Goal: Answer question/provide support: Share knowledge or assist other users

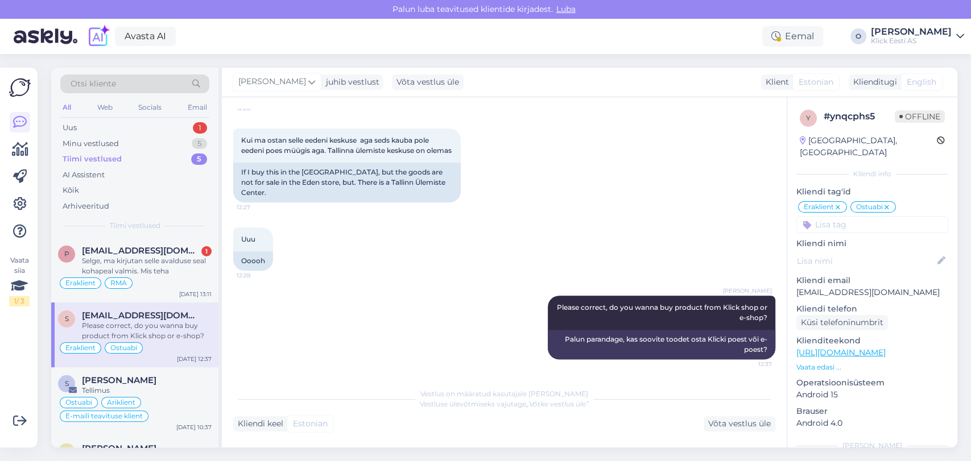
click at [140, 259] on div "Selge, ma kirjutan selle avalduse seal kohapeal valmis. Mis teha" at bounding box center [147, 266] width 130 height 20
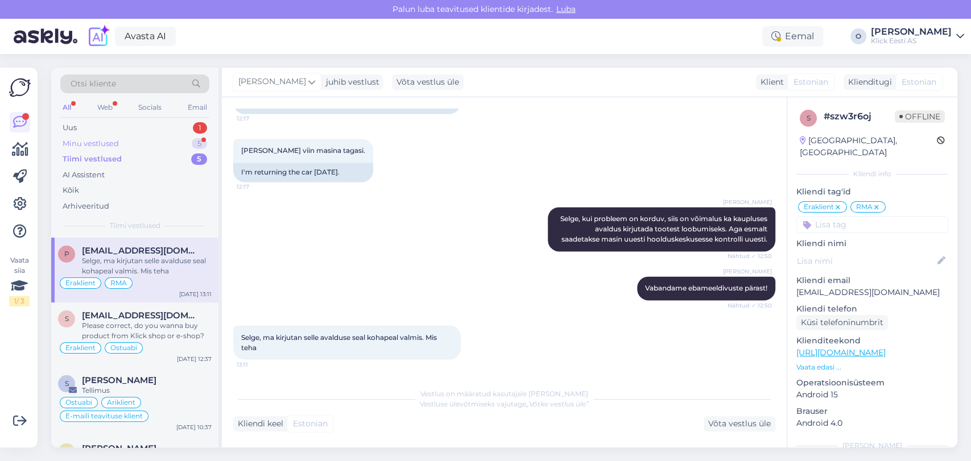
click at [156, 143] on div "Minu vestlused 5" at bounding box center [134, 144] width 149 height 16
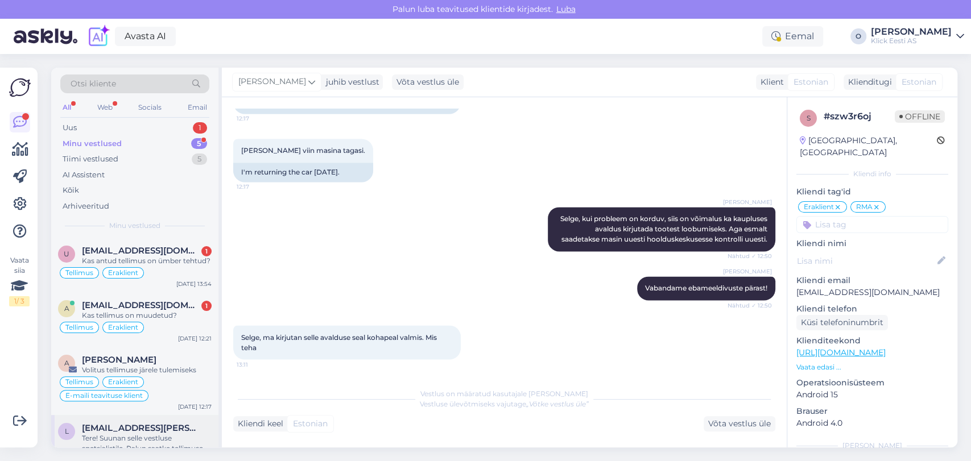
click at [127, 432] on span "[EMAIL_ADDRESS][PERSON_NAME][DOMAIN_NAME]" at bounding box center [141, 428] width 118 height 10
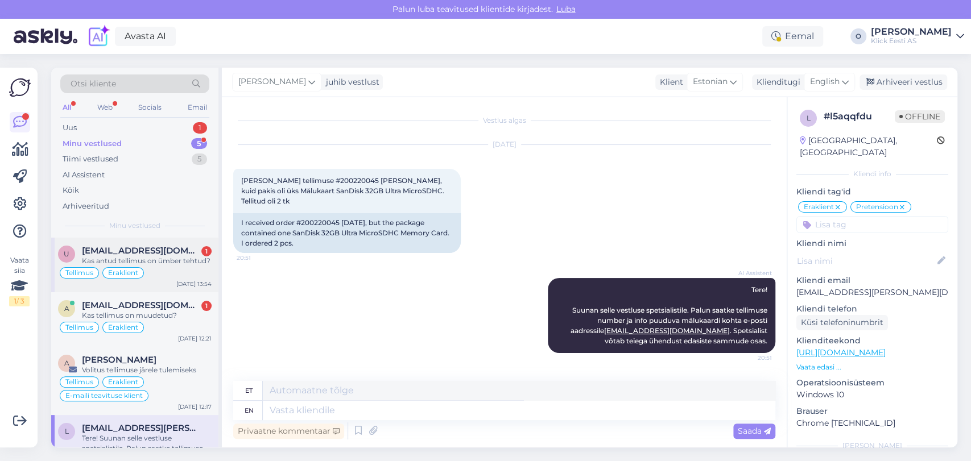
click at [147, 250] on span "[EMAIL_ADDRESS][DOMAIN_NAME]" at bounding box center [141, 251] width 118 height 10
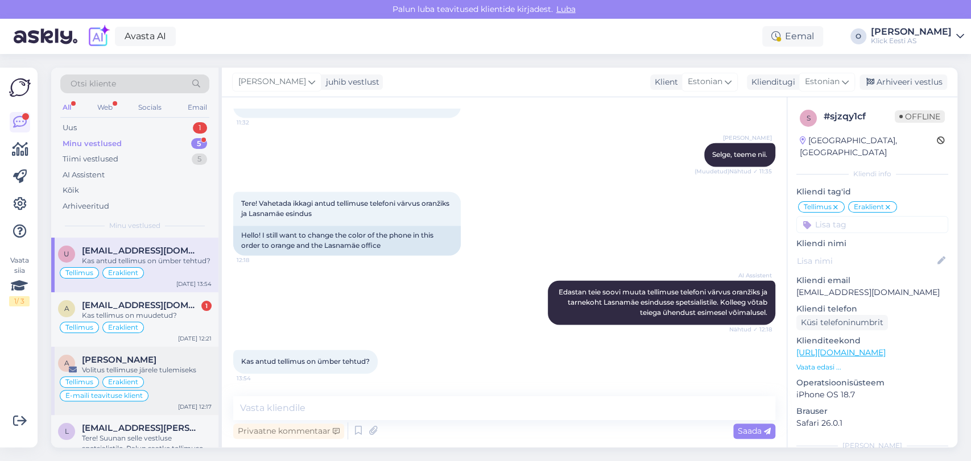
click at [142, 361] on div "[PERSON_NAME]" at bounding box center [147, 360] width 130 height 10
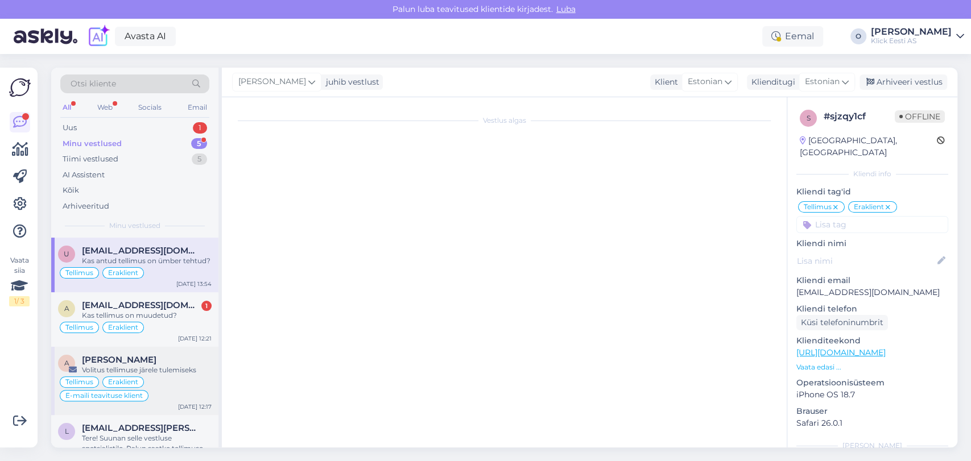
scroll to position [0, 0]
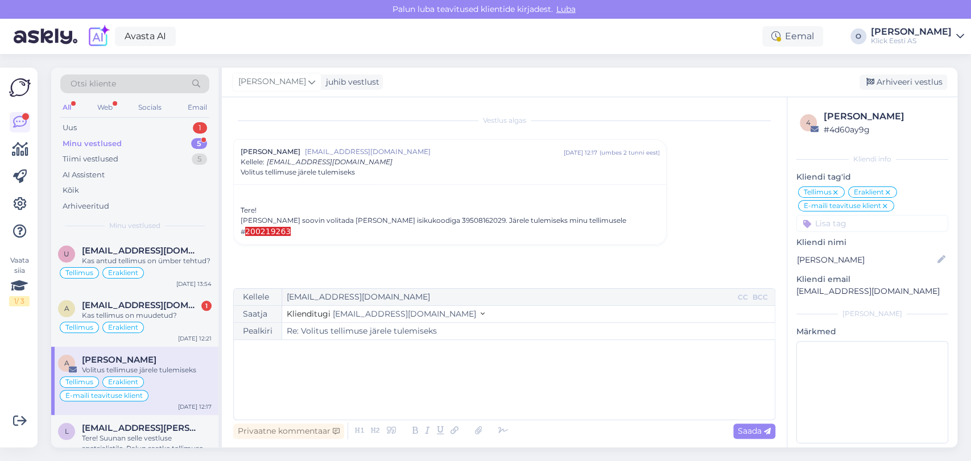
click at [552, 222] on div "[PERSON_NAME] soovin volitada [PERSON_NAME] isikukoodiga 39508162029. Järele tu…" at bounding box center [450, 227] width 418 height 22
drag, startPoint x: 393, startPoint y: 220, endPoint x: 351, endPoint y: 220, distance: 42.1
click at [351, 220] on div "[PERSON_NAME] soovin volitada [PERSON_NAME] isikukoodiga 39508162029. Järele tu…" at bounding box center [450, 227] width 418 height 22
copy div "[PERSON_NAME]"
click at [128, 254] on span "[EMAIL_ADDRESS][DOMAIN_NAME]" at bounding box center [141, 251] width 118 height 10
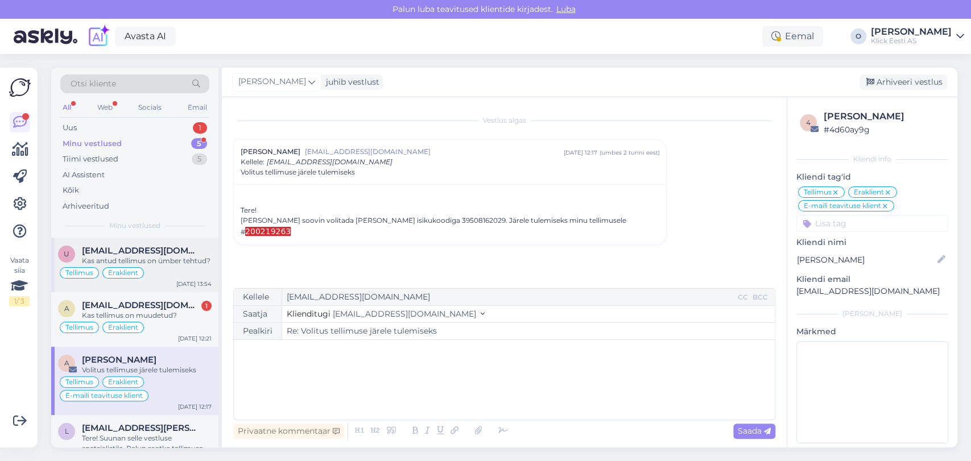
scroll to position [1135, 0]
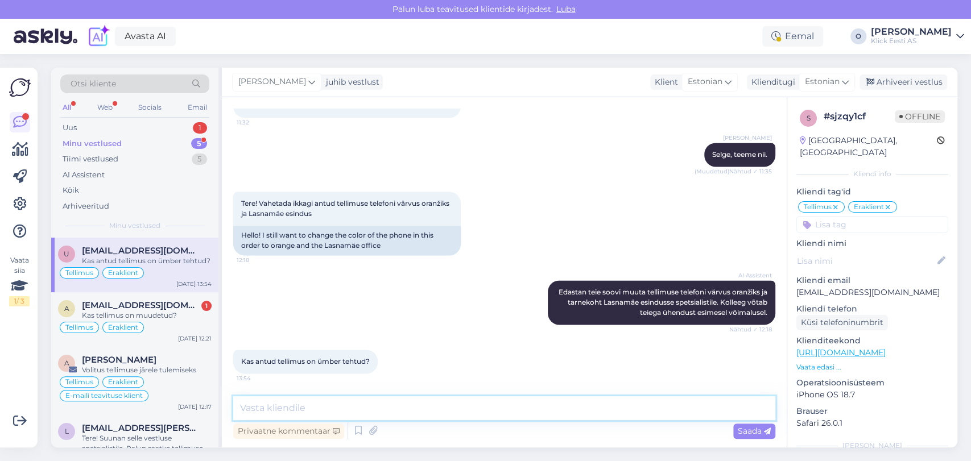
click at [364, 413] on textarea at bounding box center [504, 408] width 542 height 24
type textarea "Tellimus on muudetud ja suunatud Lasnamäele. Nüüd tuleb ära oodata, kuni kauplu…"
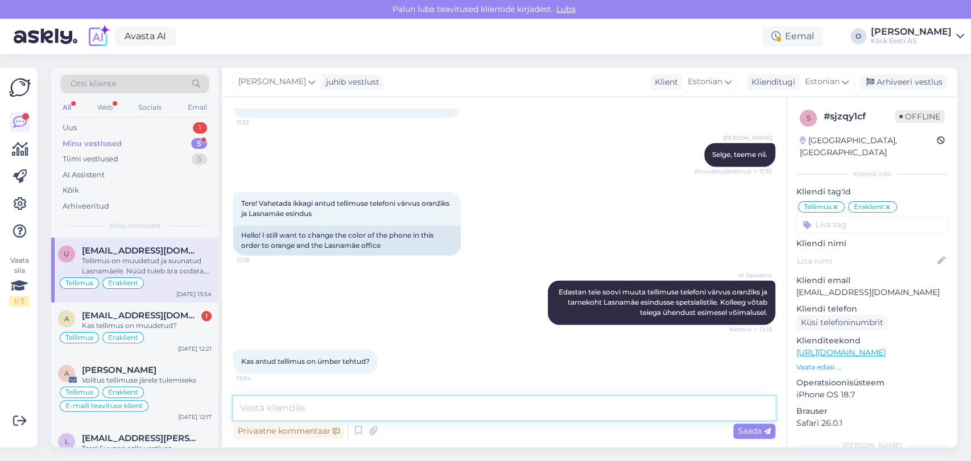
scroll to position [1194, 0]
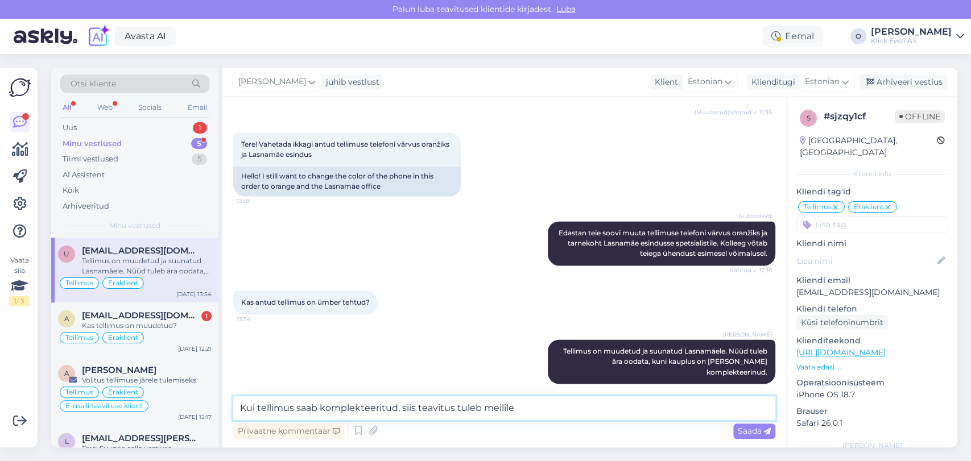
type textarea "Kui tellimus saab komplekteeritud, siis teavitus tuleb meilile."
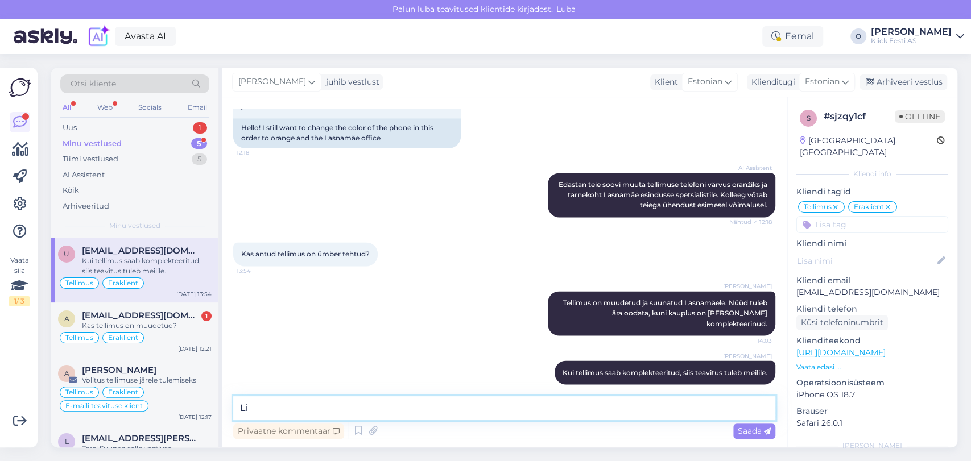
type textarea "L"
type textarea "Ü"
type textarea "S"
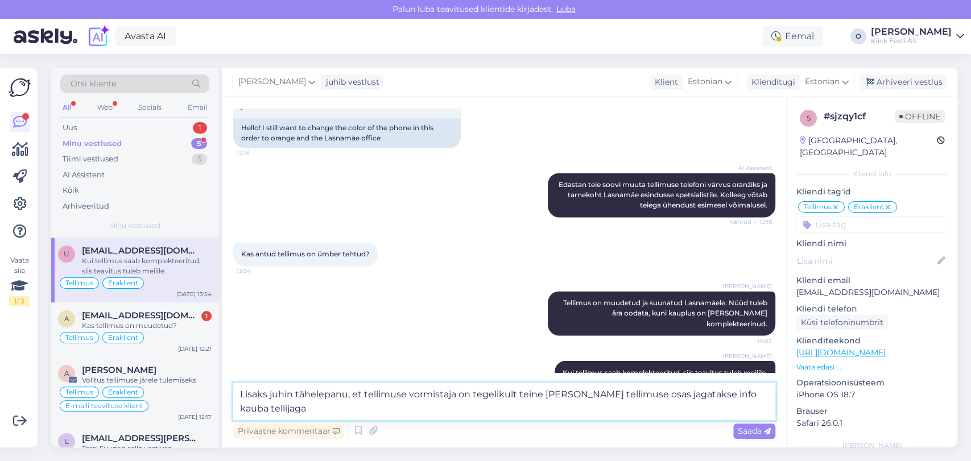
type textarea "Lisaks juhin tähelepanu, et tellimuse vormistaja on tegelikult teine [PERSON_NA…"
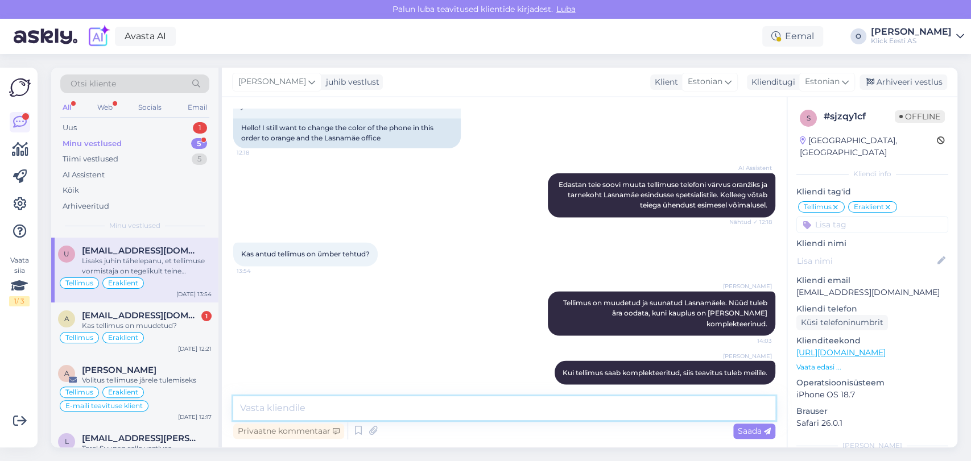
scroll to position [1302, 0]
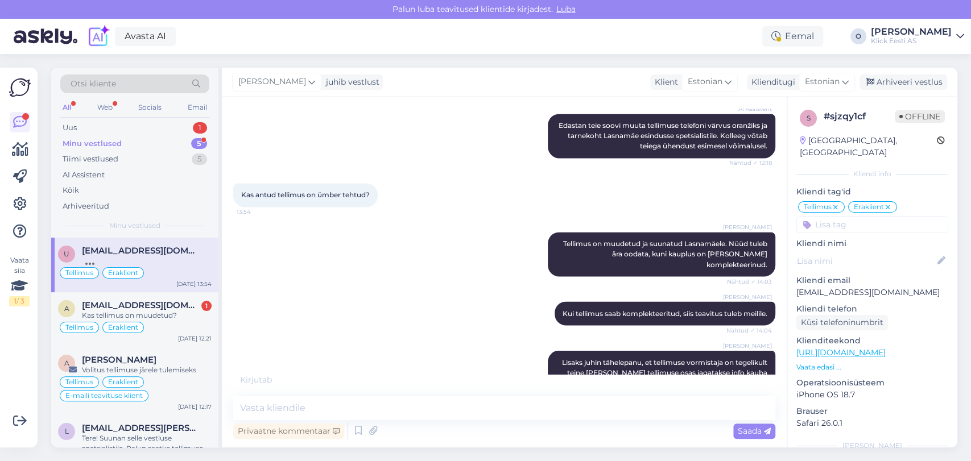
drag, startPoint x: 712, startPoint y: 355, endPoint x: 505, endPoint y: 359, distance: 206.4
click at [505, 359] on div "[PERSON_NAME] juhin tähelepanu, et tellimuse vormistaja on tegelikult teine [PE…" at bounding box center [504, 372] width 542 height 69
click at [519, 369] on icon at bounding box center [522, 372] width 7 height 7
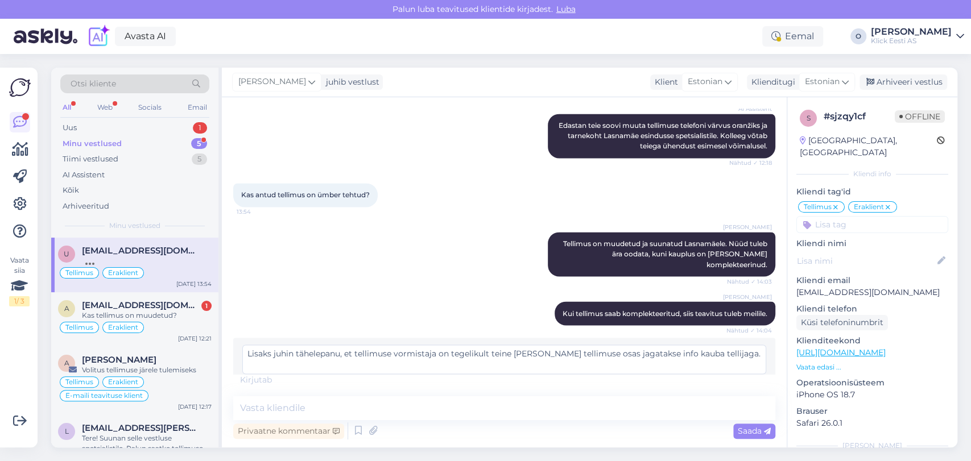
click at [646, 345] on textarea "Lisaks juhin tähelepanu, et tellimuse vormistaja on tegelikult teine [PERSON_NA…" at bounding box center [504, 360] width 524 height 30
click at [718, 351] on textarea "Lisaks juhin tähelepanu, et tellimuse vormistaja on tegelikult teine [PERSON_NA…" at bounding box center [504, 360] width 524 height 30
type textarea "Lisaks juhin tähelepanu, et tellimuse vormistaja on tegelikult teine [PERSON_NA…"
click at [723, 381] on span "Muuda" at bounding box center [742, 386] width 40 height 10
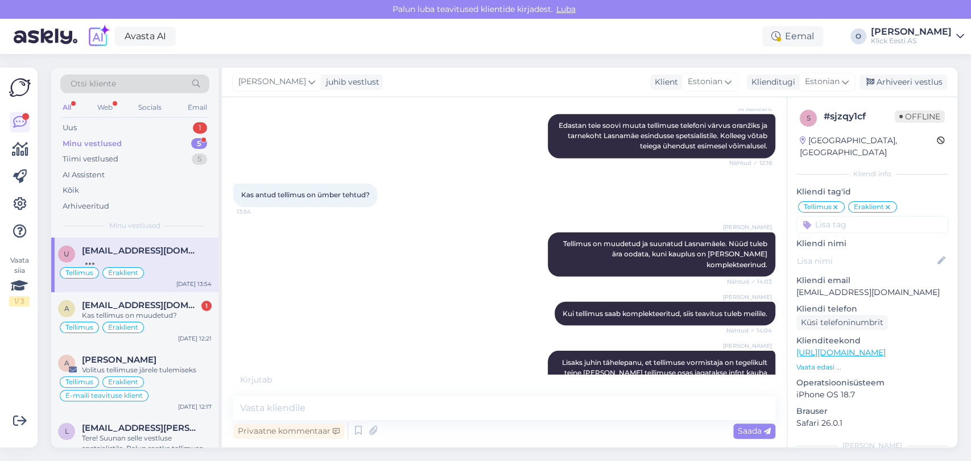
click at [256, 270] on div "[PERSON_NAME] on muudetud ja suunatud Lasnamäele. Nüüd tuleb ära oodata, kuni k…" at bounding box center [504, 253] width 542 height 69
click at [151, 305] on span "[EMAIL_ADDRESS][DOMAIN_NAME]" at bounding box center [141, 305] width 118 height 10
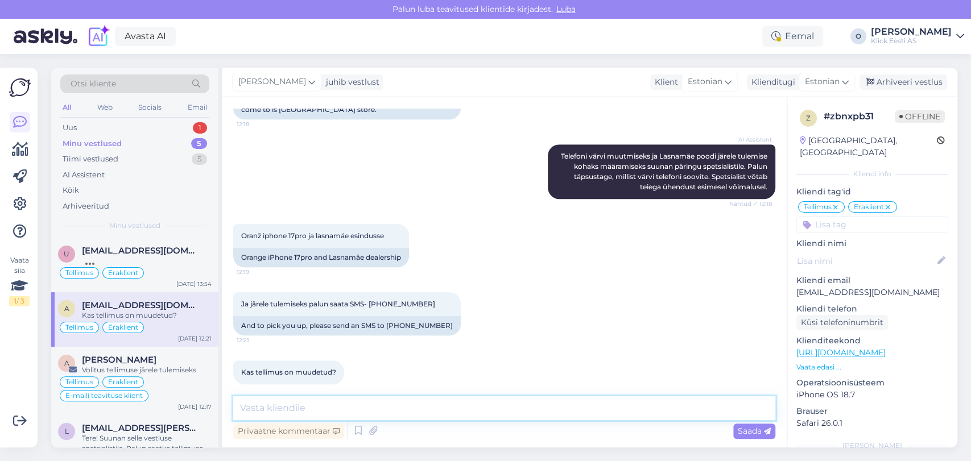
click at [325, 409] on textarea at bounding box center [504, 408] width 542 height 24
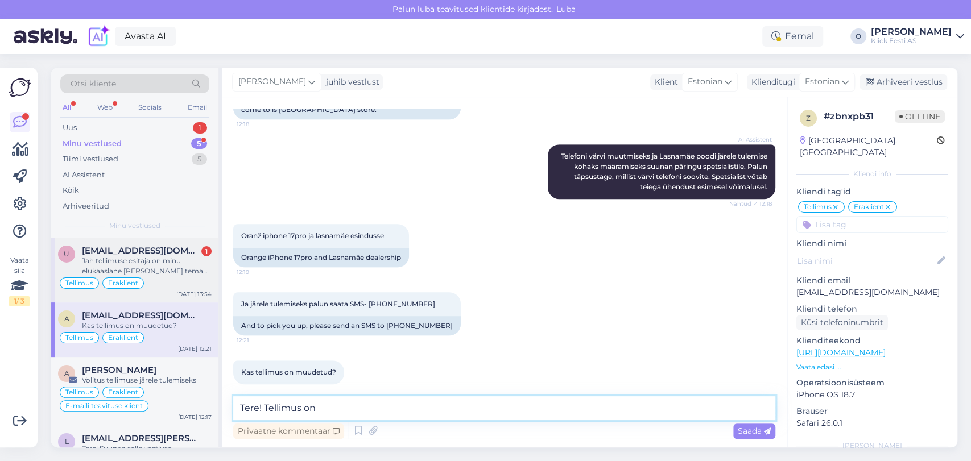
type textarea "Tere! Tellimus on"
click at [146, 267] on div "Jah tellimuse esitaja on minu elukaaslane [PERSON_NAME] tema volitatud isik" at bounding box center [147, 266] width 130 height 20
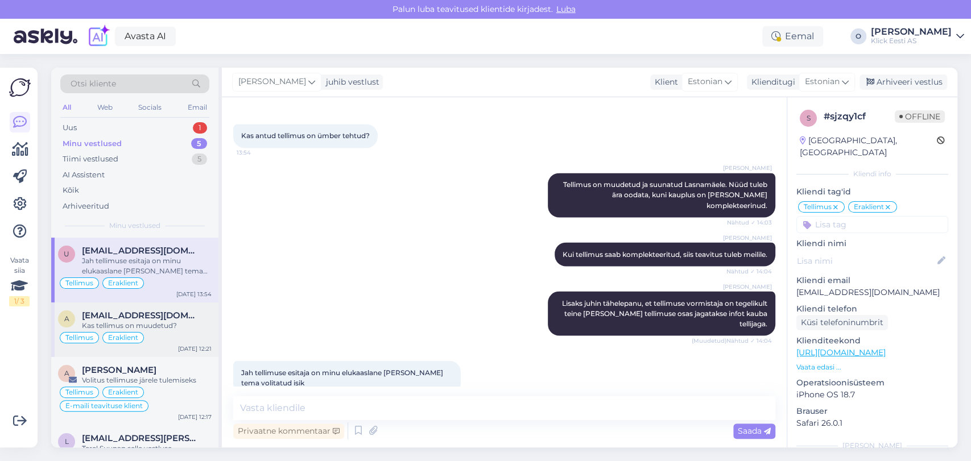
click at [134, 316] on span "[EMAIL_ADDRESS][DOMAIN_NAME]" at bounding box center [141, 315] width 118 height 10
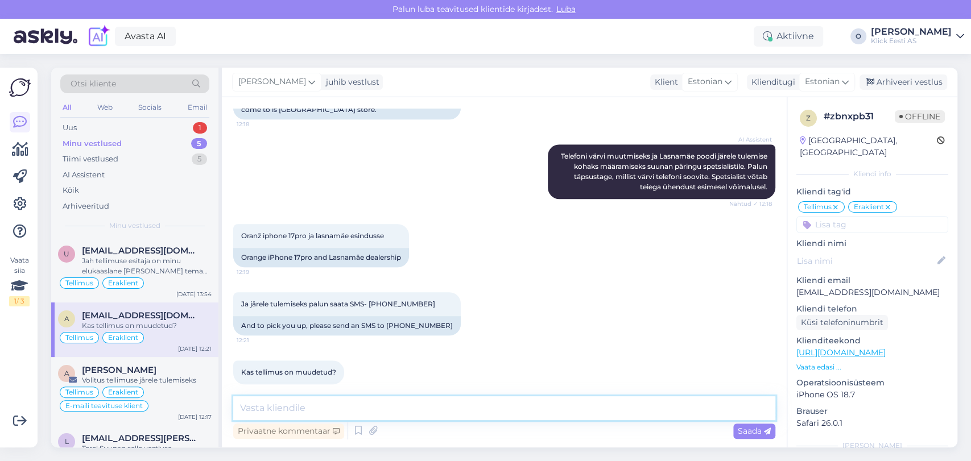
click at [281, 410] on textarea at bounding box center [504, 408] width 542 height 24
type textarea "T"
click at [141, 250] on span "[EMAIL_ADDRESS][DOMAIN_NAME]" at bounding box center [141, 251] width 118 height 10
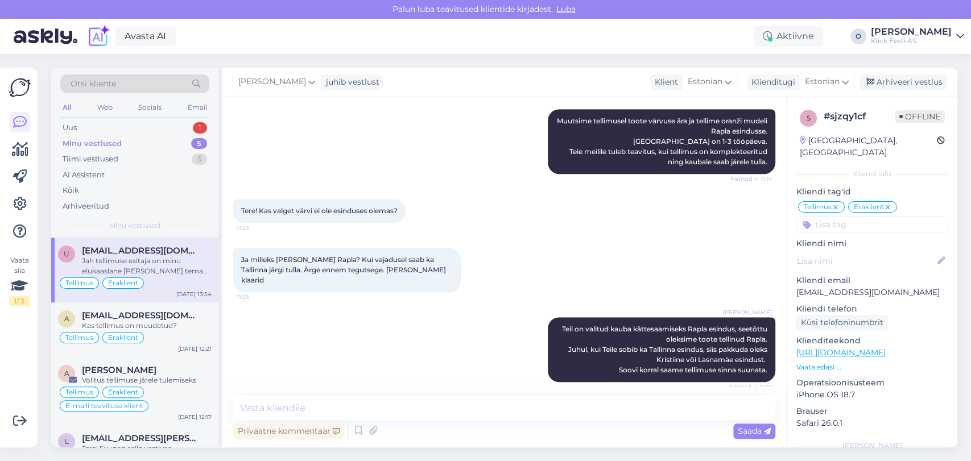
scroll to position [1361, 0]
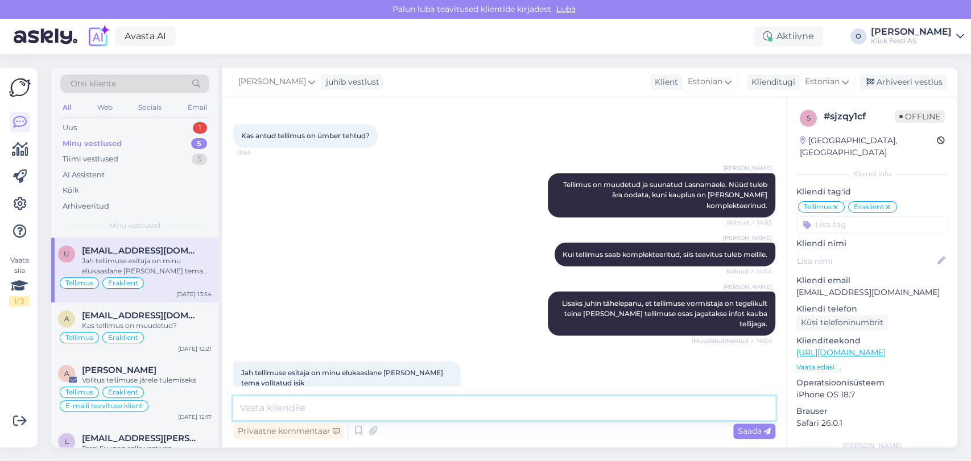
click at [321, 405] on textarea at bounding box center [504, 408] width 542 height 24
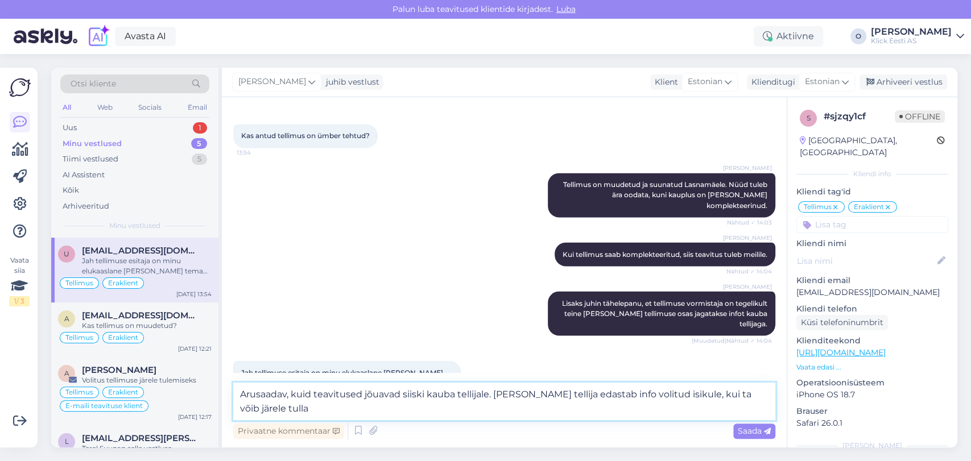
type textarea "Arusaadav, kuid teavitused jõuavad siiski kauba tellijale. [PERSON_NAME] tellij…"
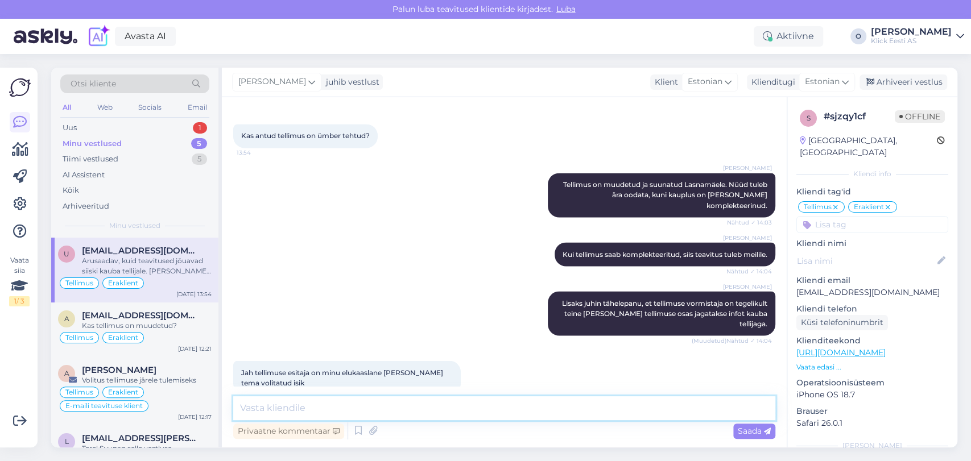
scroll to position [1431, 0]
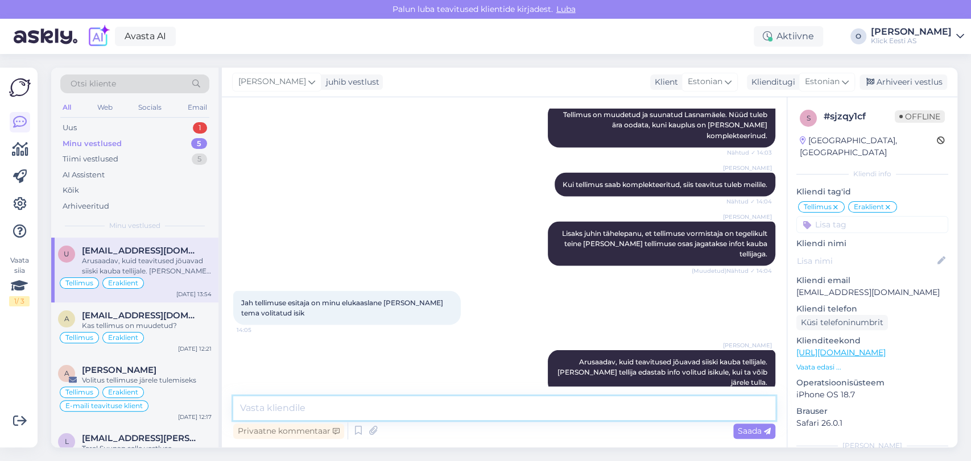
type textarea "K"
type textarea "V"
type textarea "K"
type textarea "Kauba saaja info on lisatud tellimusele juurde."
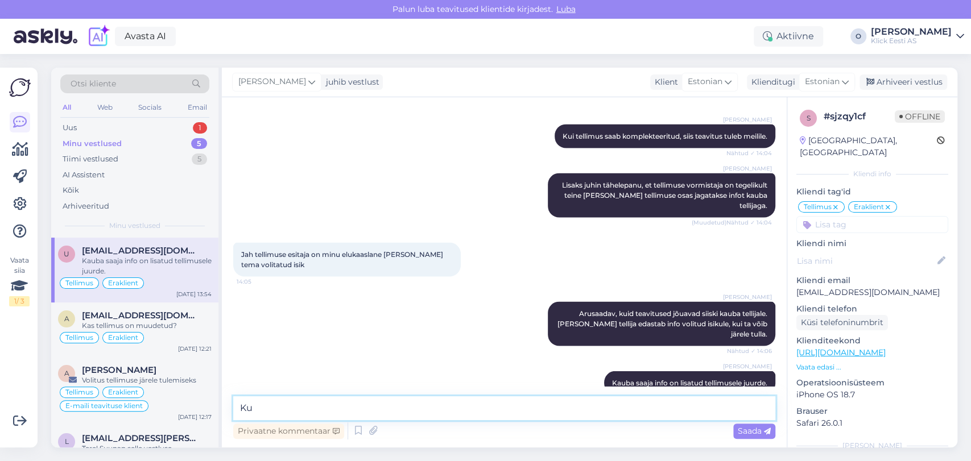
type textarea "K"
type textarea "T"
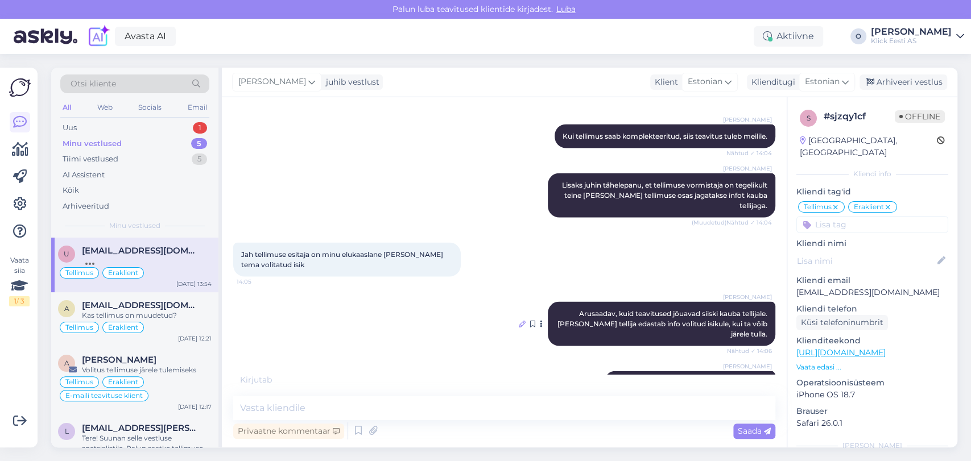
drag, startPoint x: 679, startPoint y: 306, endPoint x: 514, endPoint y: 304, distance: 164.9
click at [519, 320] on icon at bounding box center [522, 323] width 7 height 7
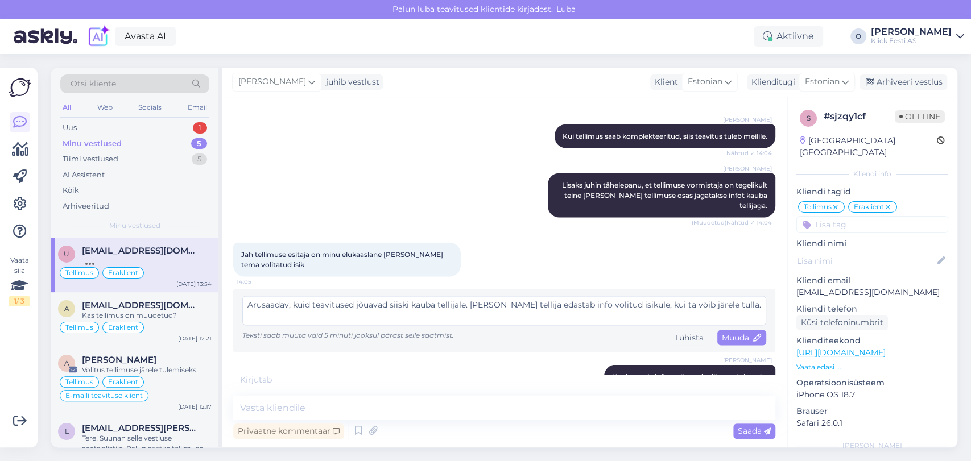
click at [596, 296] on textarea "Arusaadav, kuid teavitused jõuavad siiski kauba tellijale. [PERSON_NAME] tellij…" at bounding box center [504, 311] width 524 height 30
type textarea "Arusaadav, kuid teavitused jõuavad siiski kauba tellijale. [PERSON_NAME] tellij…"
click at [723, 332] on span "Muuda" at bounding box center [742, 337] width 40 height 10
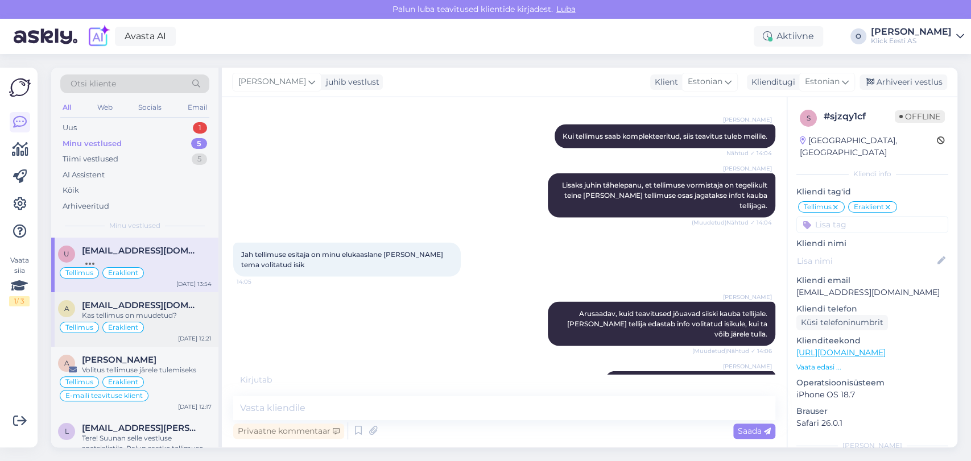
click at [169, 322] on div "Tellimus Eraklient" at bounding box center [135, 328] width 154 height 14
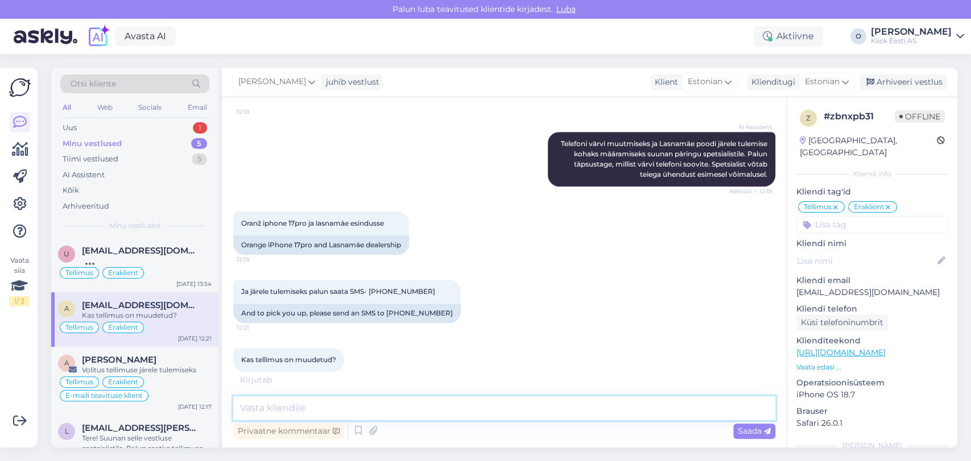
click at [295, 411] on textarea at bounding box center [504, 408] width 542 height 24
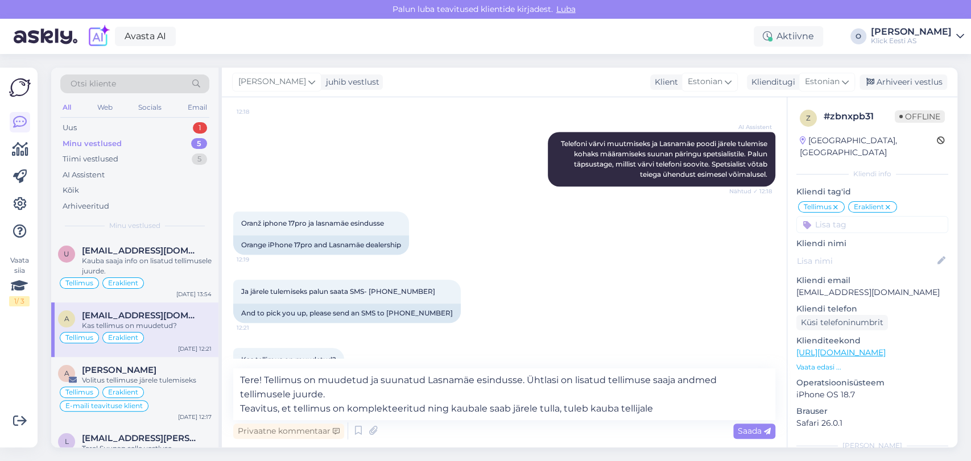
click at [867, 287] on p "[EMAIL_ADDRESS][DOMAIN_NAME]" at bounding box center [872, 293] width 152 height 12
copy p "[EMAIL_ADDRESS][DOMAIN_NAME]"
click at [668, 409] on textarea "Tere! Tellimus on muudetud ja suunatud Lasnamäe esindusse. Ühtlasi on lisatud t…" at bounding box center [504, 394] width 542 height 52
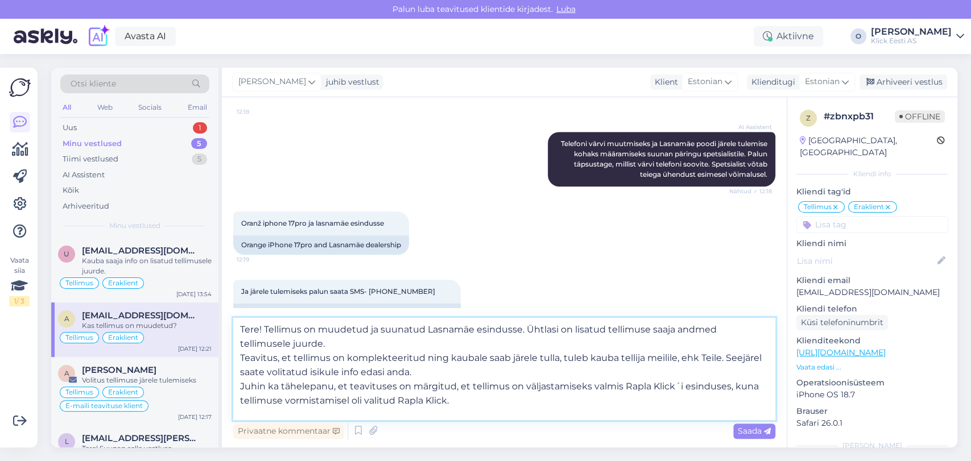
scroll to position [0, 0]
click at [544, 406] on textarea "Tere! Tellimus on muudetud ja suunatud Lasnamäe esindusse. Ühtlasi on lisatud t…" at bounding box center [504, 369] width 542 height 102
type textarea "Tere! Tellimus on muudetud ja suunatud Lasnamäe esindusse. Ühtlasi on lisatud t…"
click at [593, 417] on textarea "Tere! Tellimus on muudetud ja suunatud Lasnamäe esindusse. Ühtlasi on lisatud t…" at bounding box center [504, 369] width 542 height 102
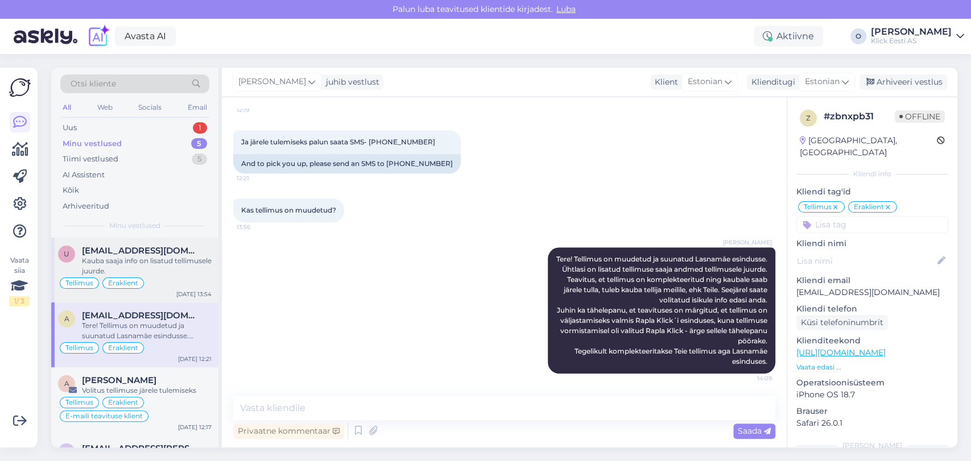
click at [122, 253] on span "[EMAIL_ADDRESS][DOMAIN_NAME]" at bounding box center [141, 251] width 118 height 10
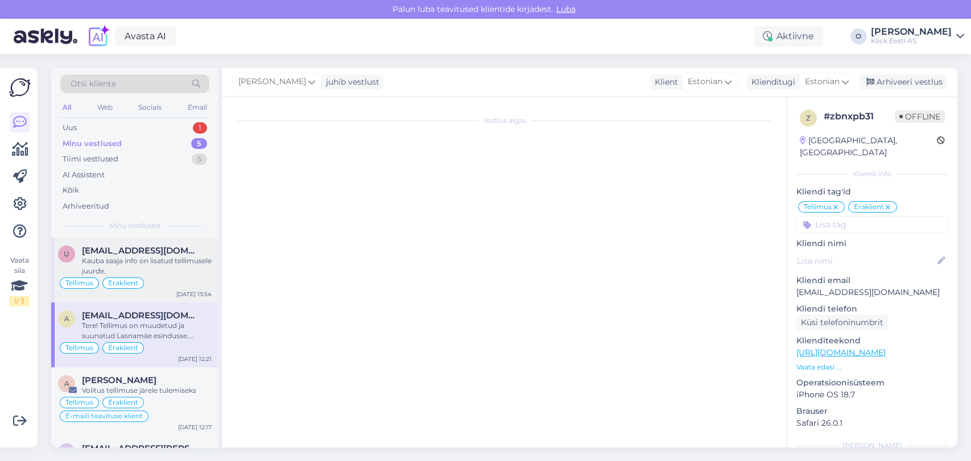
scroll to position [1364, 0]
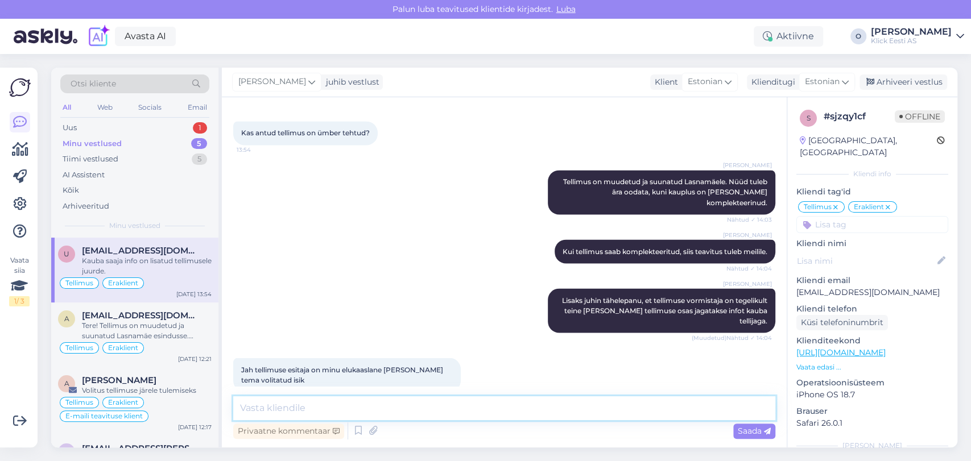
click at [324, 406] on textarea at bounding box center [504, 408] width 542 height 24
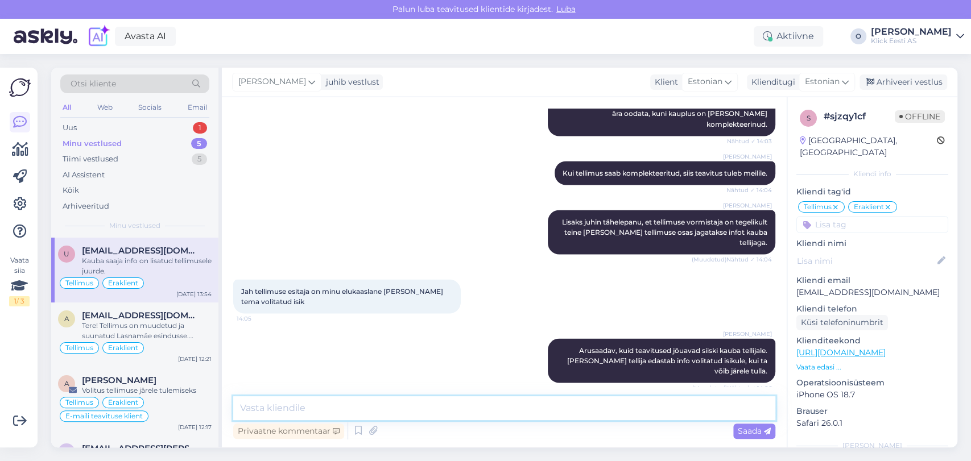
scroll to position [1479, 0]
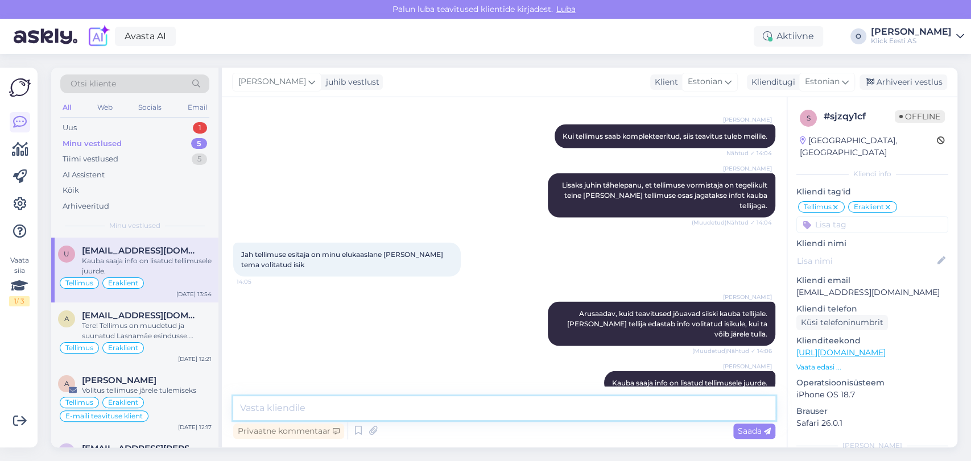
click at [710, 399] on textarea at bounding box center [504, 408] width 542 height 24
click at [139, 125] on div "Uus 1" at bounding box center [134, 128] width 149 height 16
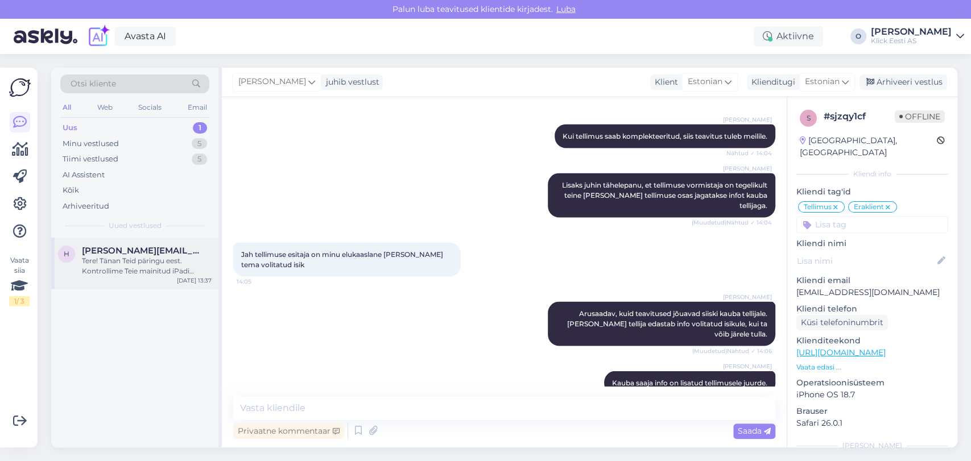
click at [119, 259] on div "Tere! Tänan Teid päringu eest. Kontrollime Teie mainitud iPadi mudeli MD4D4HC/A…" at bounding box center [147, 266] width 130 height 20
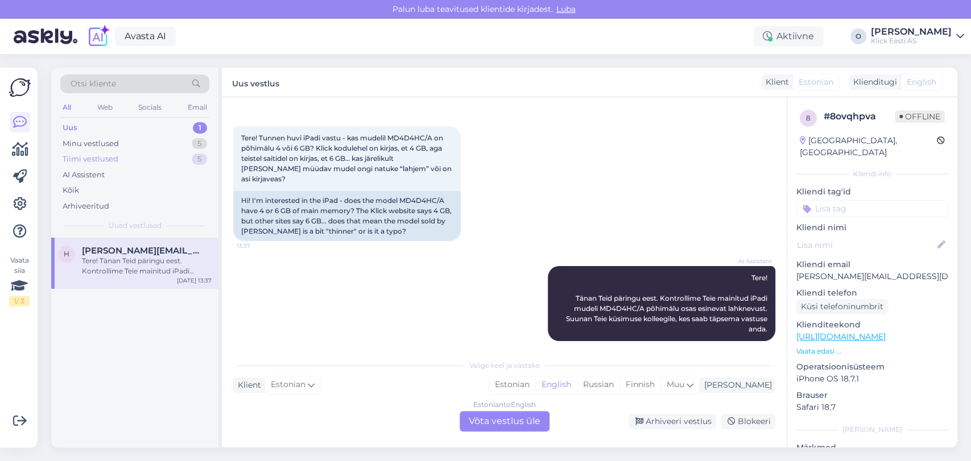
click at [140, 161] on div "Tiimi vestlused 5" at bounding box center [134, 159] width 149 height 16
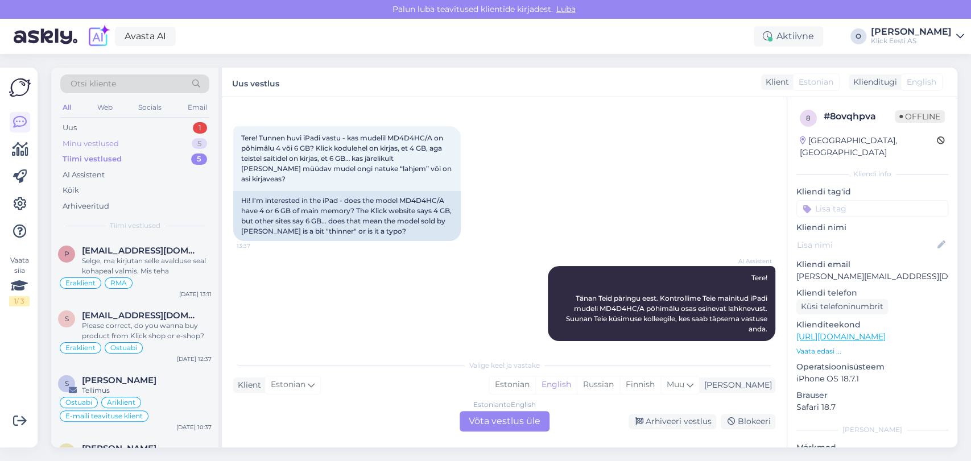
click at [126, 142] on div "Minu vestlused 5" at bounding box center [134, 144] width 149 height 16
click at [117, 374] on div "A [PERSON_NAME] Volitus tellimuse järele tulemiseks [PERSON_NAME] E-maili teavi…" at bounding box center [134, 401] width 167 height 68
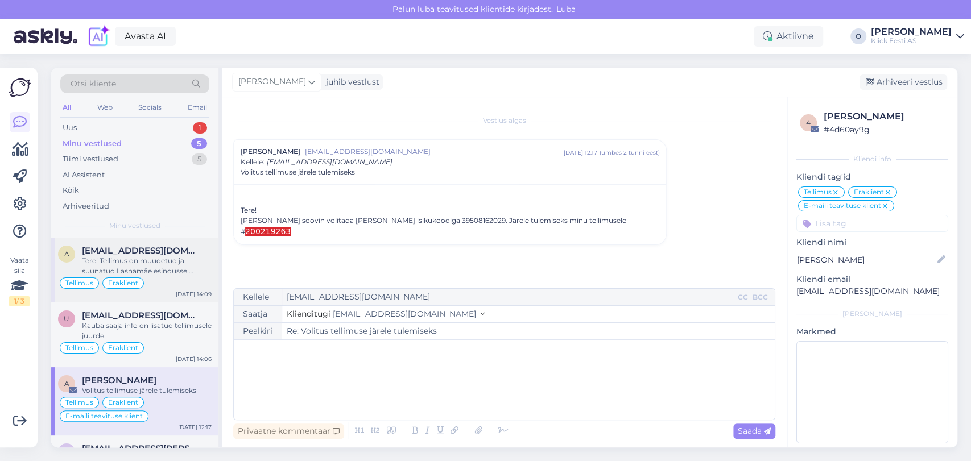
click at [123, 256] on div "Tere! Tellimus on muudetud ja suunatud Lasnamäe esindusse. Ühtlasi on lisatud t…" at bounding box center [147, 266] width 130 height 20
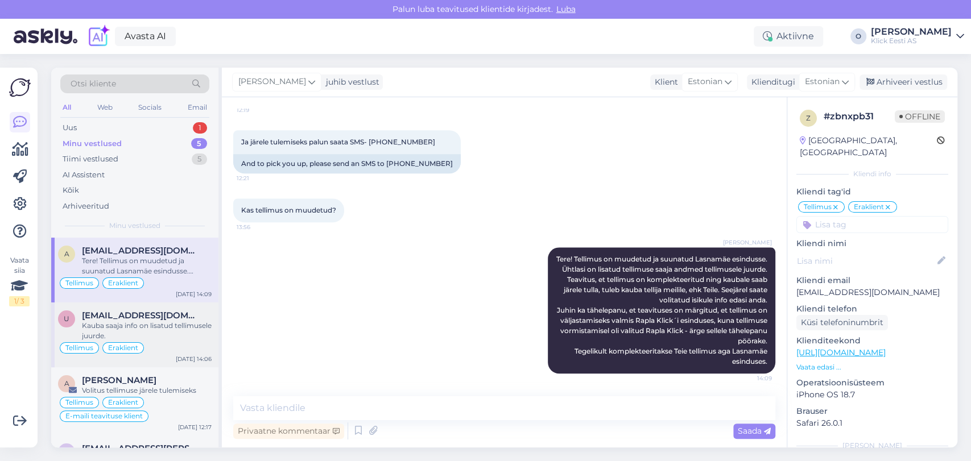
click at [146, 316] on span "[EMAIL_ADDRESS][DOMAIN_NAME]" at bounding box center [141, 315] width 118 height 10
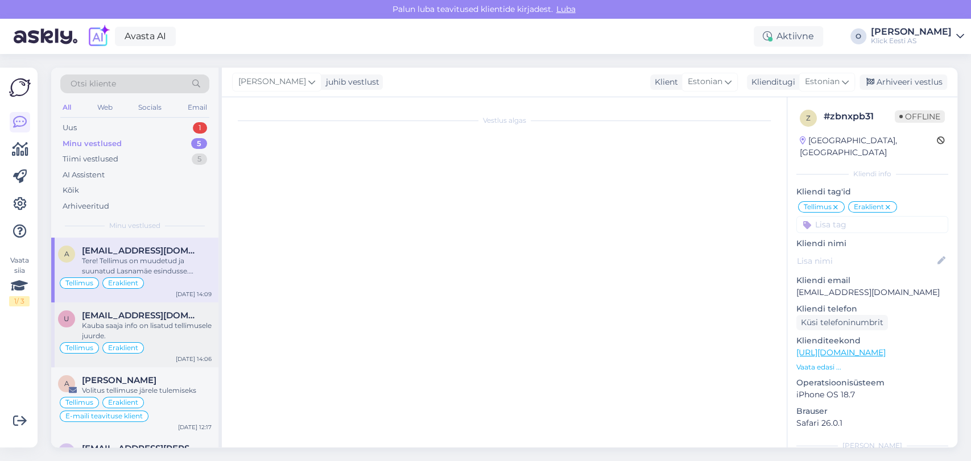
scroll to position [1479, 0]
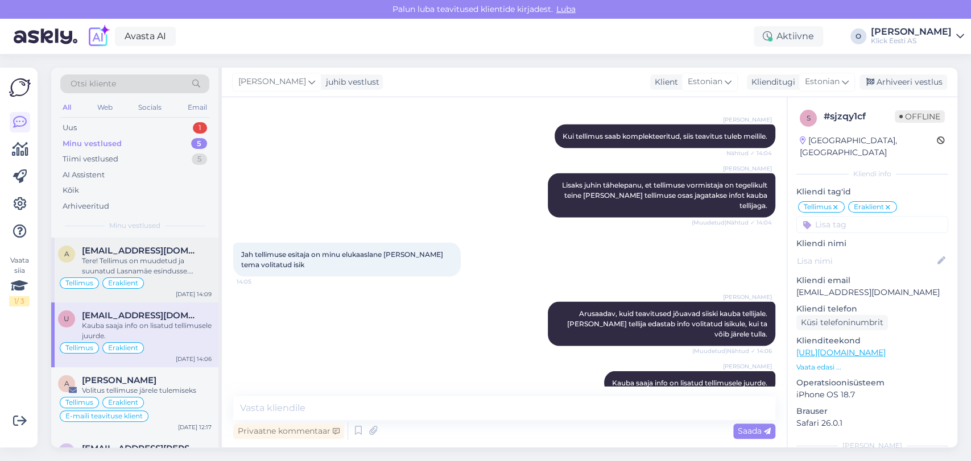
click at [168, 276] on div "Tere! Tellimus on muudetud ja suunatud Lasnamäe esindusse. Ühtlasi on lisatud t…" at bounding box center [147, 266] width 130 height 20
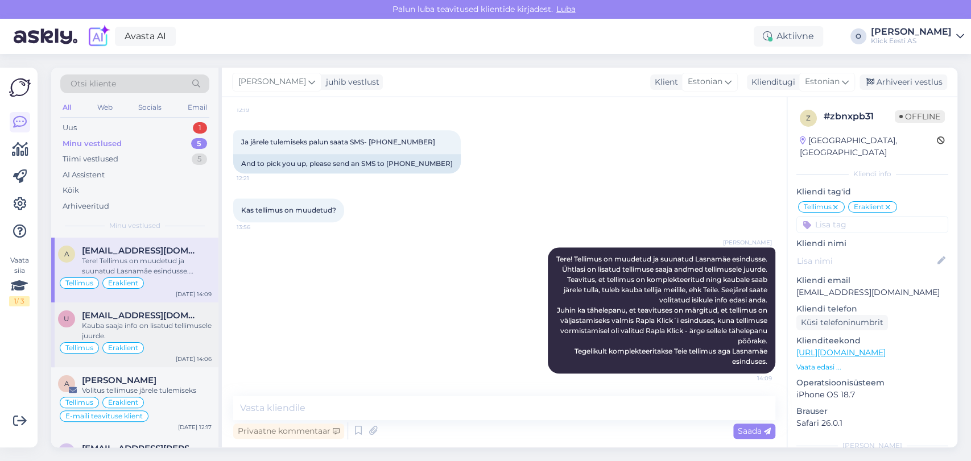
click at [136, 315] on span "[EMAIL_ADDRESS][DOMAIN_NAME]" at bounding box center [141, 315] width 118 height 10
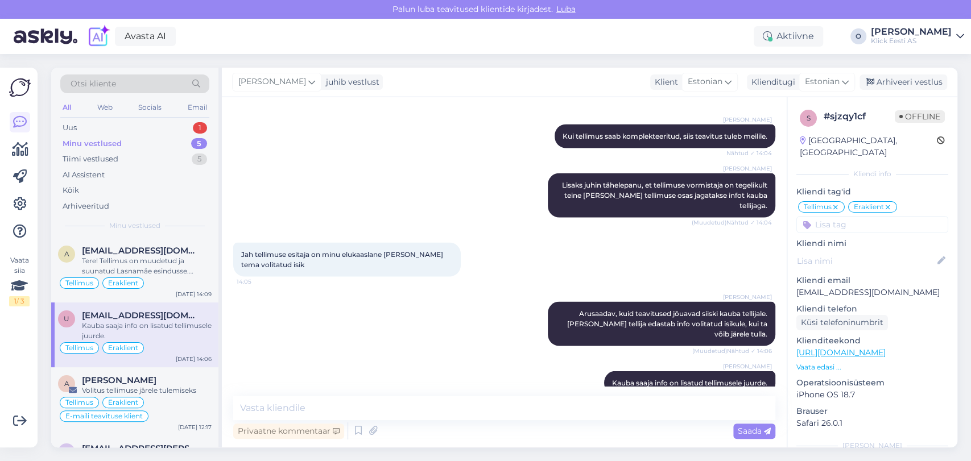
click at [142, 326] on div "Kauba saaja info on lisatud tellimusele juurde." at bounding box center [147, 331] width 130 height 20
click at [781, 404] on div "Vestlus algas [DATE] Tere 19:51 Hello AI Assistent [PERSON_NAME], kuidas saan t…" at bounding box center [504, 272] width 565 height 350
click at [782, 387] on div "Vestlus algas [DATE] Tere 19:51 Hello AI Assistent [PERSON_NAME], kuidas saan t…" at bounding box center [504, 272] width 565 height 350
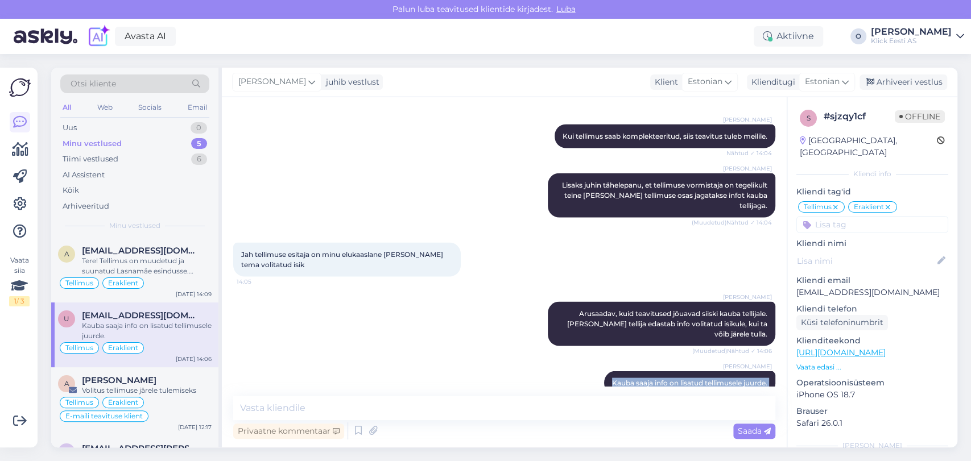
click at [782, 387] on div "Vestlus algas [DATE] Tere 19:51 Hello AI Assistent [PERSON_NAME], kuidas saan t…" at bounding box center [504, 272] width 565 height 350
click at [884, 82] on div "Arhiveeri vestlus" at bounding box center [903, 81] width 88 height 15
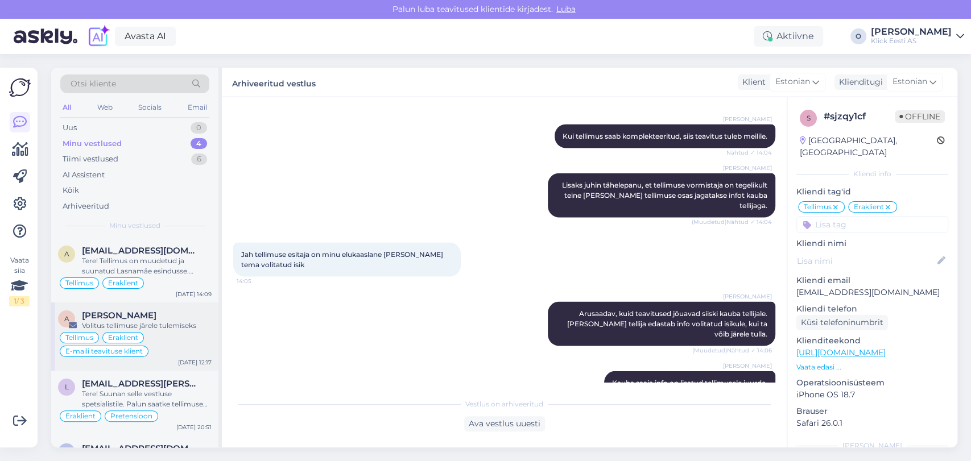
click at [121, 321] on div "Volitus tellimuse järele tulemiseks" at bounding box center [147, 326] width 130 height 10
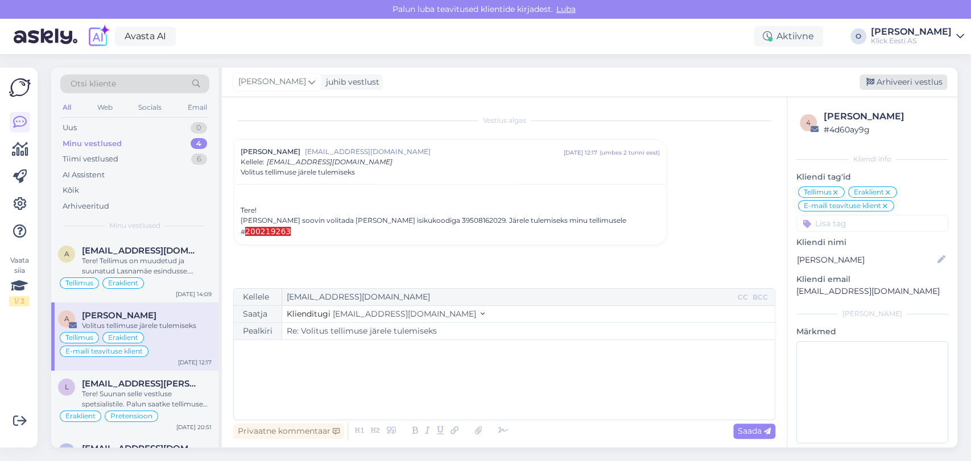
click at [911, 76] on div "Arhiveeri vestlus" at bounding box center [903, 81] width 88 height 15
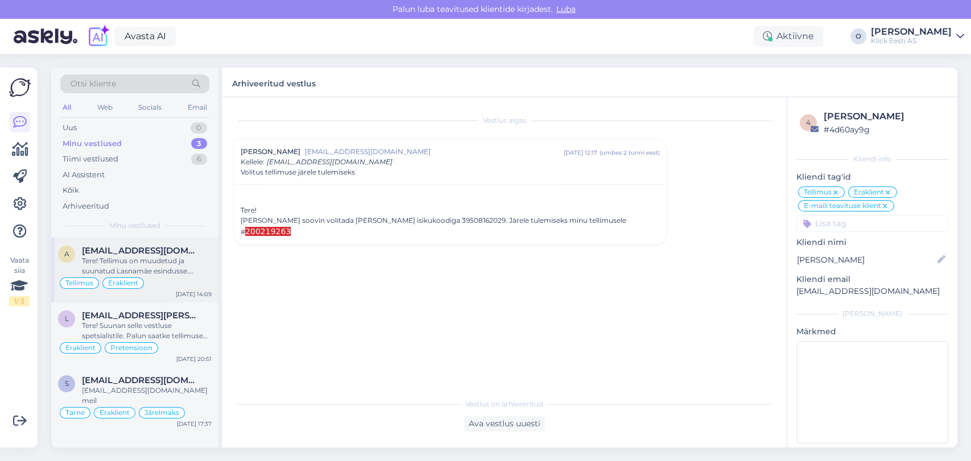
click at [141, 256] on div "Tere! Tellimus on muudetud ja suunatud Lasnamäe esindusse. Ühtlasi on lisatud t…" at bounding box center [147, 266] width 130 height 20
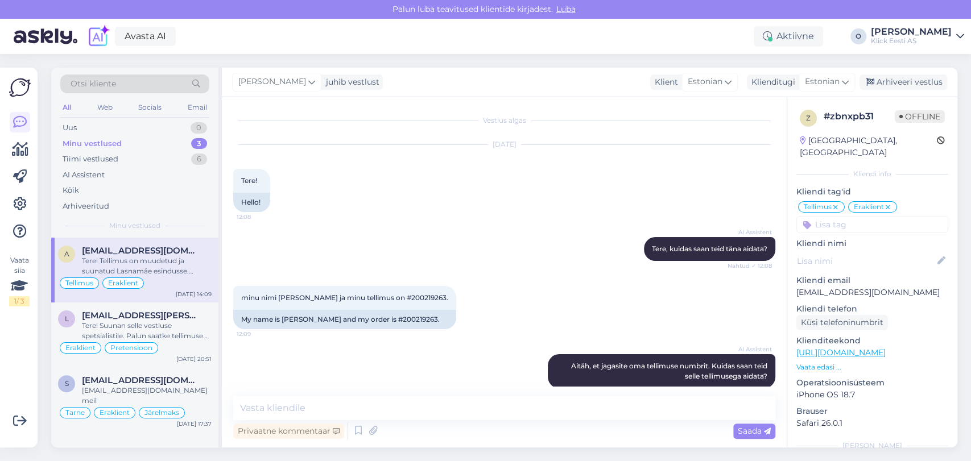
scroll to position [708, 0]
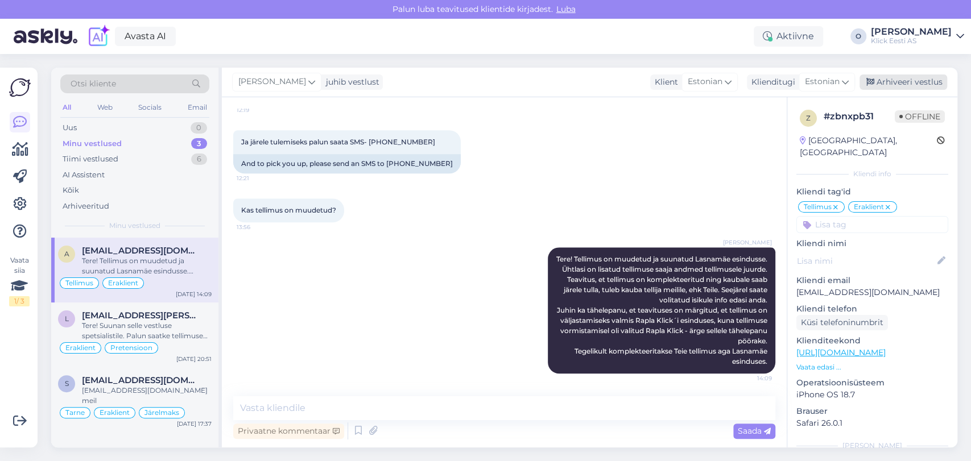
click at [882, 87] on div "Arhiveeri vestlus" at bounding box center [903, 81] width 88 height 15
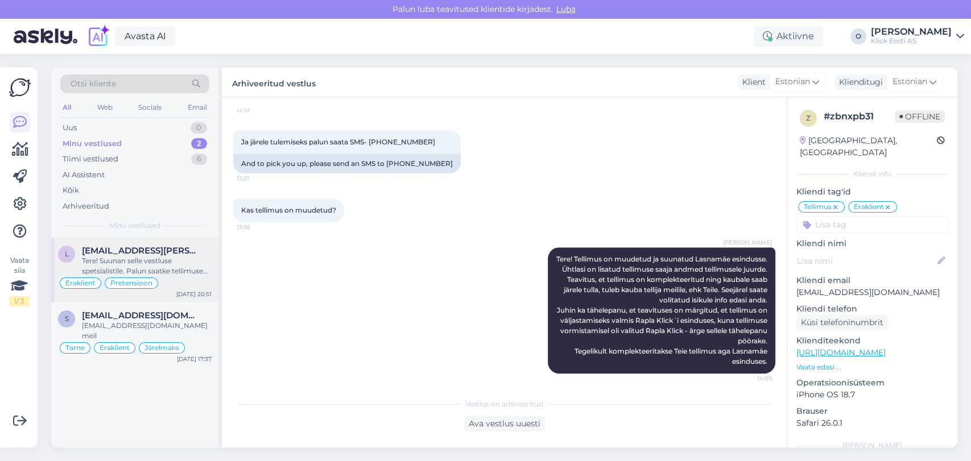
click at [151, 256] on div "Tere! Suunan selle vestluse spetsialistile. Palun saatke tellimuse number ja in…" at bounding box center [147, 266] width 130 height 20
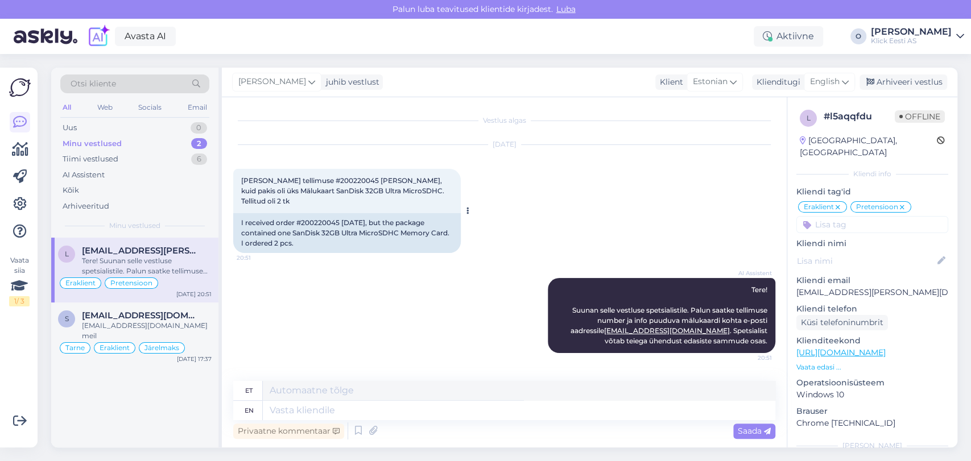
click at [306, 183] on span "[PERSON_NAME] tellimuse #200220045 [PERSON_NAME], kuid pakis oli üks Mälukaart …" at bounding box center [343, 190] width 205 height 29
copy span "200220045"
click at [815, 84] on span "English" at bounding box center [825, 82] width 30 height 13
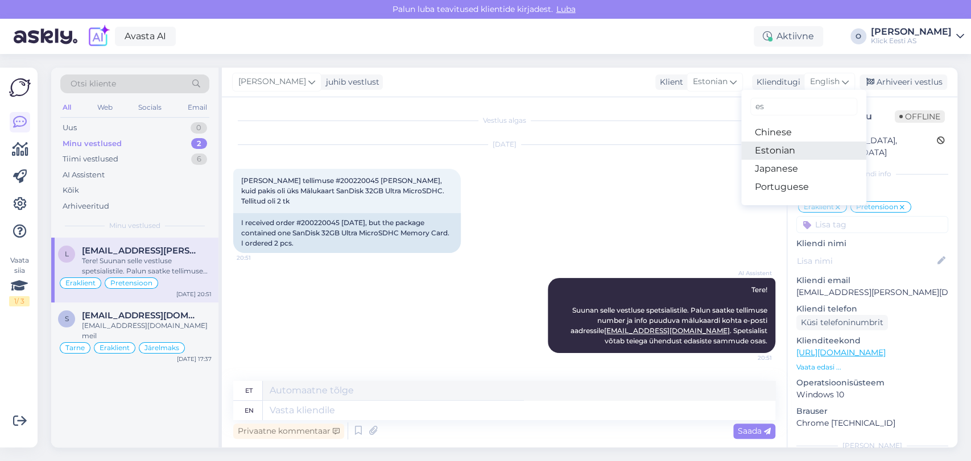
type input "es"
click at [757, 143] on link "Estonian" at bounding box center [803, 151] width 125 height 18
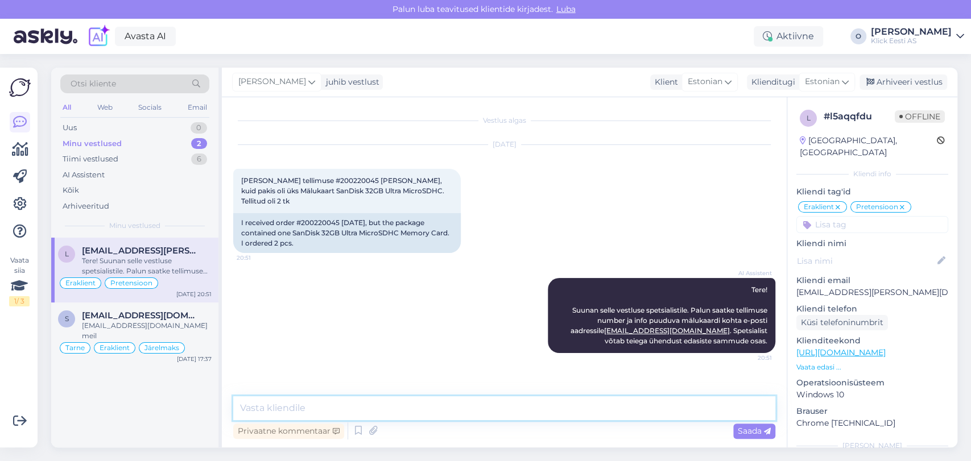
click at [320, 407] on textarea at bounding box center [504, 408] width 542 height 24
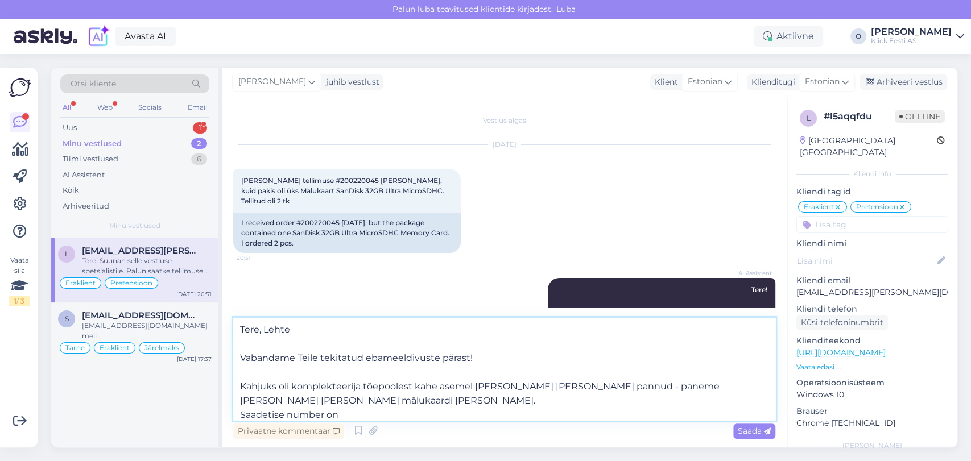
paste textarea "CC867037035EE"
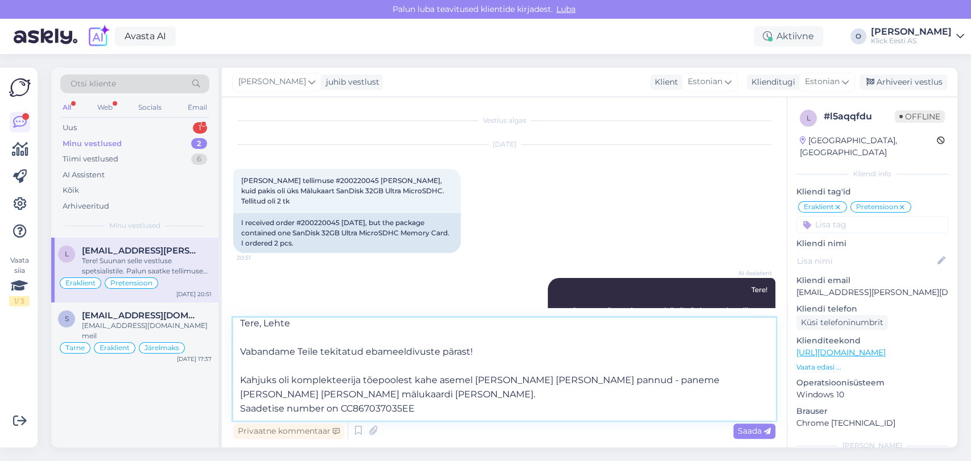
scroll to position [28, 0]
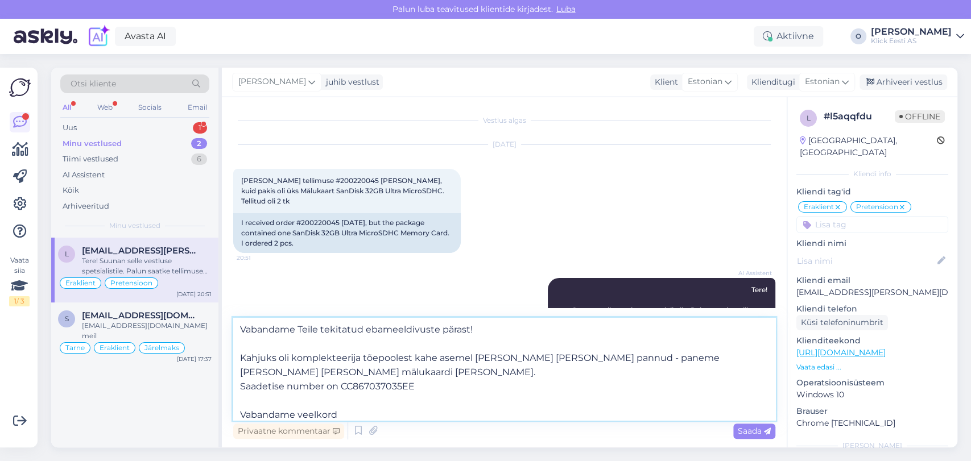
type textarea "Tere, Lehte Vabandame Teile tekitatud ebameeldivuste pärast! Kahjuks oli komple…"
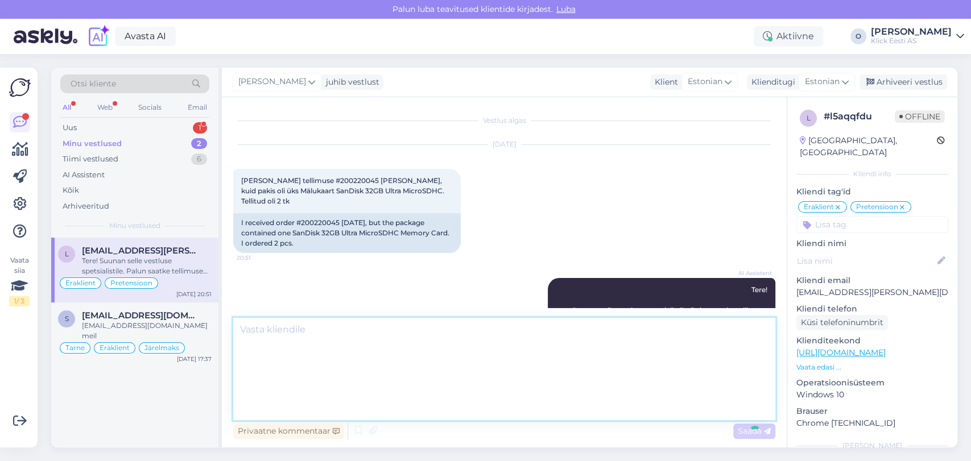
scroll to position [0, 0]
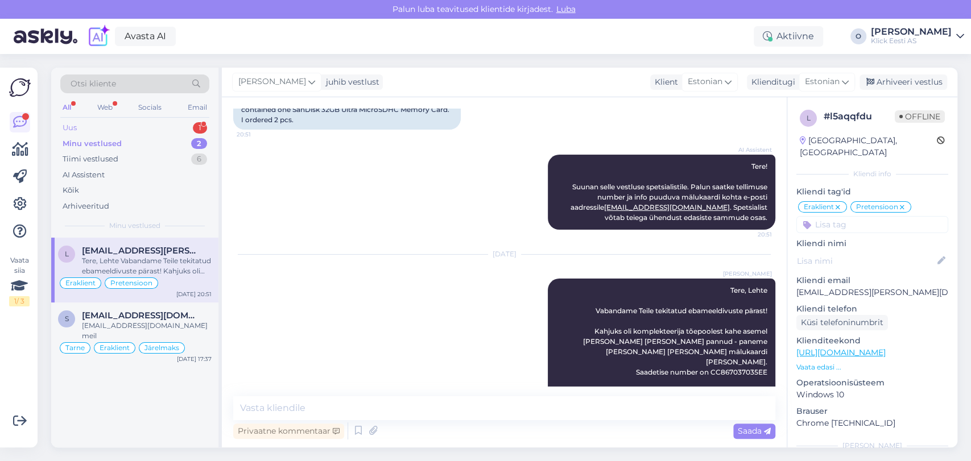
click at [138, 125] on div "Uus 1" at bounding box center [134, 128] width 149 height 16
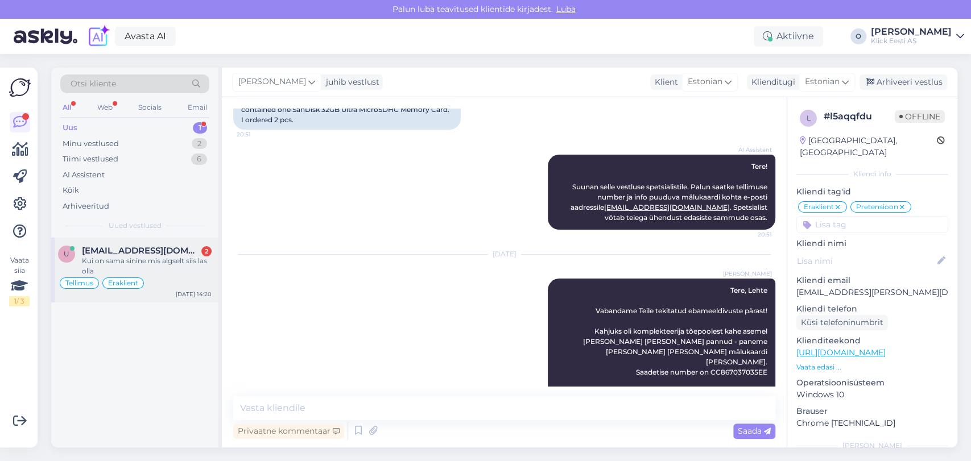
click at [118, 265] on div "Kui on sama sinine mis algselt siis las olla" at bounding box center [147, 266] width 130 height 20
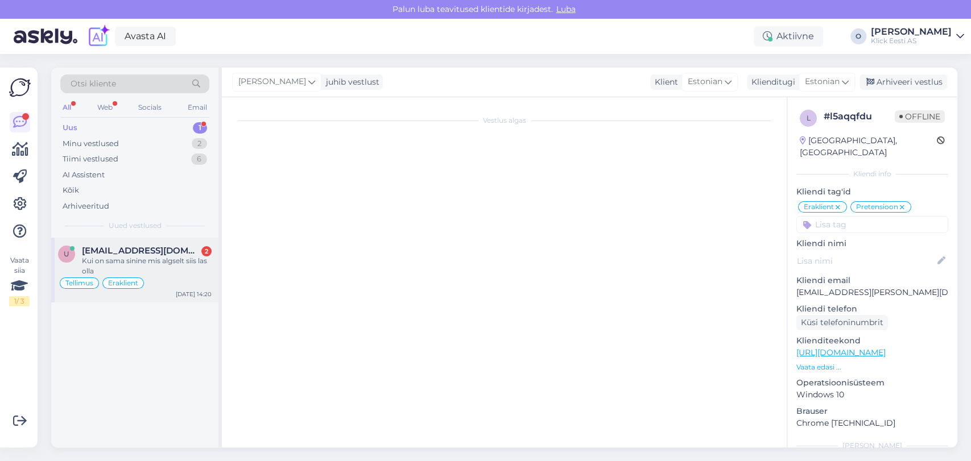
scroll to position [1888, 0]
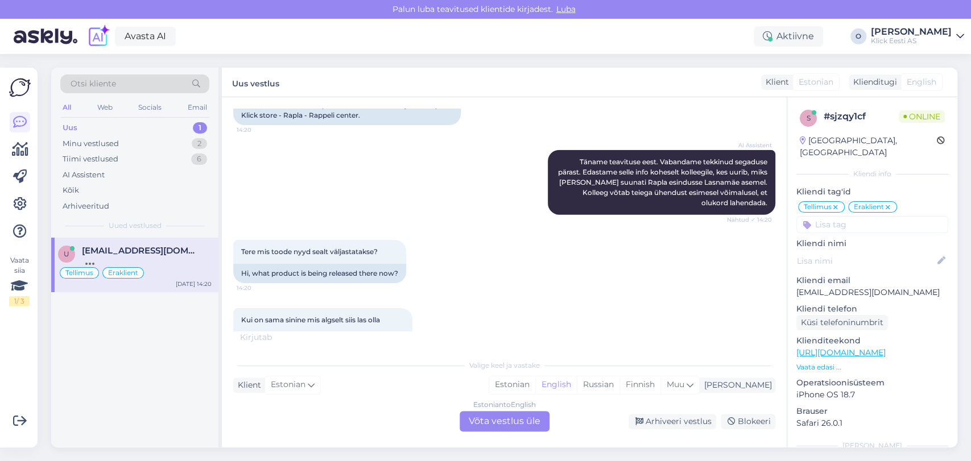
click at [505, 423] on div "Estonian to English Võta vestlus üle" at bounding box center [504, 421] width 90 height 20
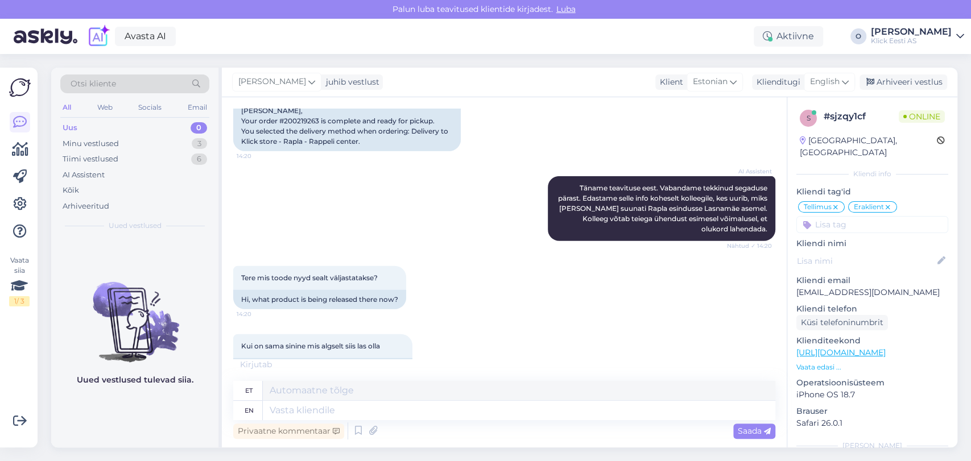
scroll to position [2018, 0]
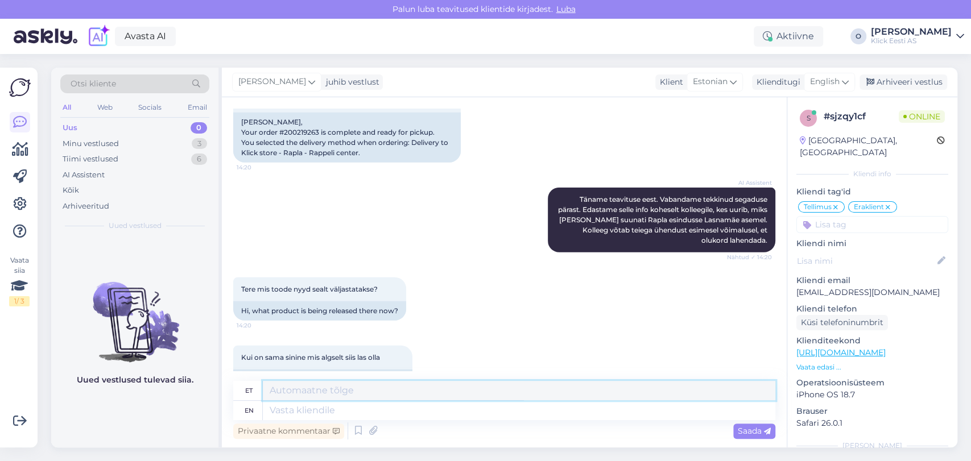
click at [426, 395] on textarea at bounding box center [519, 390] width 512 height 19
click at [148, 76] on div "Otsi kliente" at bounding box center [134, 83] width 149 height 19
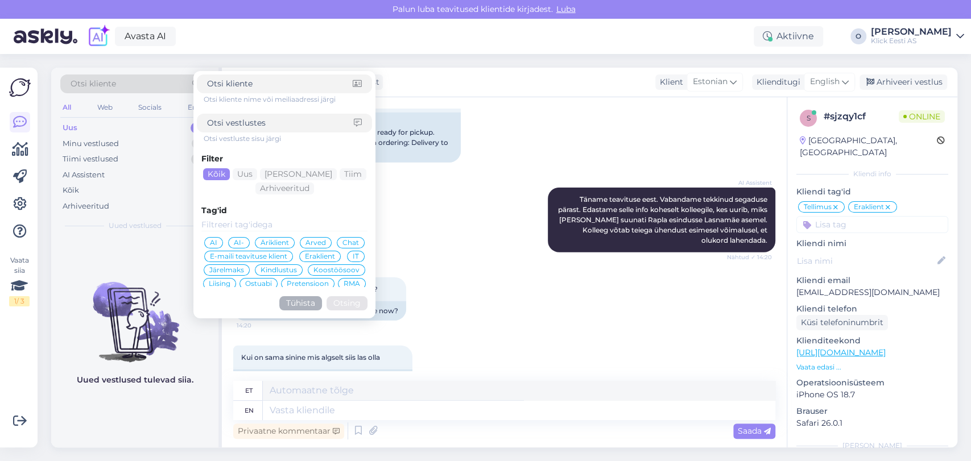
click at [114, 85] on span "Otsi kliente" at bounding box center [93, 84] width 45 height 12
click at [255, 127] on input at bounding box center [280, 123] width 147 height 12
type input "[PERSON_NAME]"
click button "Otsing" at bounding box center [346, 303] width 41 height 14
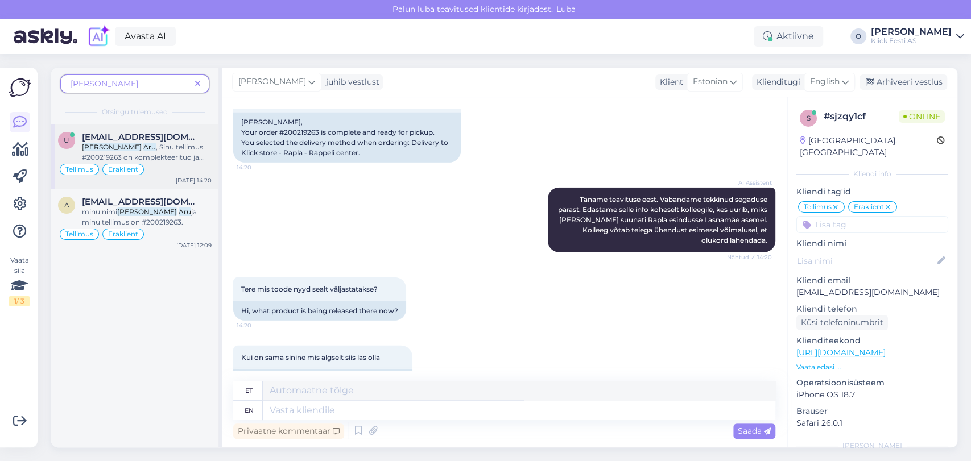
click at [102, 130] on div "U [EMAIL_ADDRESS][DOMAIN_NAME] [PERSON_NAME] , Sinu tellimus #200219263 on komp…" at bounding box center [134, 156] width 167 height 65
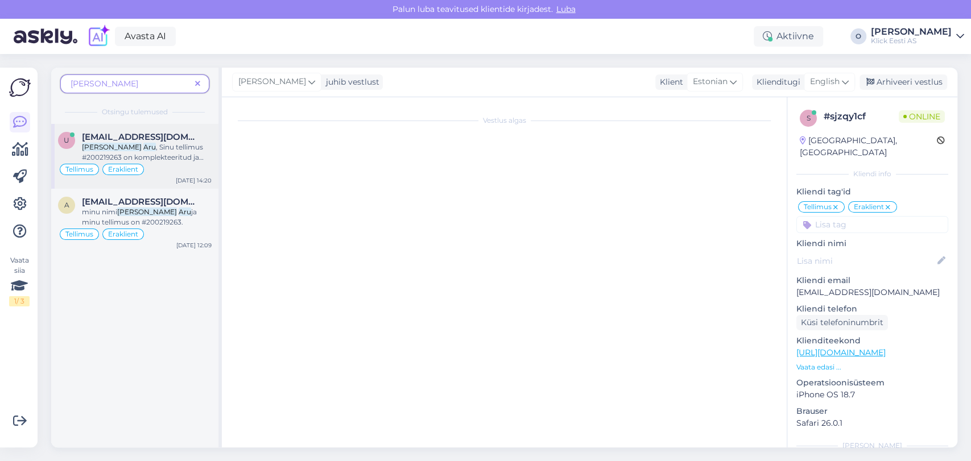
scroll to position [1914, 0]
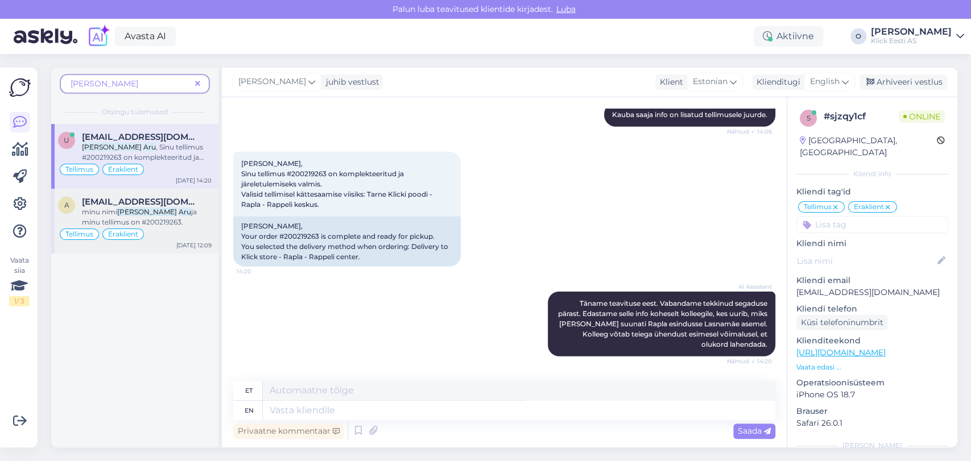
click at [112, 208] on span "minu nimi" at bounding box center [99, 212] width 35 height 9
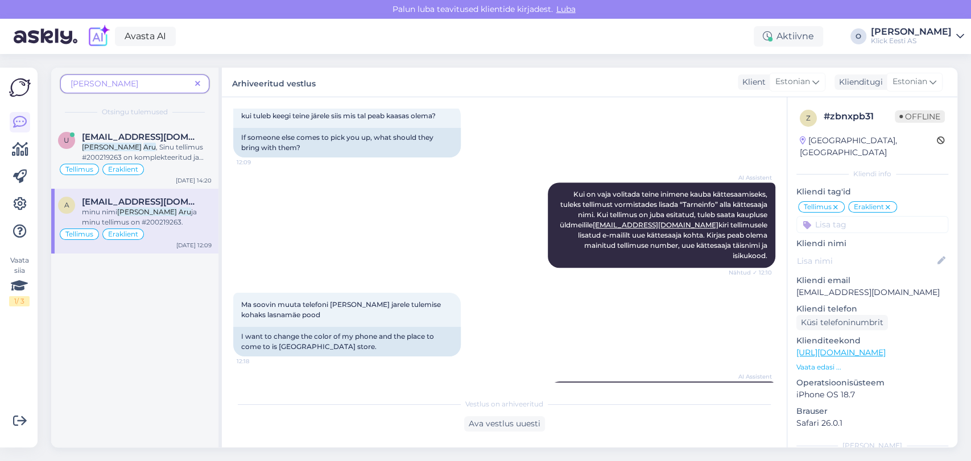
scroll to position [712, 0]
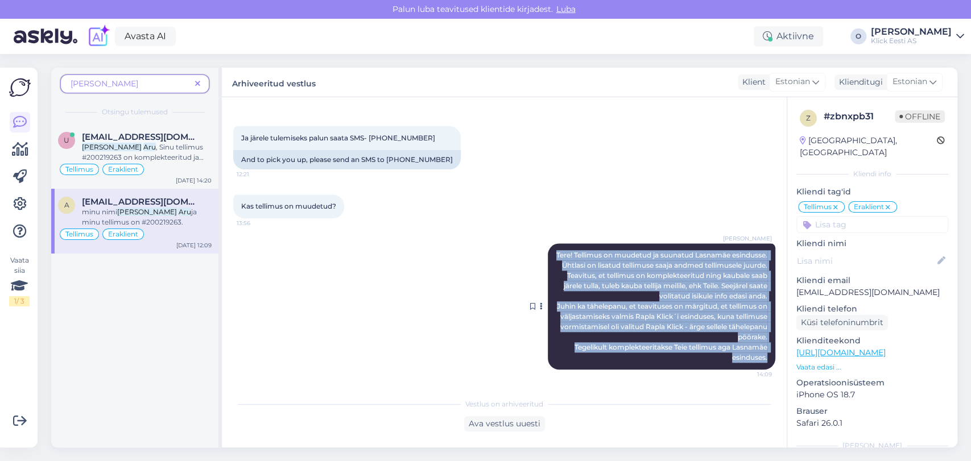
drag, startPoint x: 579, startPoint y: 243, endPoint x: 759, endPoint y: 360, distance: 215.0
click at [759, 360] on div "[PERSON_NAME]! Tellimus on muudetud ja suunatud Lasnamäe esindusse. Ühtlasi on …" at bounding box center [661, 306] width 227 height 126
copy span "Tere! Tellimus on muudetud ja suunatud Lasnamäe esindusse. Ühtlasi on lisatud t…"
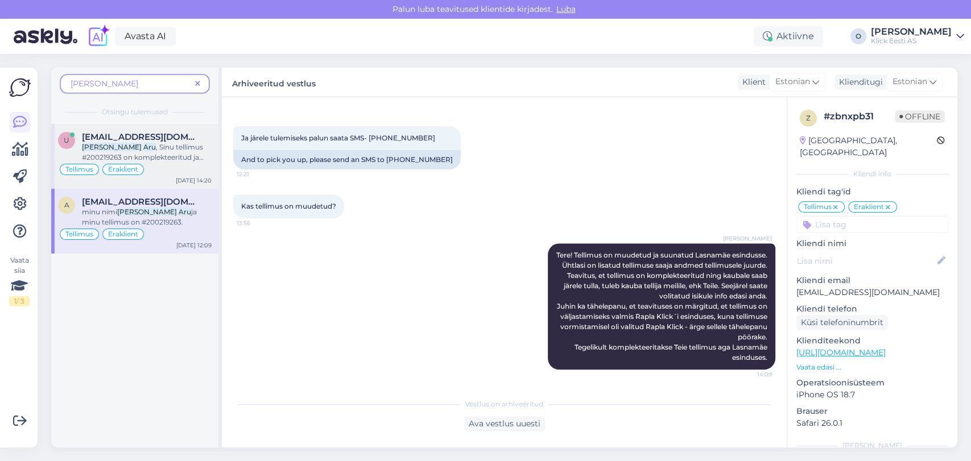
click at [122, 138] on span "[EMAIL_ADDRESS][DOMAIN_NAME]" at bounding box center [141, 137] width 118 height 10
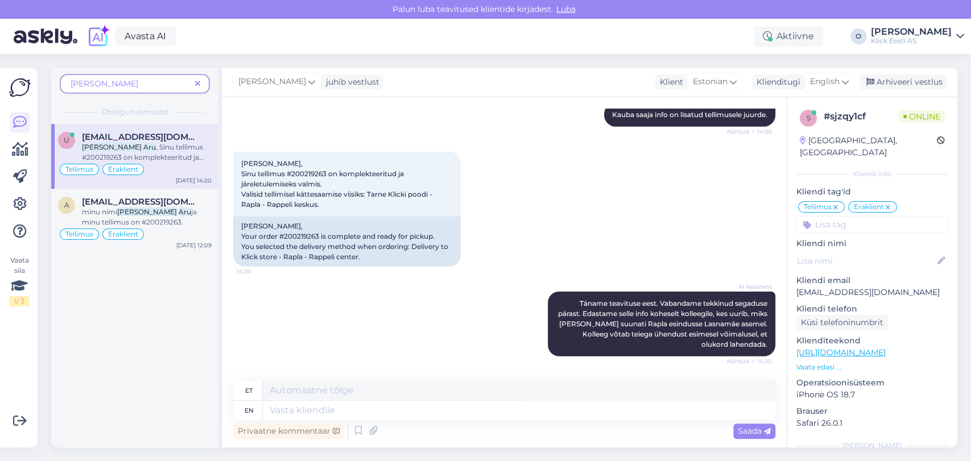
scroll to position [2018, 0]
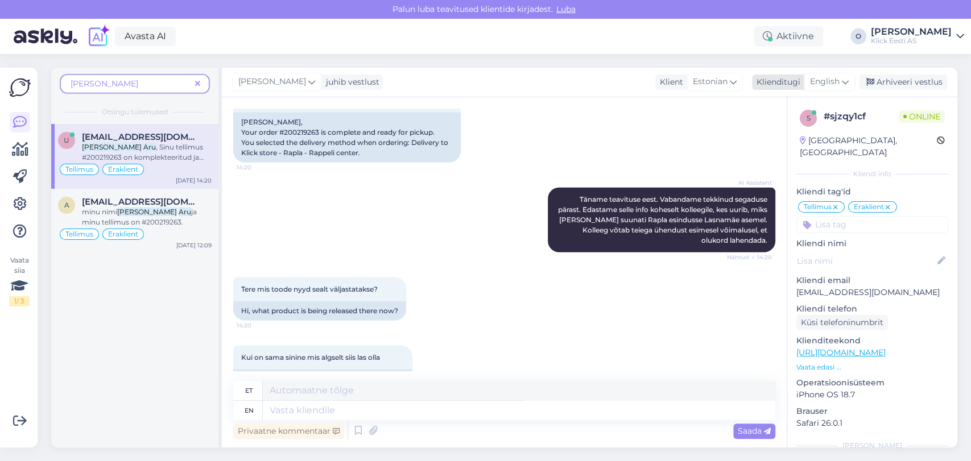
click at [817, 76] on span "English" at bounding box center [825, 82] width 30 height 13
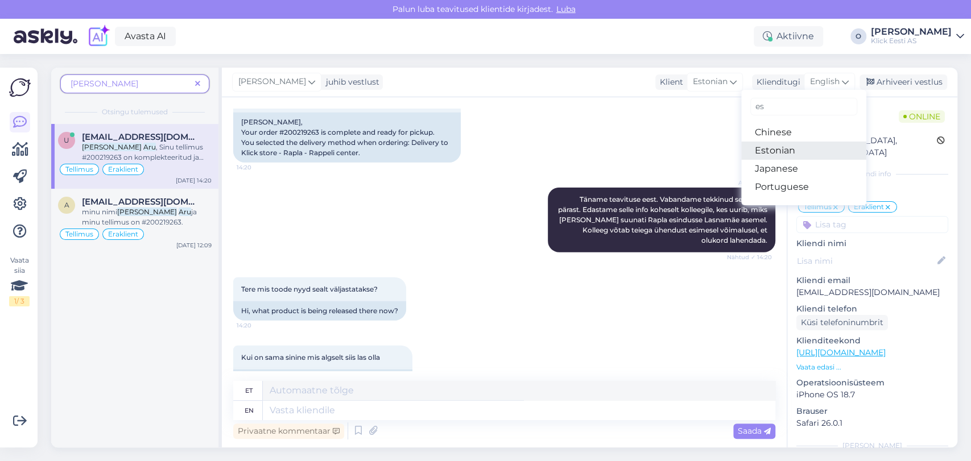
click at [768, 153] on link "Estonian" at bounding box center [803, 151] width 125 height 18
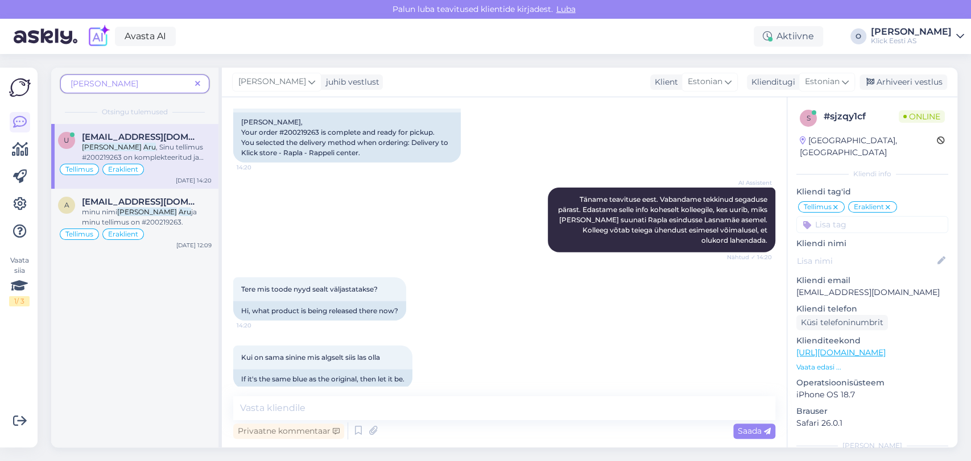
scroll to position [2002, 0]
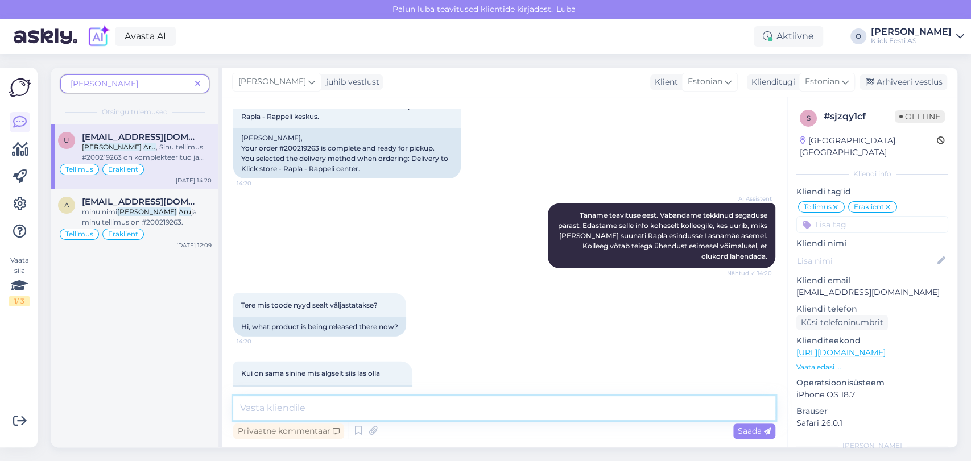
click at [289, 412] on textarea at bounding box center [504, 408] width 542 height 24
type textarea "Tere, tellimus on valmis Lasnamäe esinduses ja väljastatakse oranž."
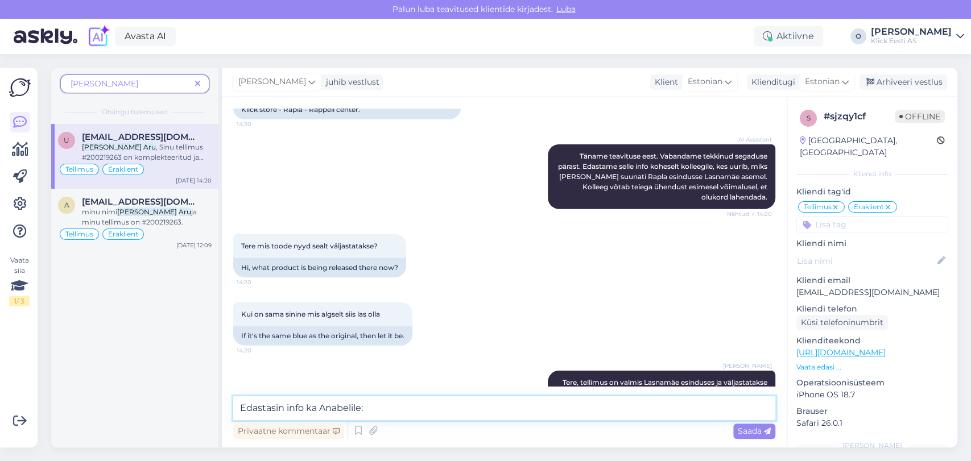
paste textarea "Tere! Tellimus on muudetud ja suunatud Lasnamäe esindusse. Ühtlasi on lisatud t…"
type textarea "Edastasin info ka Anabelile: Tere! Tellimus on muudetud ja suunatud Lasnamäe es…"
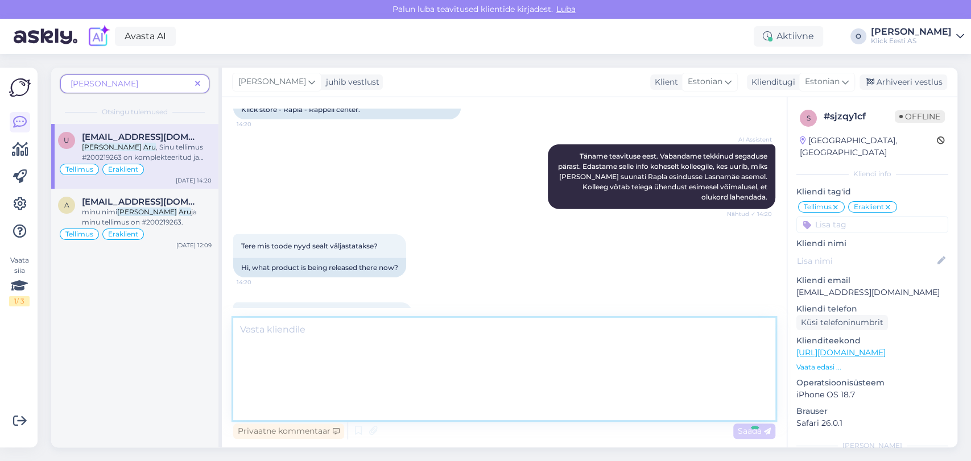
scroll to position [0, 0]
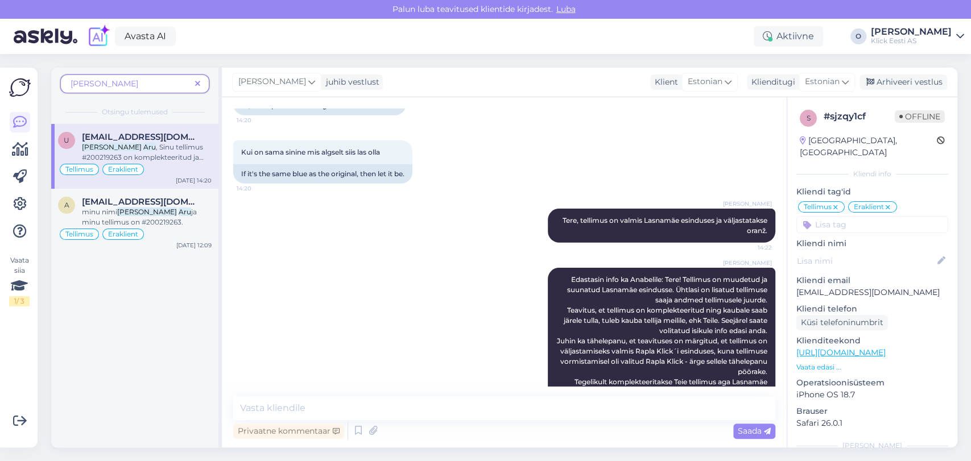
click at [196, 80] on icon at bounding box center [197, 84] width 5 height 8
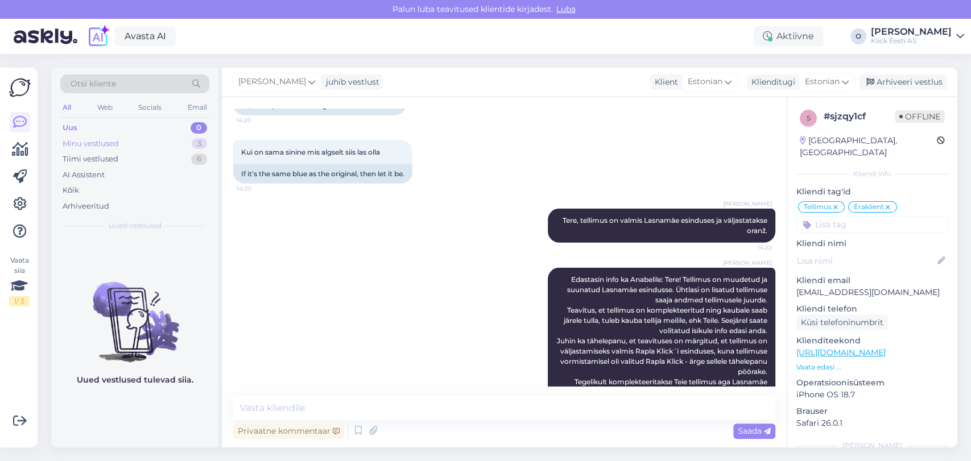
click at [116, 136] on div "Minu vestlused 3" at bounding box center [134, 144] width 149 height 16
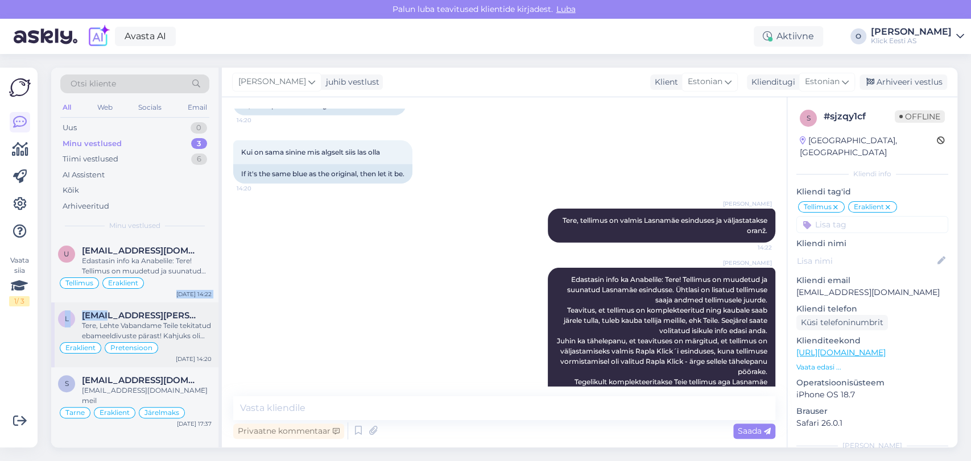
drag, startPoint x: 105, startPoint y: 301, endPoint x: 102, endPoint y: 320, distance: 18.9
click at [102, 320] on div "U [EMAIL_ADDRESS][DOMAIN_NAME] Edastasin info ka Anabelile: Tere! Tellimus on m…" at bounding box center [134, 335] width 167 height 194
click at [102, 321] on div "Tere, Lehte Vabandame Teile tekitatud ebameeldivuste pärast! Kahjuks oli komple…" at bounding box center [147, 331] width 130 height 20
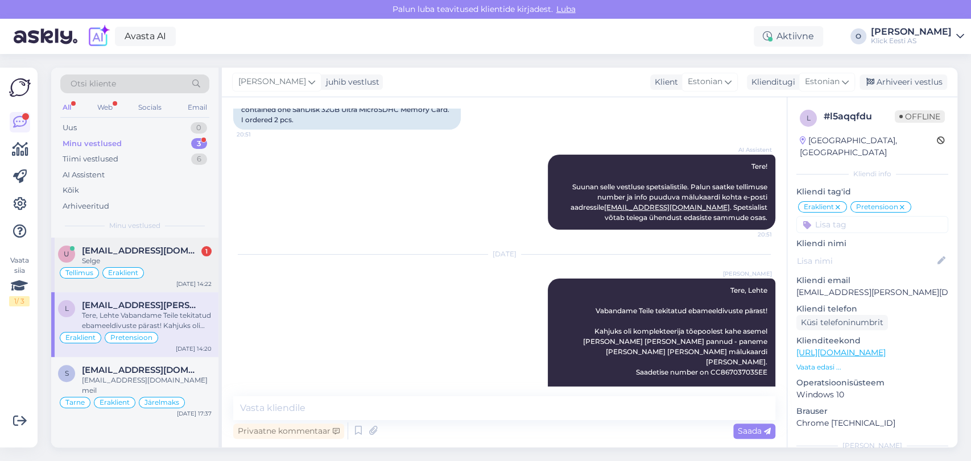
click at [147, 250] on span "[EMAIL_ADDRESS][DOMAIN_NAME]" at bounding box center [141, 251] width 118 height 10
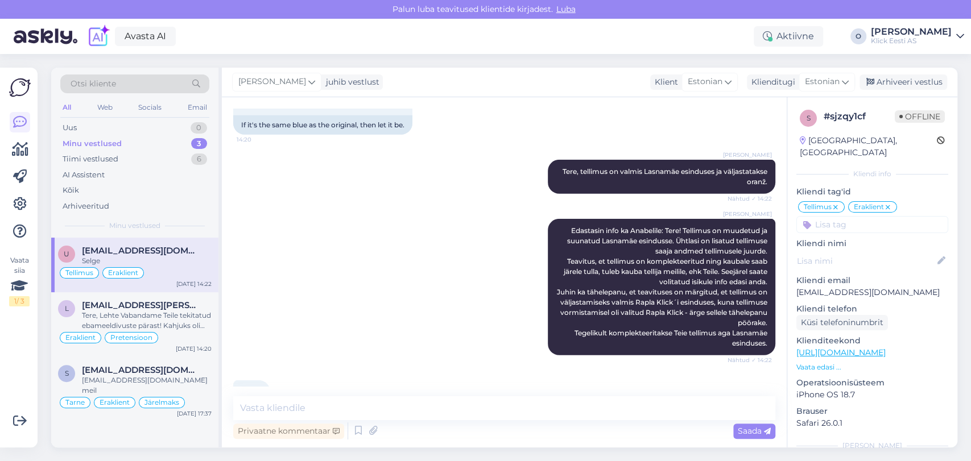
click at [122, 147] on div "Minu vestlused 3" at bounding box center [134, 144] width 149 height 16
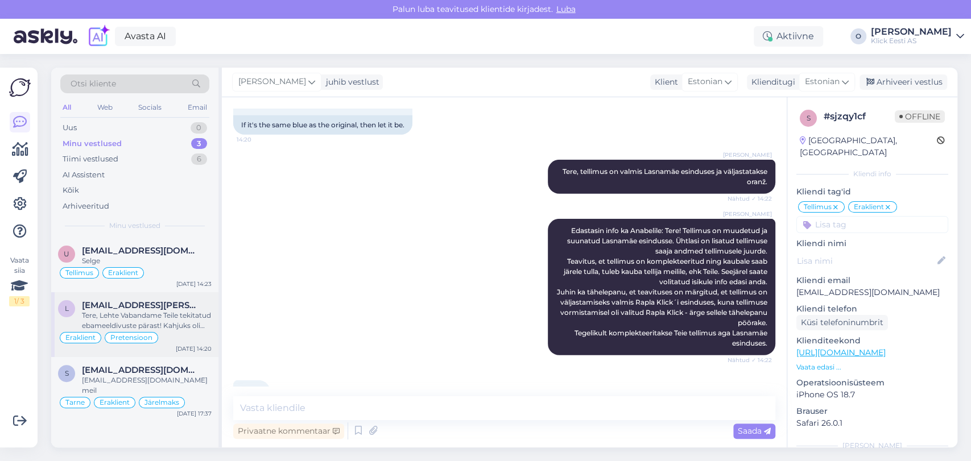
click at [123, 321] on div "Tere, Lehte Vabandame Teile tekitatud ebameeldivuste pärast! Kahjuks oli komple…" at bounding box center [147, 320] width 130 height 20
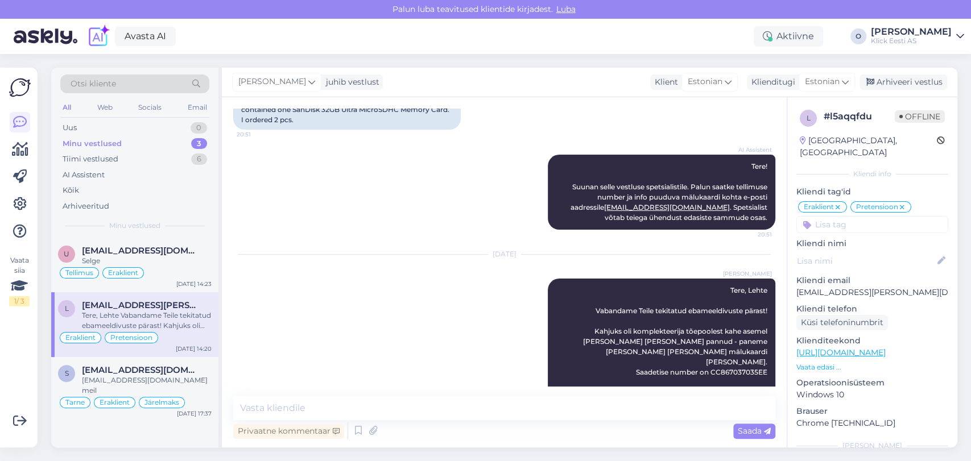
click at [880, 74] on div "[PERSON_NAME] vestlust Klient [DEMOGRAPHIC_DATA] Klienditugi Estonian es Chines…" at bounding box center [589, 83] width 735 height 30
click at [877, 84] on div "Arhiveeri vestlus" at bounding box center [903, 81] width 88 height 15
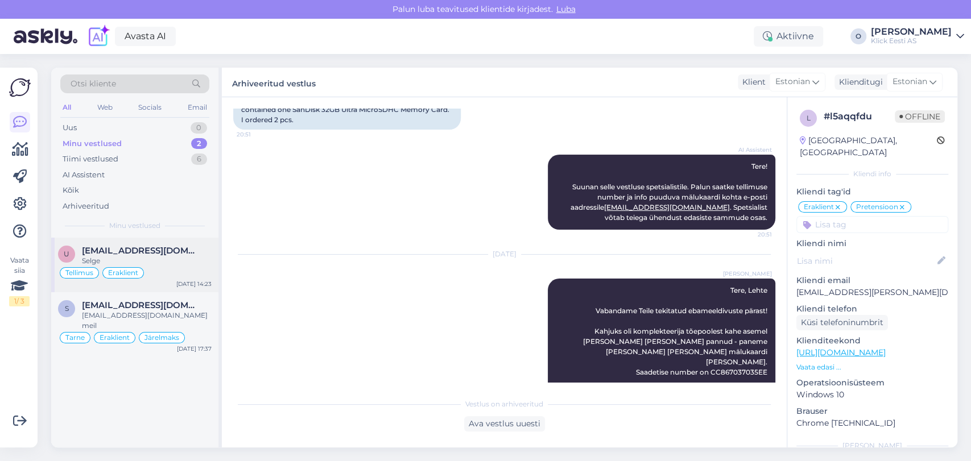
click at [122, 259] on div "Selge" at bounding box center [147, 261] width 130 height 10
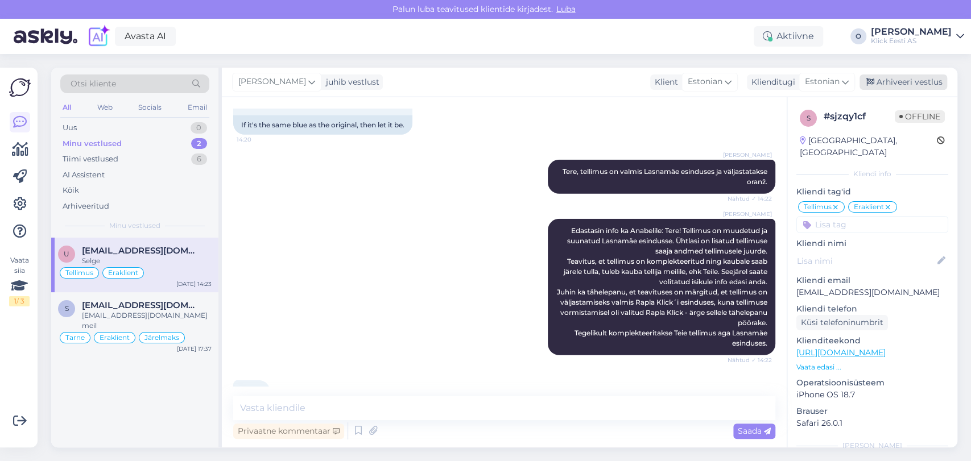
click at [887, 75] on div "Arhiveeri vestlus" at bounding box center [903, 81] width 88 height 15
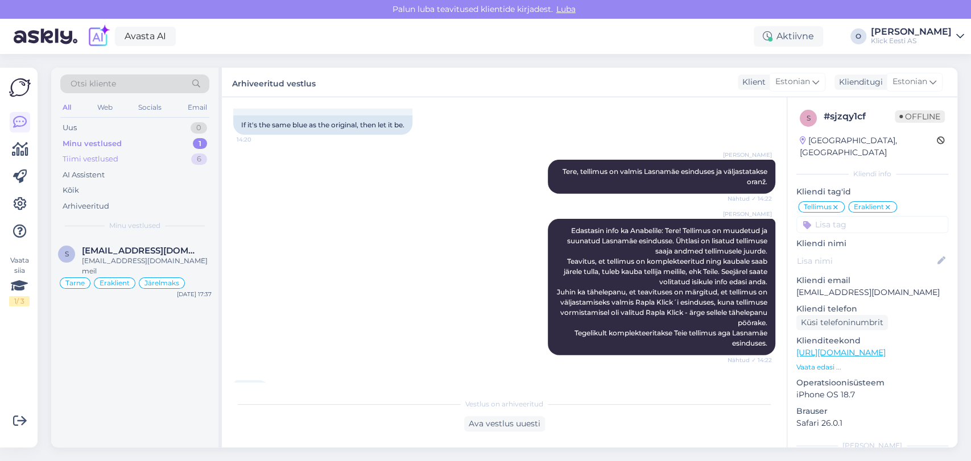
click at [105, 159] on div "Tiimi vestlused" at bounding box center [91, 159] width 56 height 11
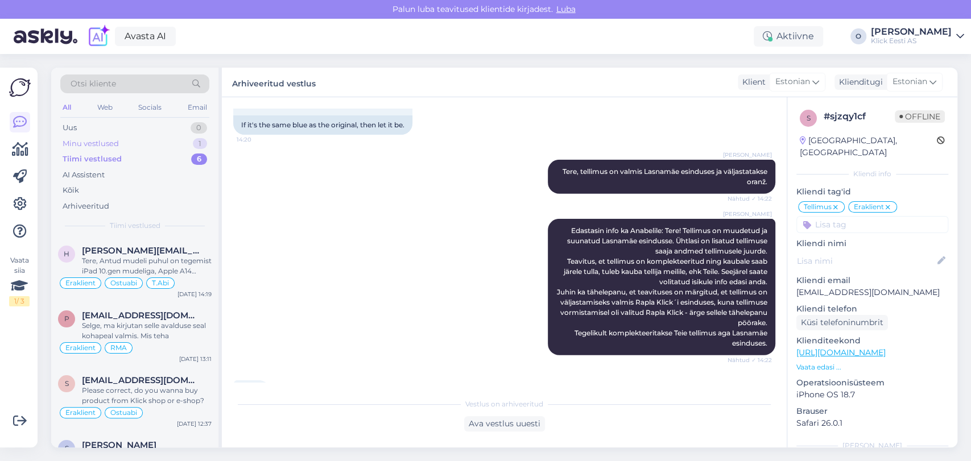
click at [91, 144] on div "Minu vestlused" at bounding box center [91, 143] width 56 height 11
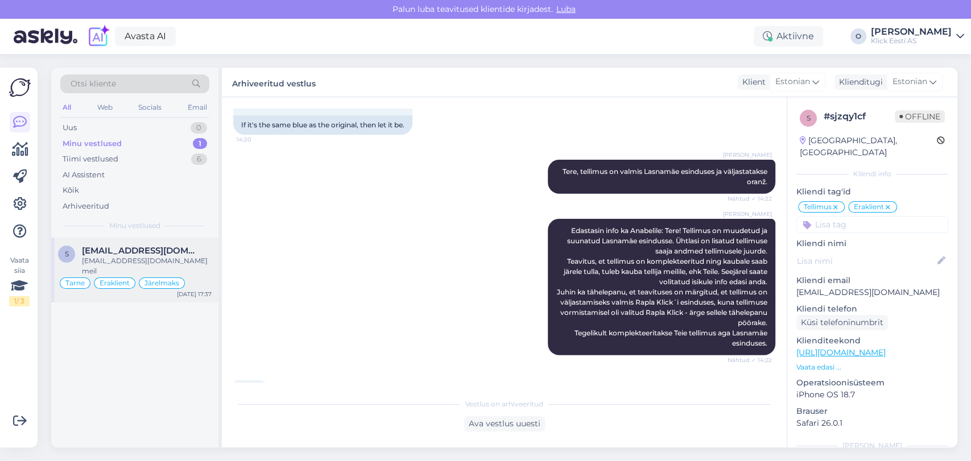
click at [154, 252] on span "[EMAIL_ADDRESS][DOMAIN_NAME]" at bounding box center [141, 251] width 118 height 10
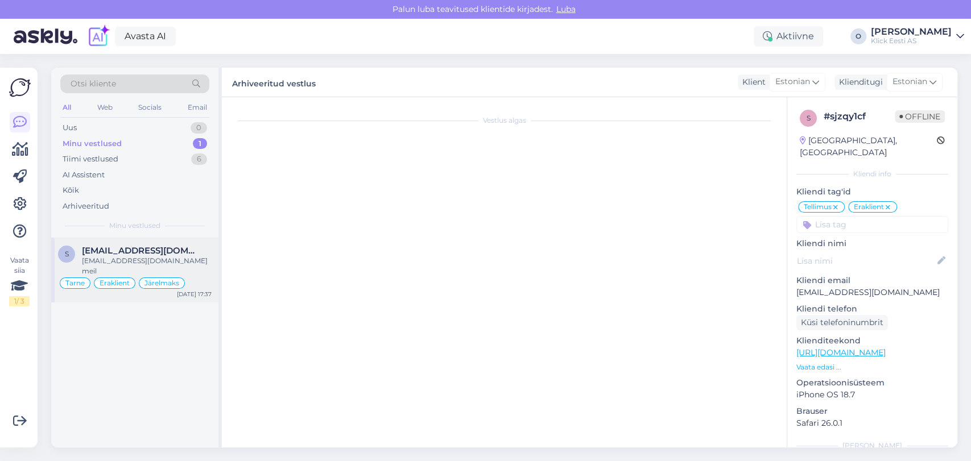
scroll to position [1949, 0]
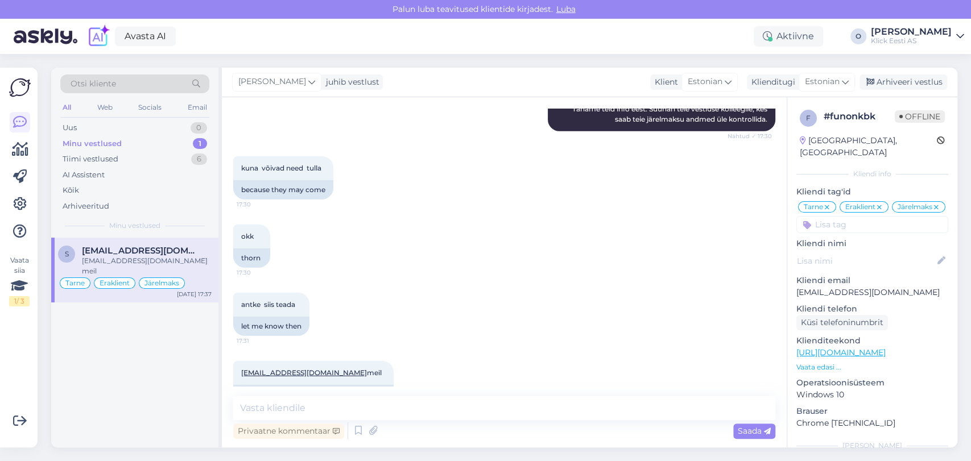
click at [819, 291] on p "[EMAIL_ADDRESS][DOMAIN_NAME]" at bounding box center [872, 293] width 152 height 12
copy p "[EMAIL_ADDRESS][DOMAIN_NAME]"
click at [119, 131] on div "Uus 0" at bounding box center [134, 128] width 149 height 16
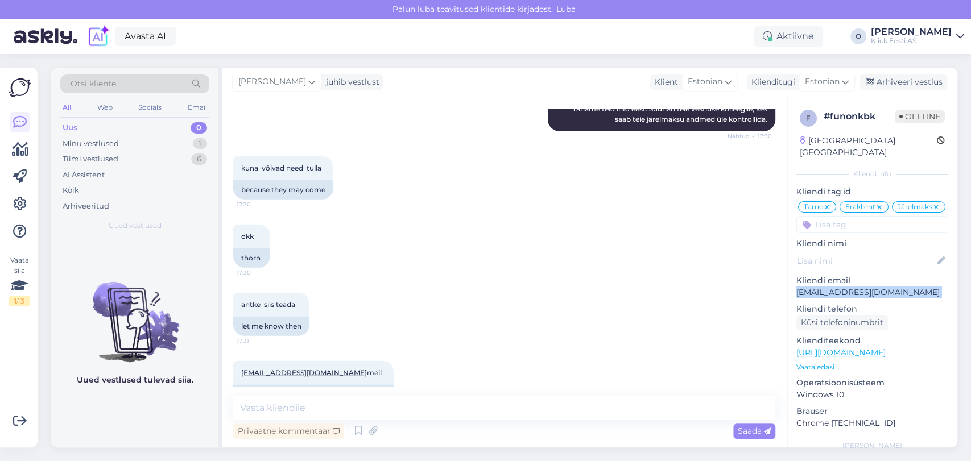
click at [119, 131] on div "Uus 0" at bounding box center [134, 128] width 149 height 16
click at [117, 164] on div "Tiimi vestlused" at bounding box center [91, 159] width 56 height 11
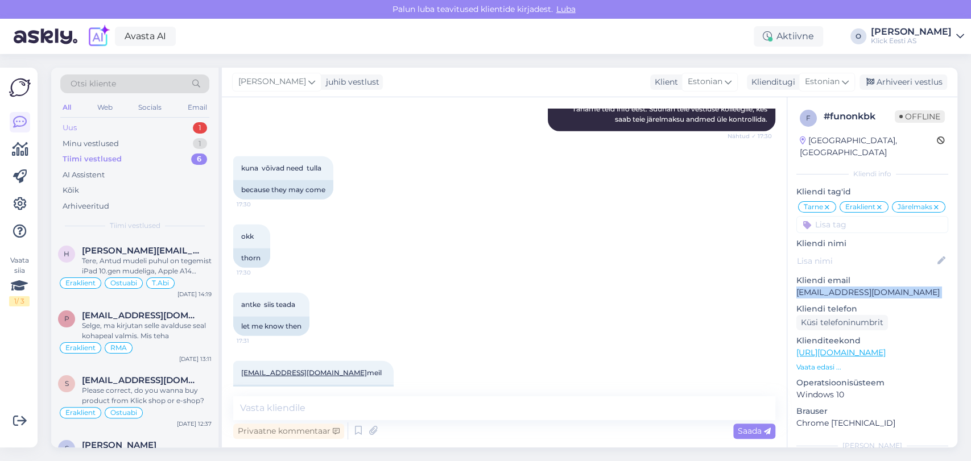
click at [146, 129] on div "Uus 1" at bounding box center [134, 128] width 149 height 16
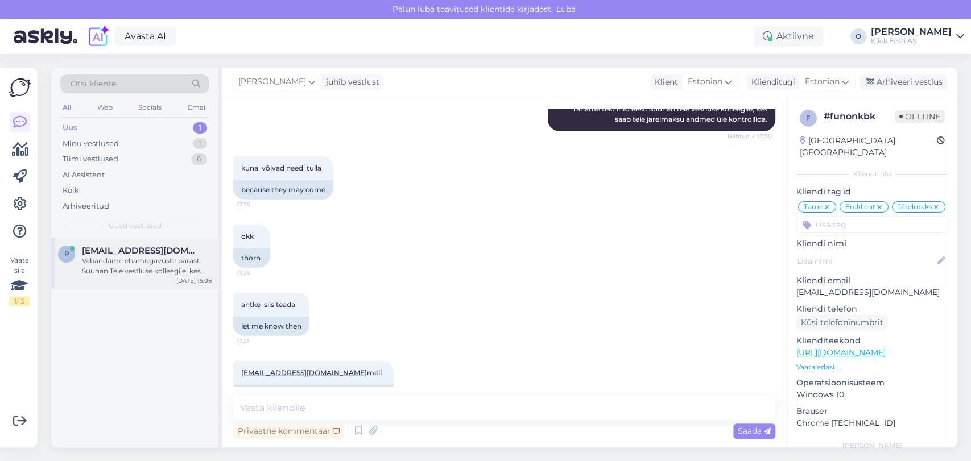
click at [120, 247] on span "[EMAIL_ADDRESS][DOMAIN_NAME]" at bounding box center [141, 251] width 118 height 10
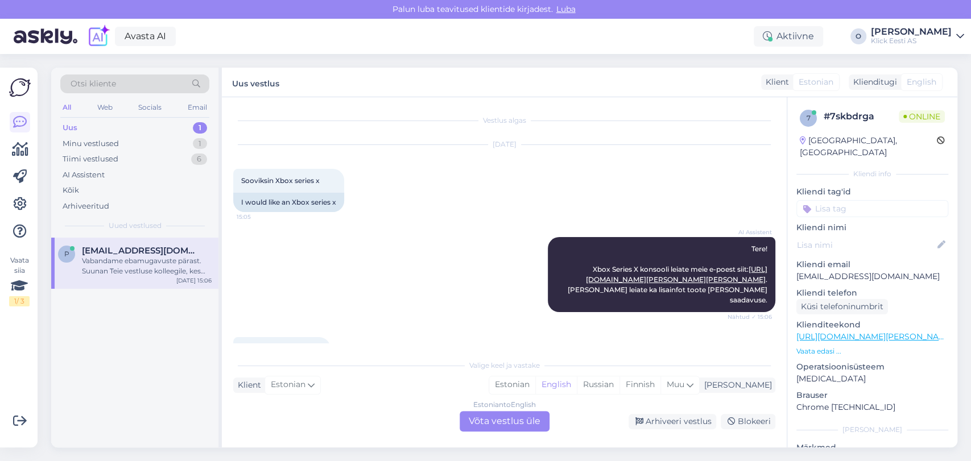
scroll to position [119, 0]
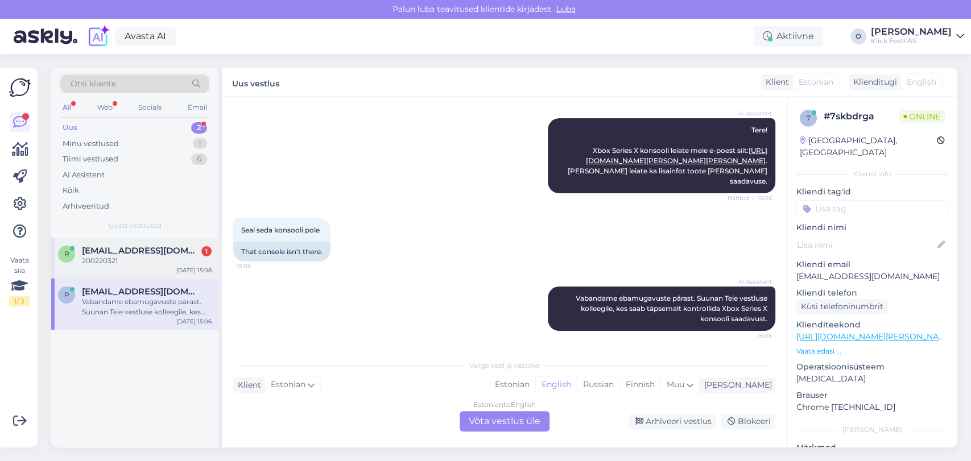
click at [111, 238] on div "r [EMAIL_ADDRESS][DOMAIN_NAME] 1 200220321 [DATE] 15:08" at bounding box center [134, 258] width 167 height 41
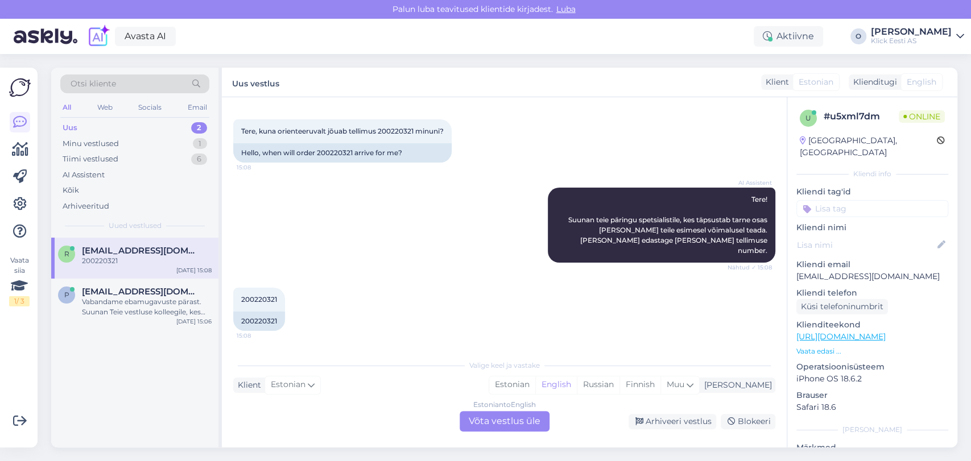
scroll to position [39, 0]
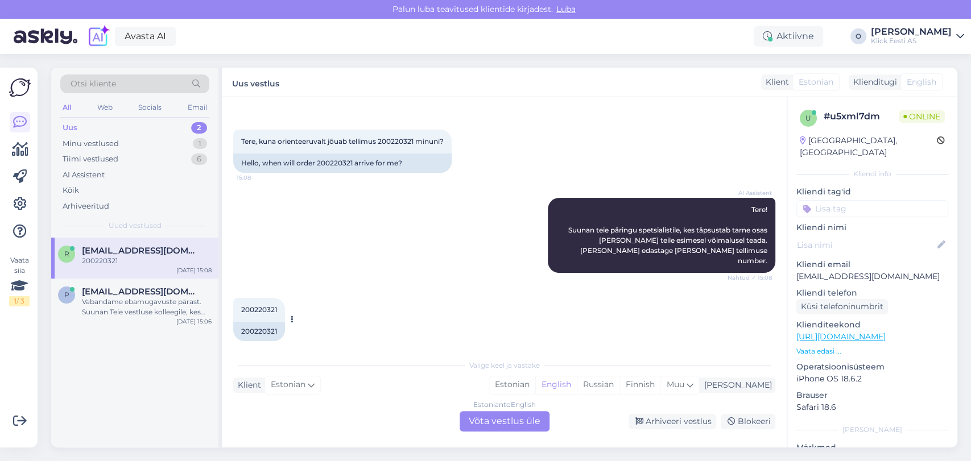
click at [268, 305] on span "200220321" at bounding box center [259, 309] width 36 height 9
copy div "200220321 15:08"
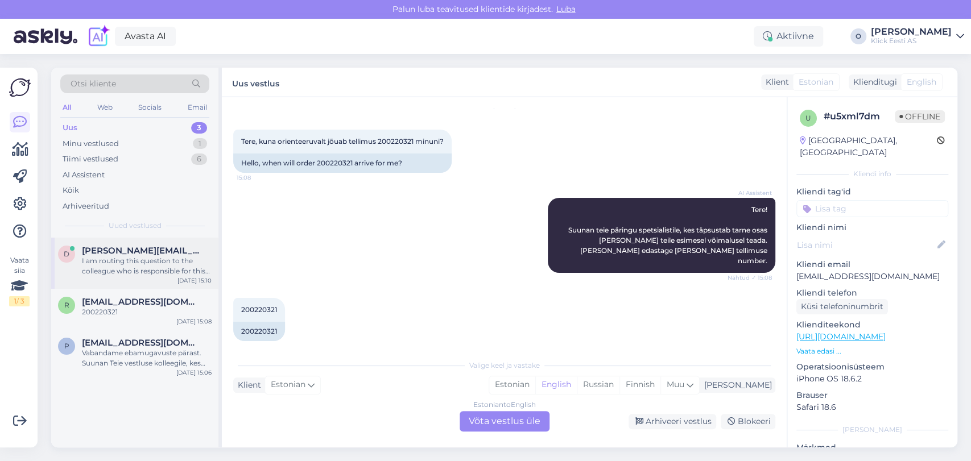
click at [101, 260] on div "I am routing this question to the colleague who is responsible for this topic. …" at bounding box center [147, 266] width 130 height 20
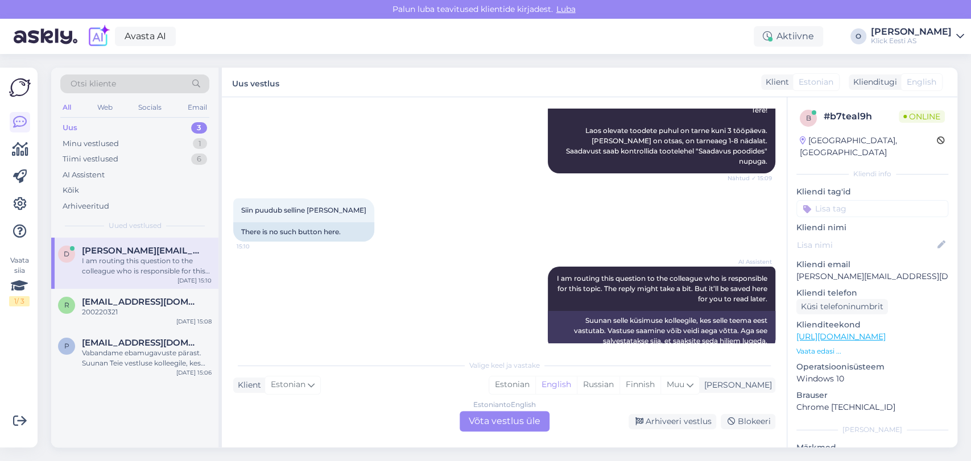
scroll to position [0, 0]
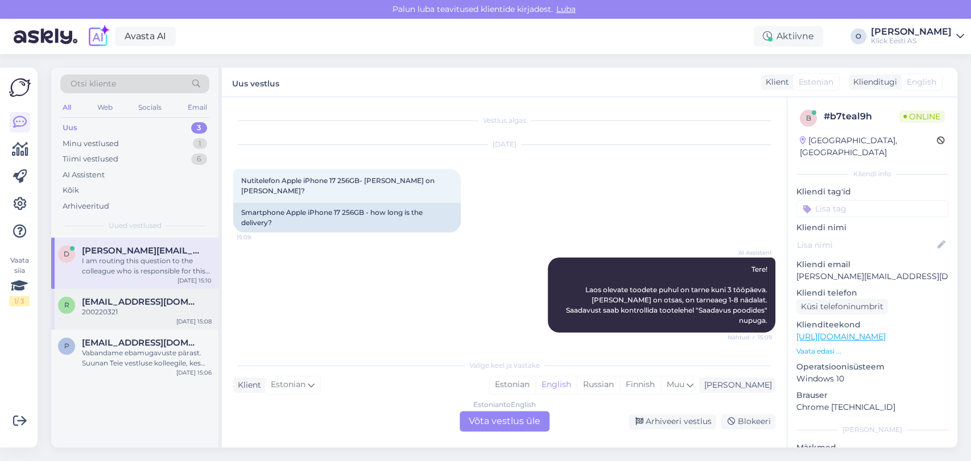
click at [82, 308] on div "200220321" at bounding box center [147, 312] width 130 height 10
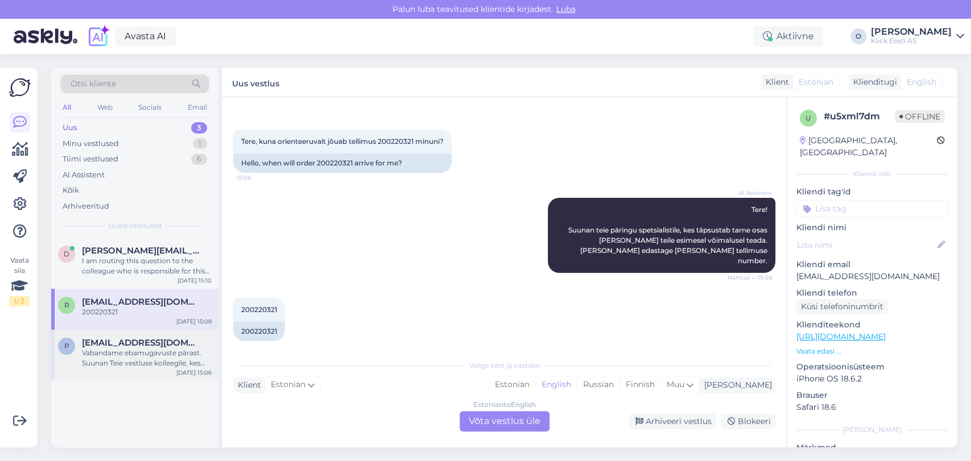
click at [98, 342] on span "[EMAIL_ADDRESS][DOMAIN_NAME]" at bounding box center [141, 343] width 118 height 10
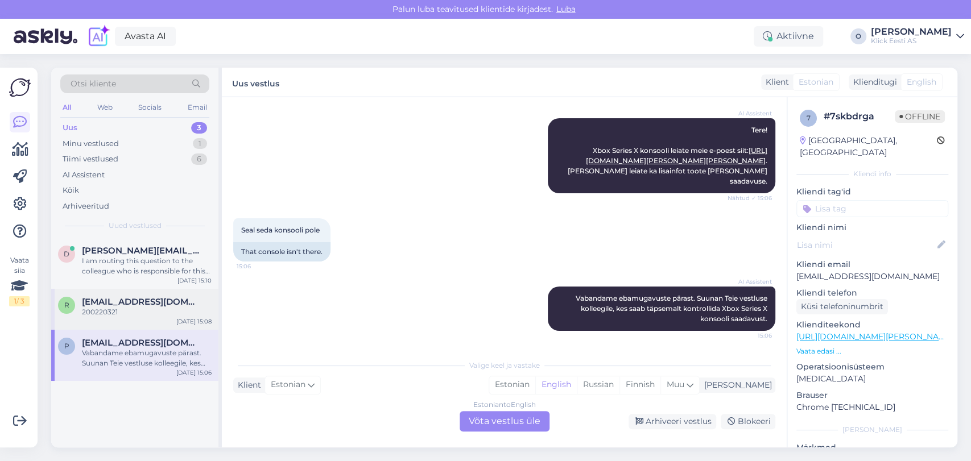
click at [125, 291] on div "r [EMAIL_ADDRESS][DOMAIN_NAME] 200220321 [DATE] 15:08" at bounding box center [134, 309] width 167 height 41
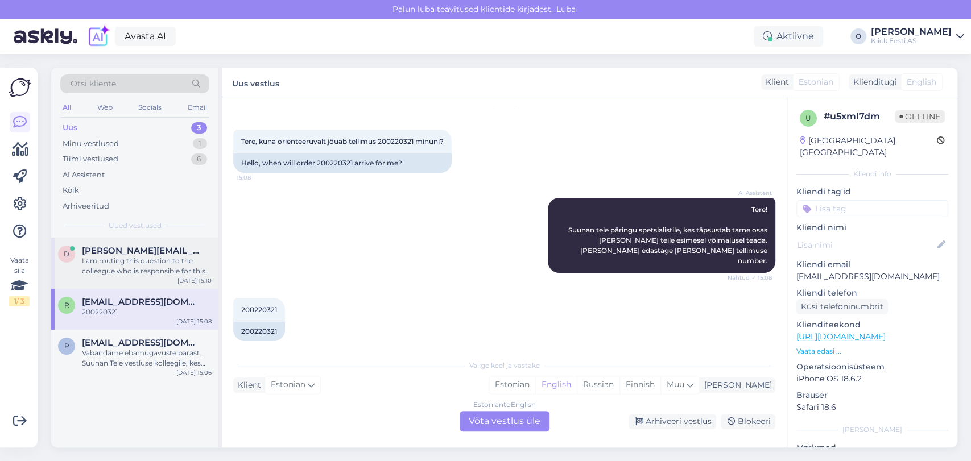
click at [132, 258] on div "I am routing this question to the colleague who is responsible for this topic. …" at bounding box center [147, 266] width 130 height 20
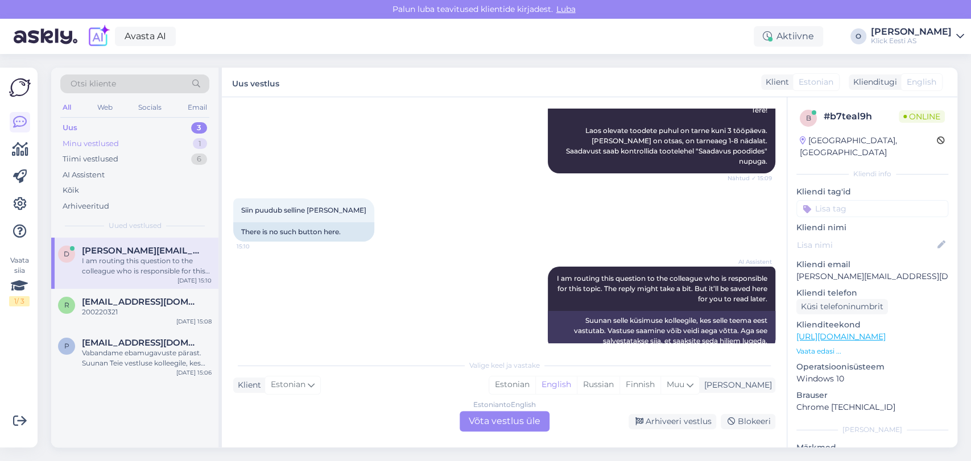
click at [146, 146] on div "Minu vestlused 1" at bounding box center [134, 144] width 149 height 16
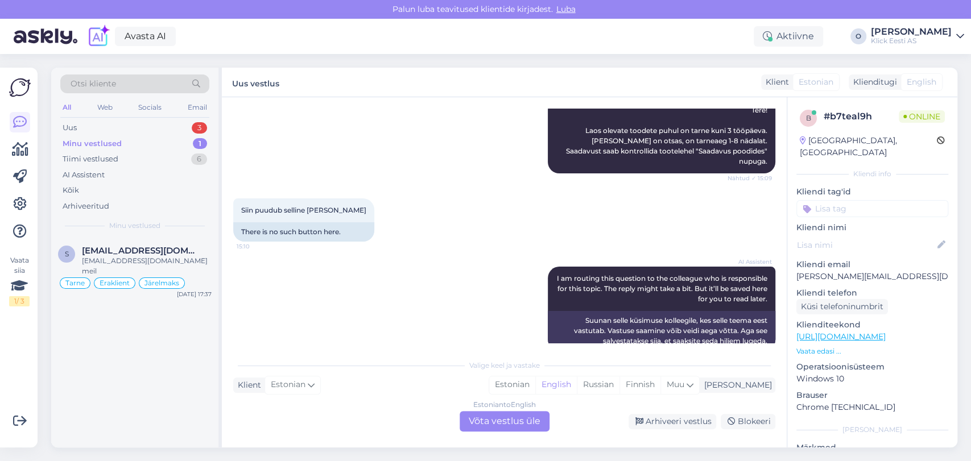
click at [145, 147] on div "Minu vestlused 1" at bounding box center [134, 144] width 149 height 16
click at [127, 139] on div "Minu vestlused 1" at bounding box center [134, 144] width 149 height 16
click at [105, 251] on span "[EMAIL_ADDRESS][DOMAIN_NAME]" at bounding box center [141, 251] width 118 height 10
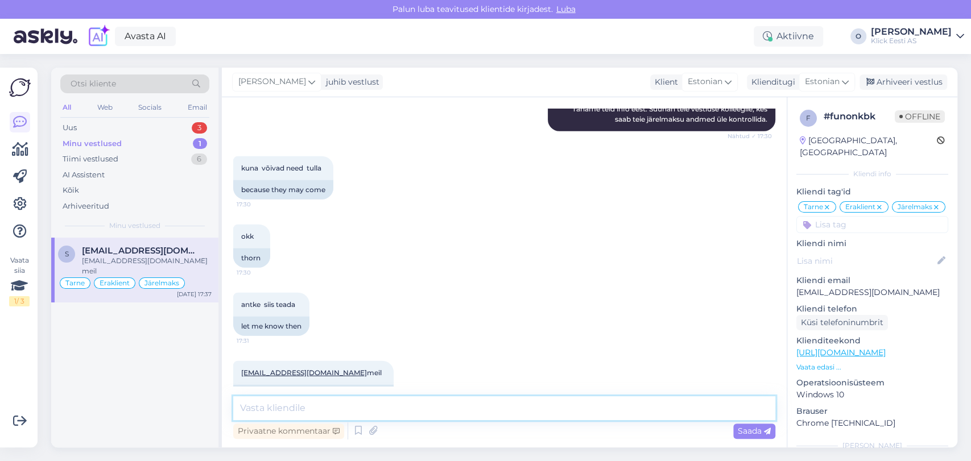
click at [312, 405] on textarea at bounding box center [504, 408] width 542 height 24
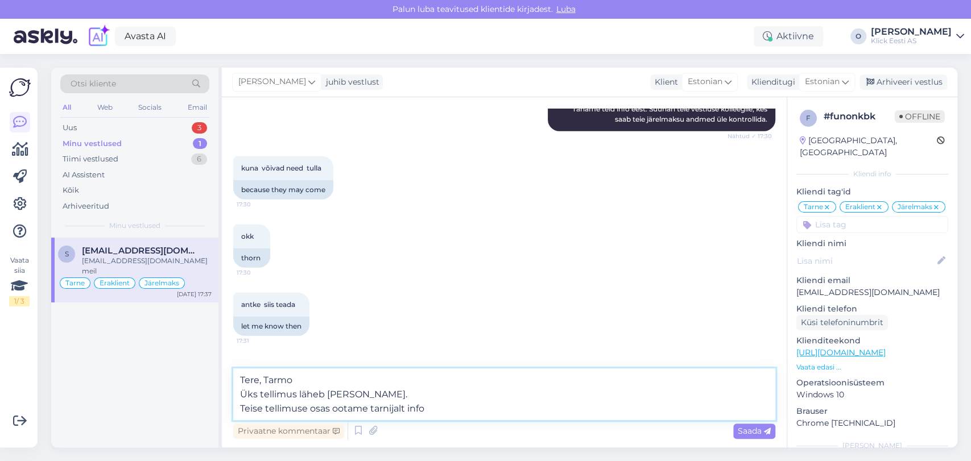
type textarea "Tere, Tarmo Üks tellimus läheb [PERSON_NAME]. Teise tellimuse osas ootame tarni…"
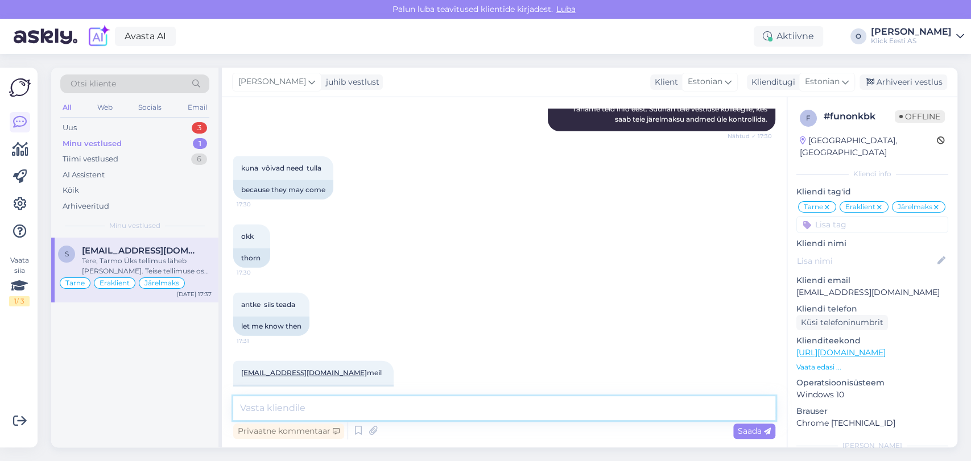
scroll to position [2042, 0]
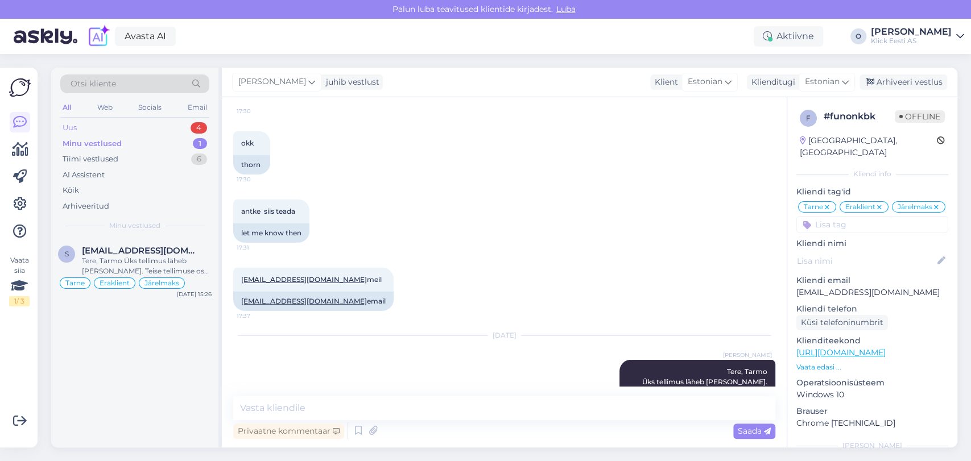
click at [151, 121] on div "Uus 4" at bounding box center [134, 128] width 149 height 16
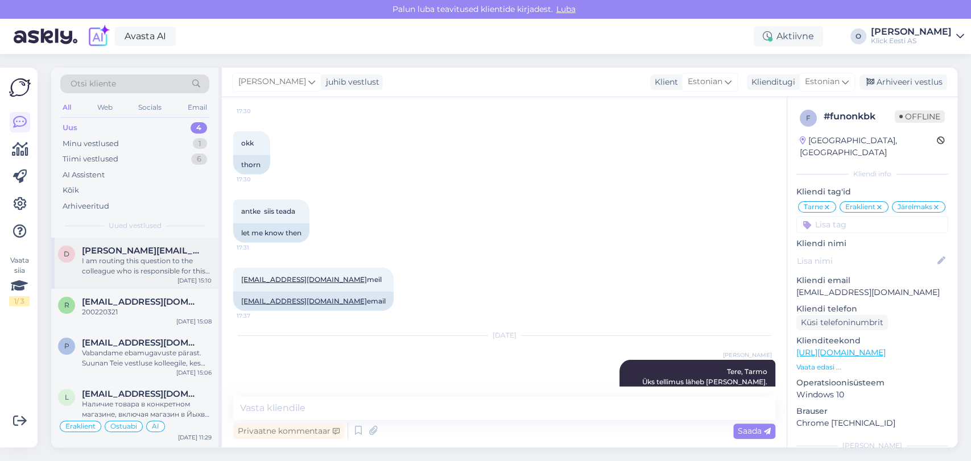
click at [109, 238] on div "d [PERSON_NAME][EMAIL_ADDRESS][DOMAIN_NAME] I am routing this question to the c…" at bounding box center [134, 263] width 167 height 51
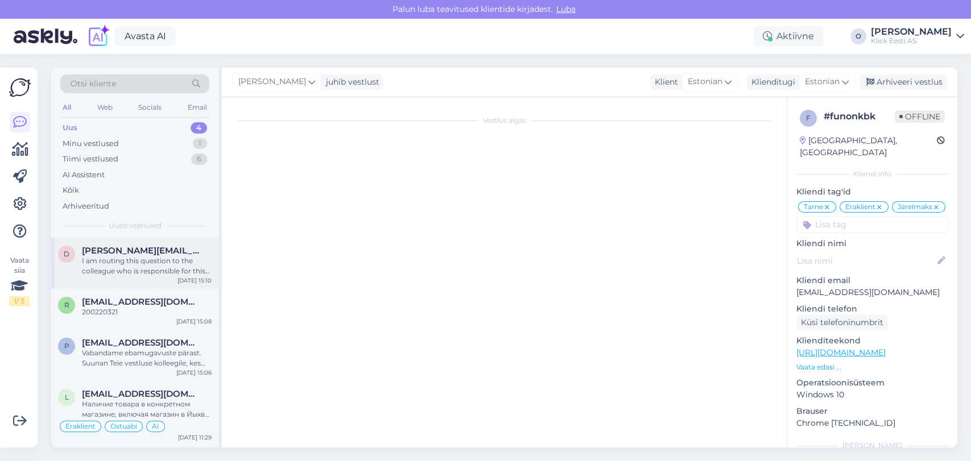
scroll to position [159, 0]
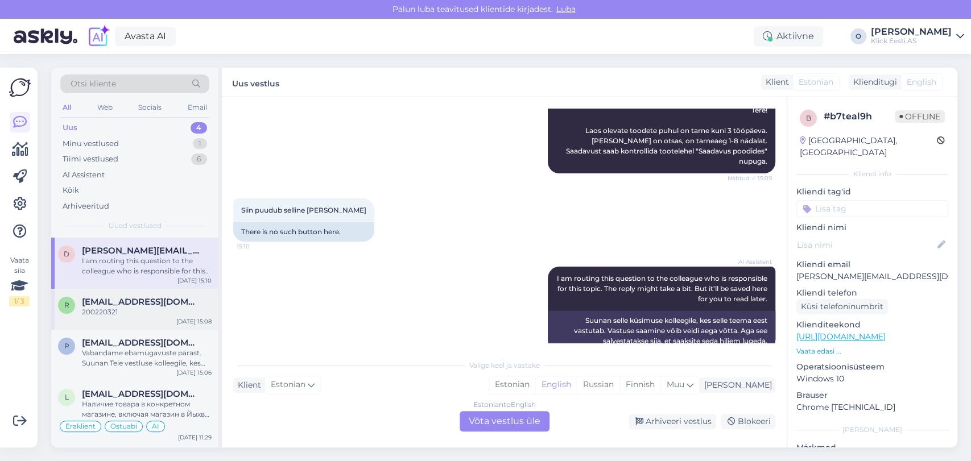
click at [105, 309] on div "200220321" at bounding box center [147, 312] width 130 height 10
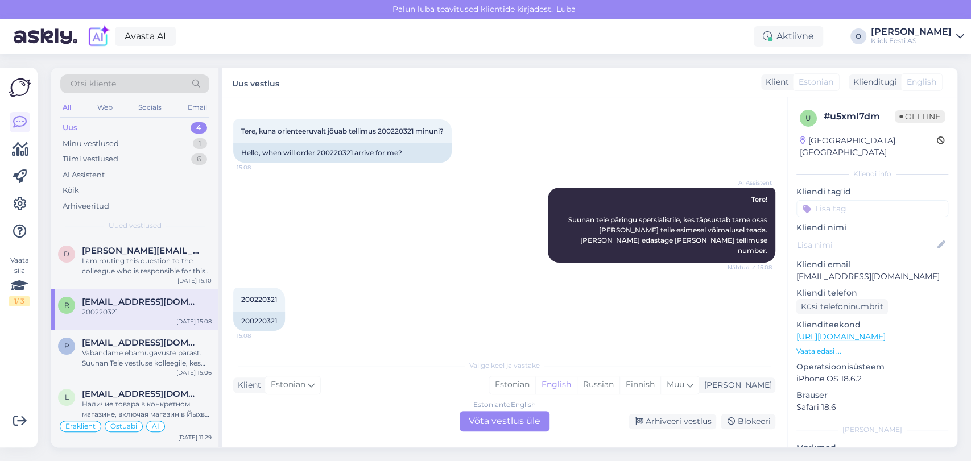
scroll to position [39, 0]
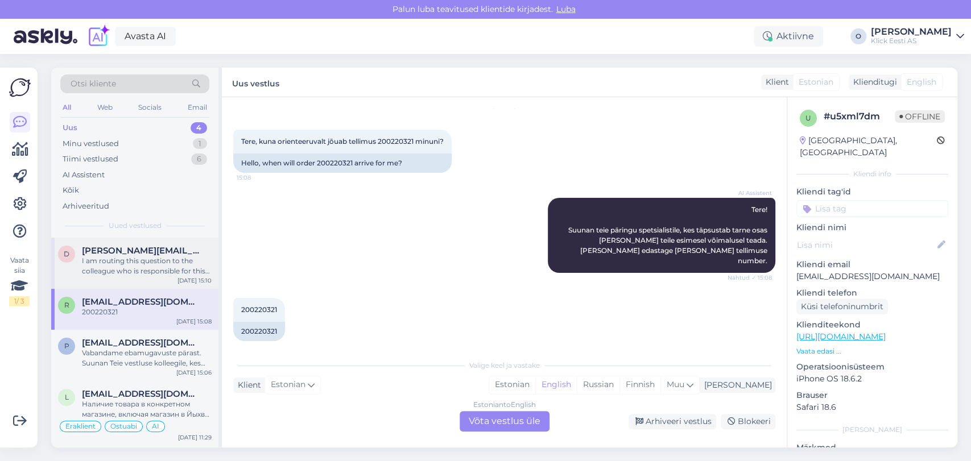
click at [138, 273] on div "I am routing this question to the colleague who is responsible for this topic. …" at bounding box center [147, 266] width 130 height 20
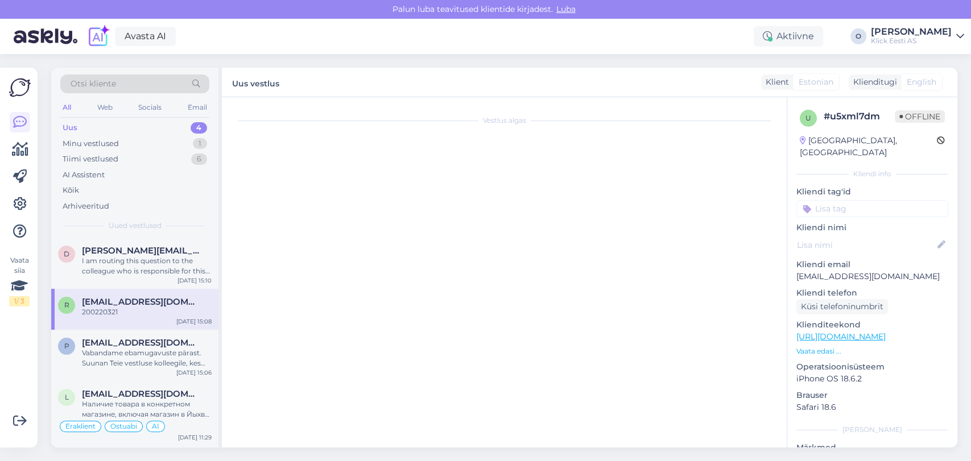
scroll to position [159, 0]
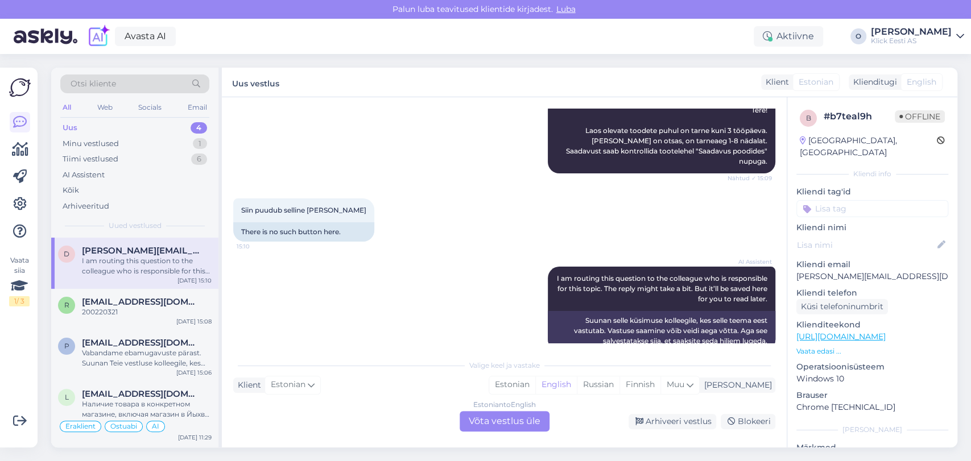
click at [146, 120] on div "Uus 4" at bounding box center [134, 128] width 149 height 16
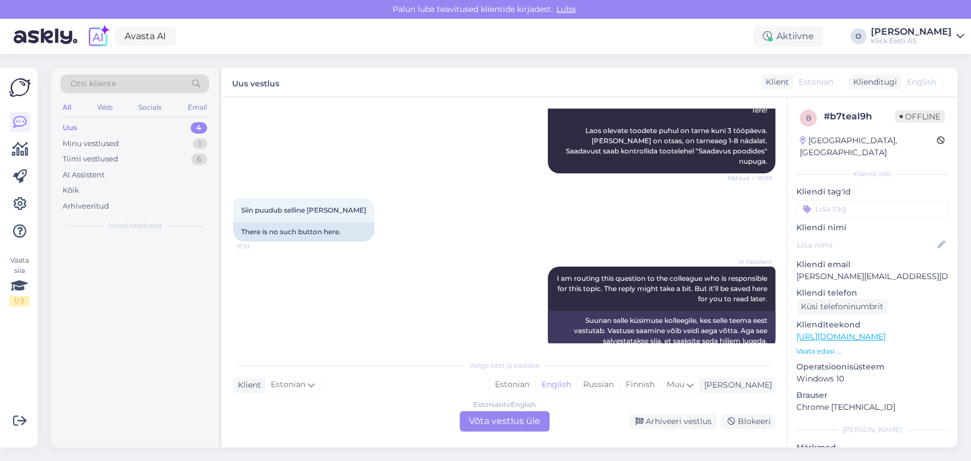
click at [146, 120] on div "Uus 4" at bounding box center [134, 128] width 149 height 16
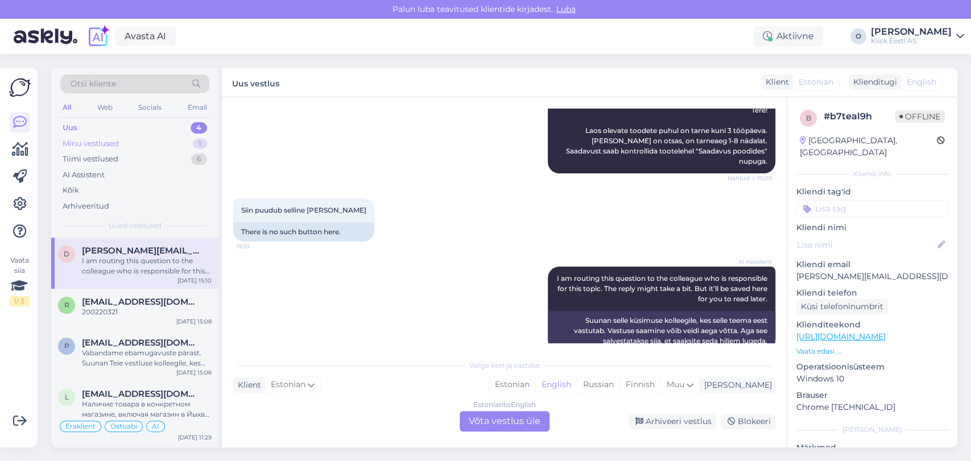
click at [137, 140] on div "Minu vestlused 1" at bounding box center [134, 144] width 149 height 16
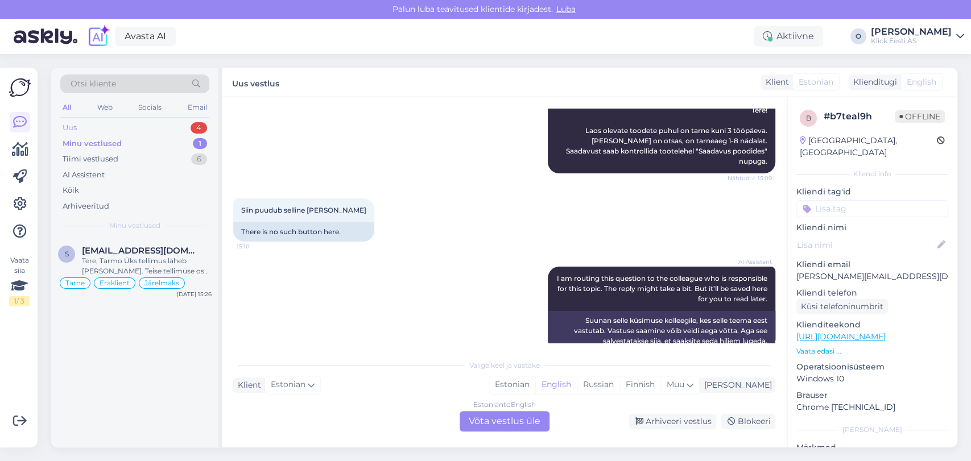
click at [141, 124] on div "Uus 4" at bounding box center [134, 128] width 149 height 16
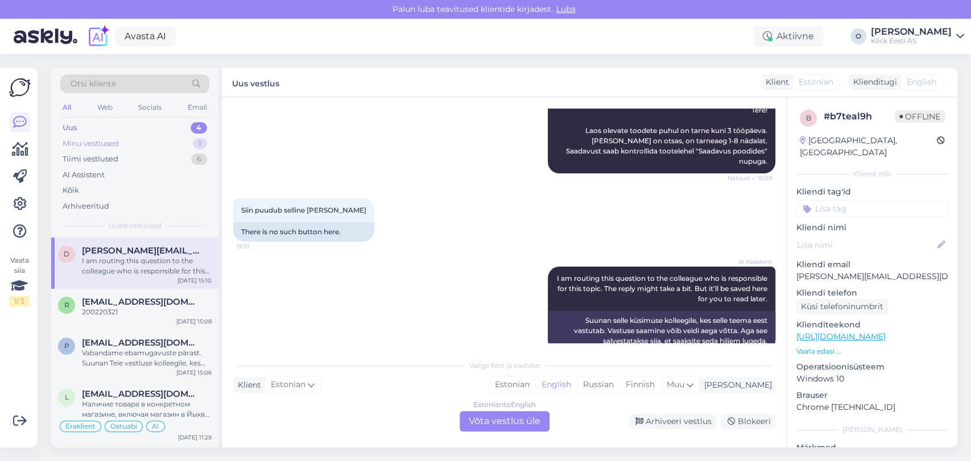
click at [154, 146] on div "Minu vestlused 1" at bounding box center [134, 144] width 149 height 16
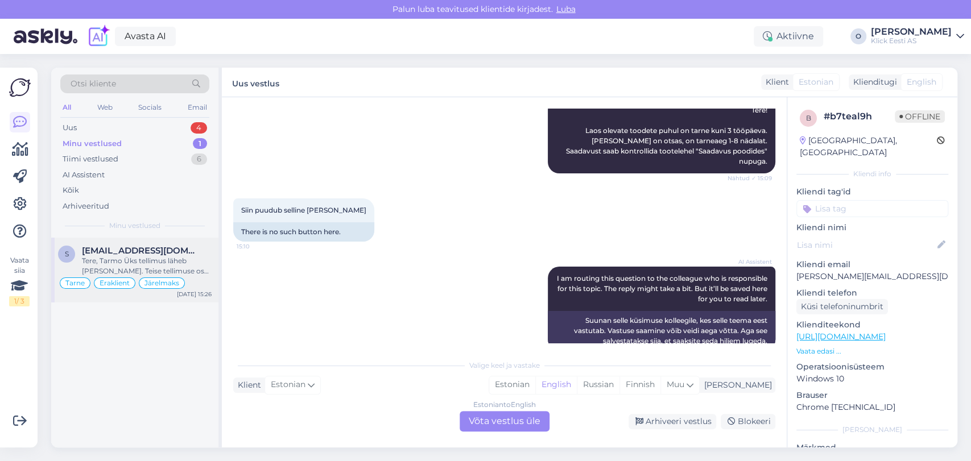
click at [131, 241] on div "s [EMAIL_ADDRESS][DOMAIN_NAME] Tere, Tarmo Üks tellimus läheb [PERSON_NAME]. Te…" at bounding box center [134, 270] width 167 height 65
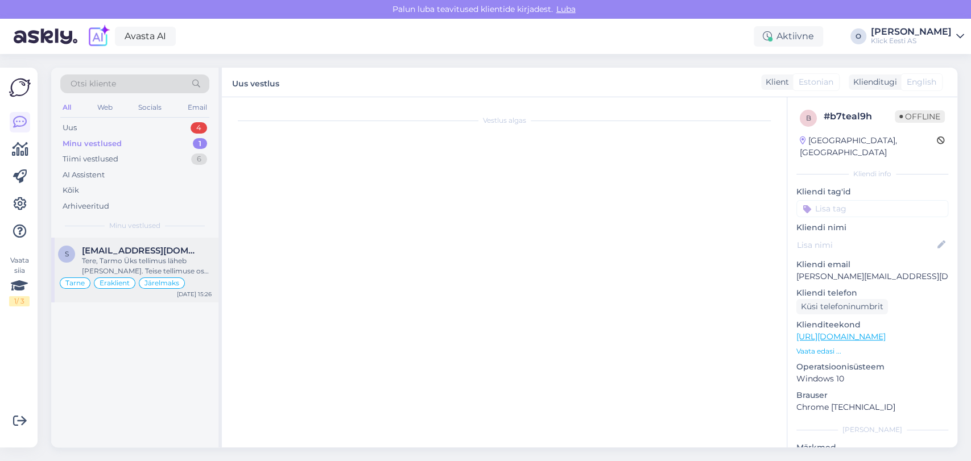
scroll to position [2042, 0]
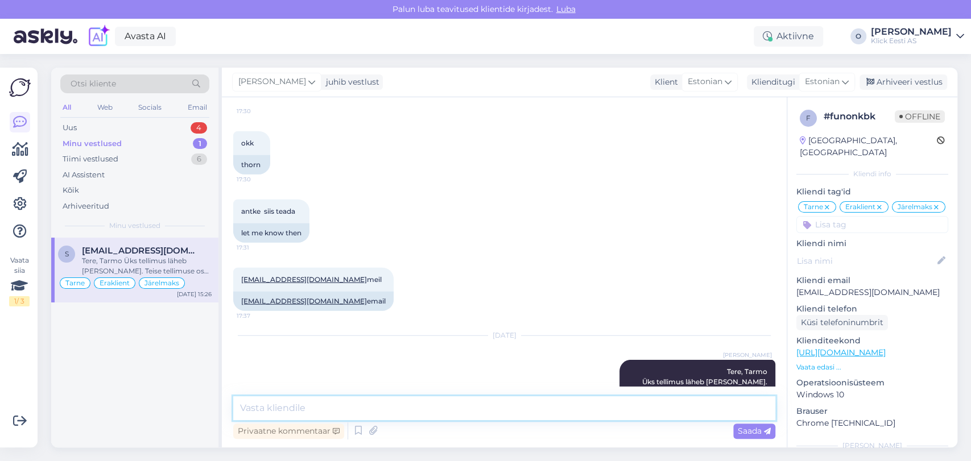
click at [337, 413] on textarea at bounding box center [504, 408] width 542 height 24
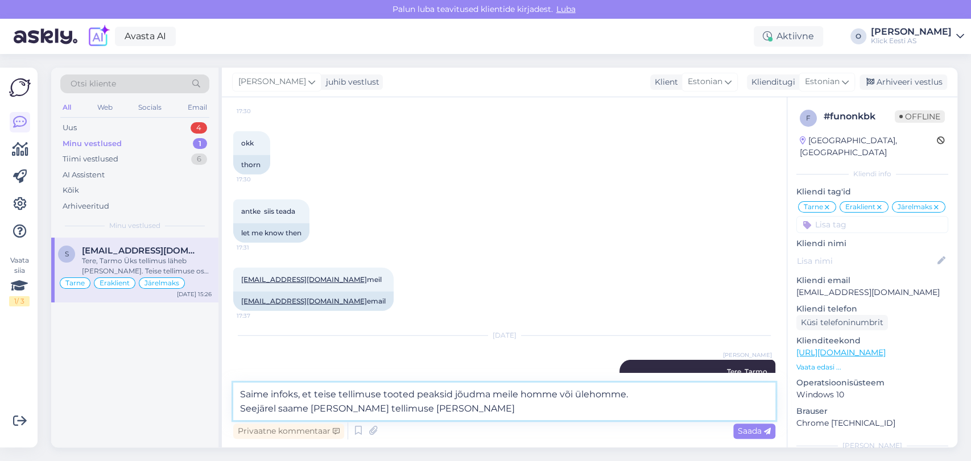
type textarea "Saime infoks, et teise tellimuse tooted peaksid jõudma meile homme või ülehomme…"
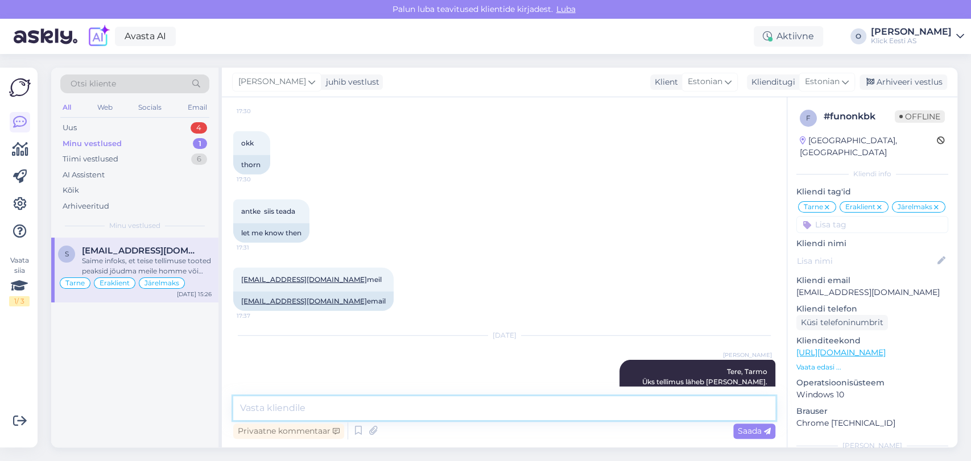
scroll to position [2111, 0]
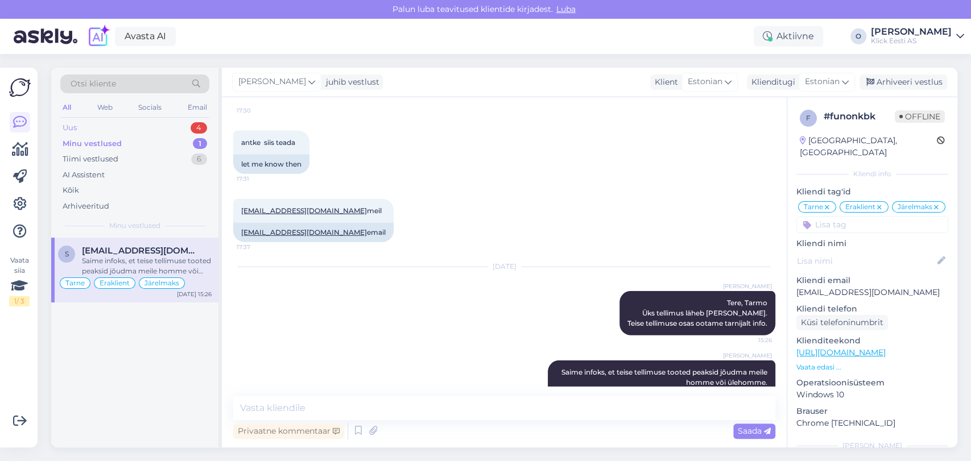
click at [132, 120] on div "Uus 4" at bounding box center [134, 128] width 149 height 16
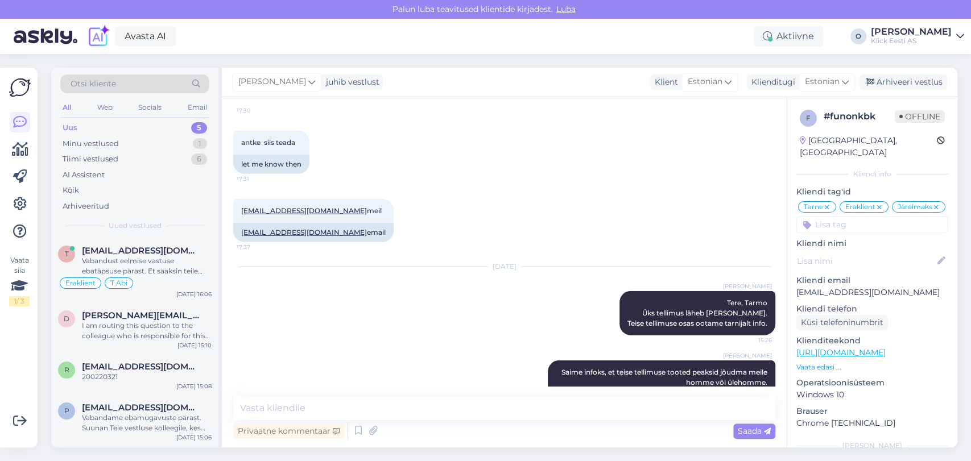
click at [152, 126] on div "Uus 5" at bounding box center [134, 128] width 149 height 16
click at [115, 254] on span "[EMAIL_ADDRESS][DOMAIN_NAME]" at bounding box center [141, 251] width 118 height 10
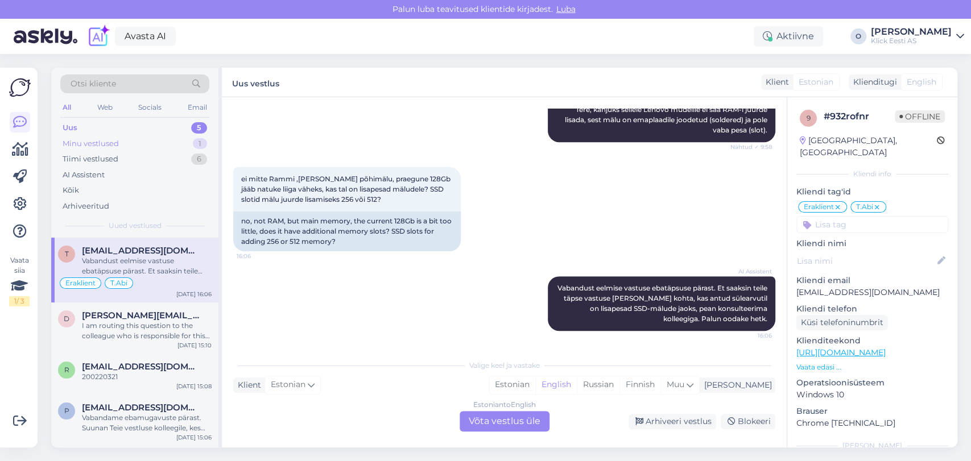
click at [127, 144] on div "Minu vestlused 1" at bounding box center [134, 144] width 149 height 16
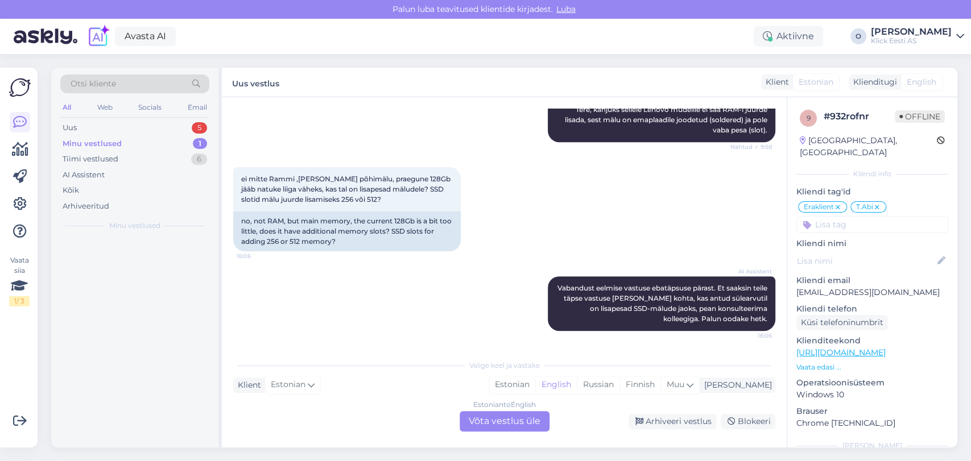
click at [127, 144] on div "Minu vestlused 1" at bounding box center [134, 144] width 149 height 16
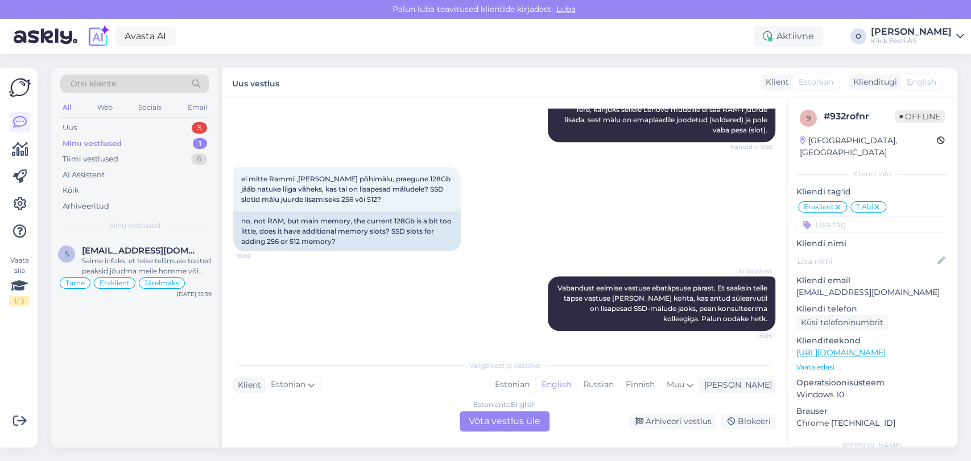
click at [127, 144] on div "Minu vestlused 1" at bounding box center [134, 144] width 149 height 16
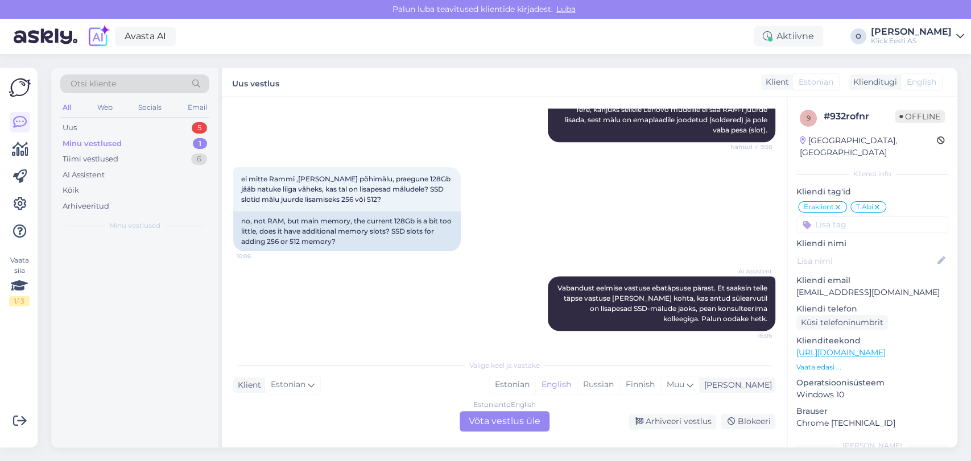
click at [127, 144] on div "Minu vestlused 1" at bounding box center [134, 144] width 149 height 16
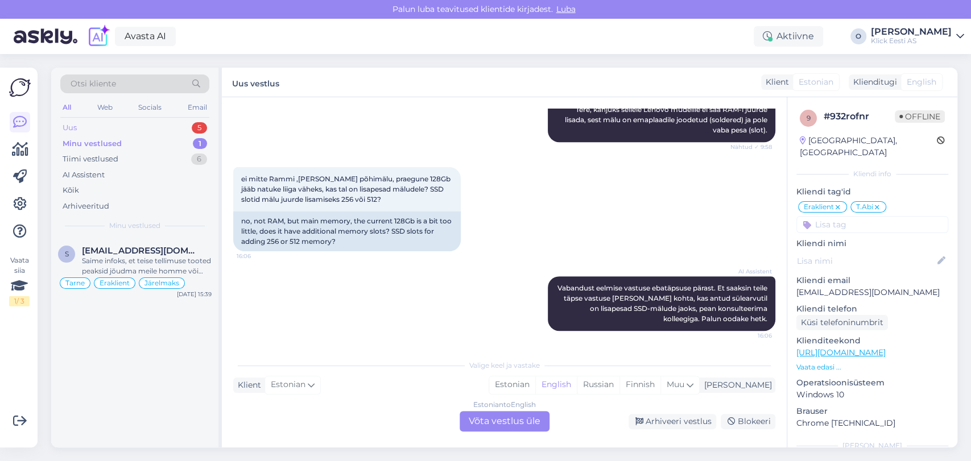
click at [126, 124] on div "Uus 5" at bounding box center [134, 128] width 149 height 16
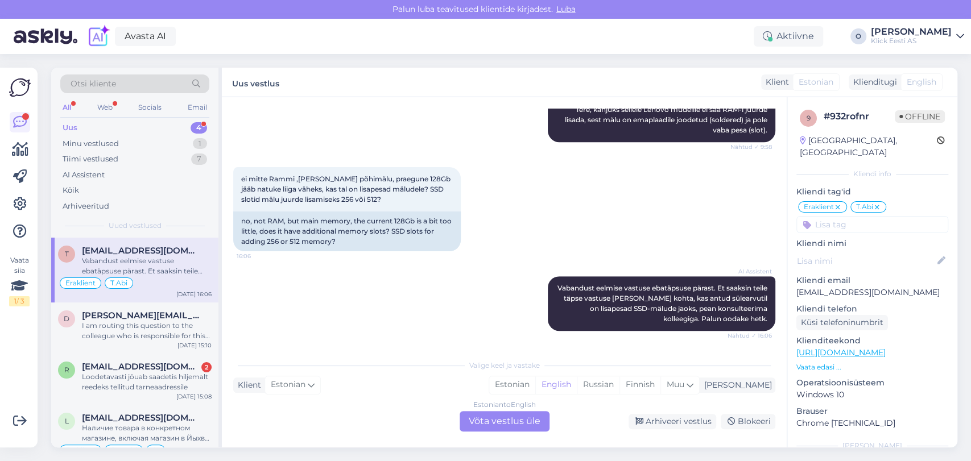
click at [171, 126] on div "Uus 4" at bounding box center [134, 128] width 149 height 16
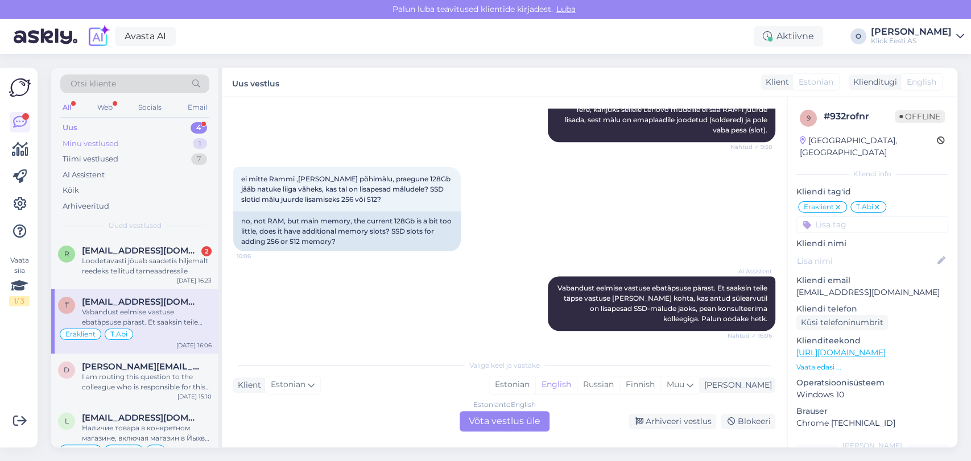
click at [160, 139] on div "Minu vestlused 1" at bounding box center [134, 144] width 149 height 16
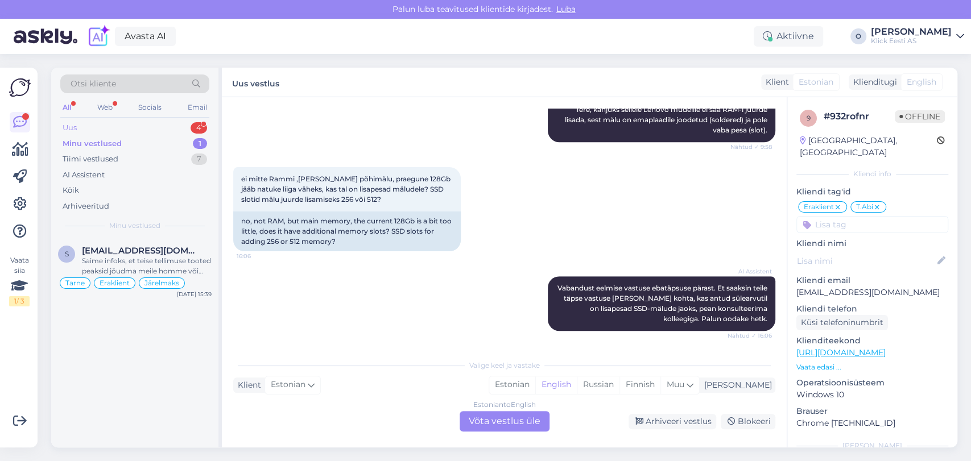
click at [157, 127] on div "Uus 4" at bounding box center [134, 128] width 149 height 16
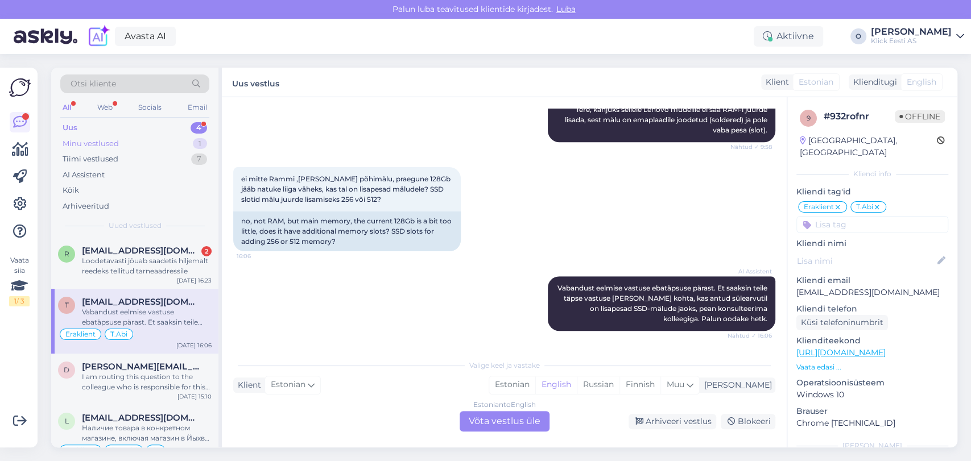
click at [155, 145] on div "Minu vestlused 1" at bounding box center [134, 144] width 149 height 16
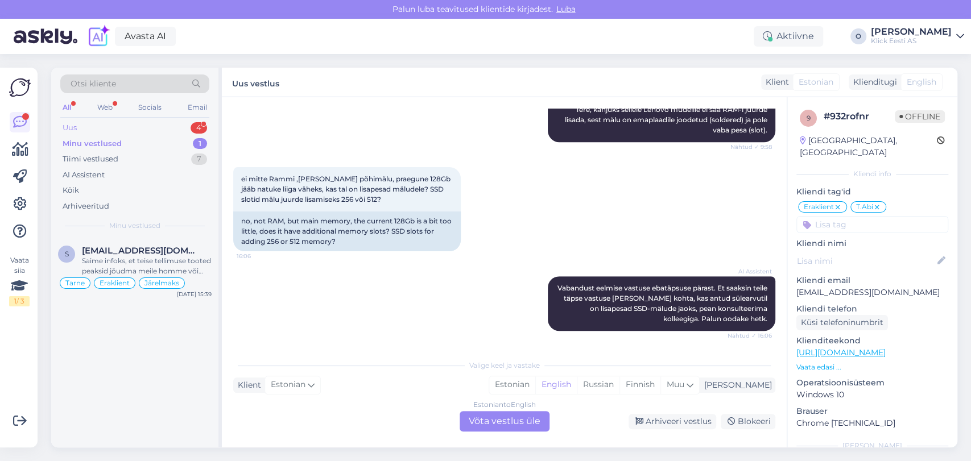
click at [149, 126] on div "Uus 4" at bounding box center [134, 128] width 149 height 16
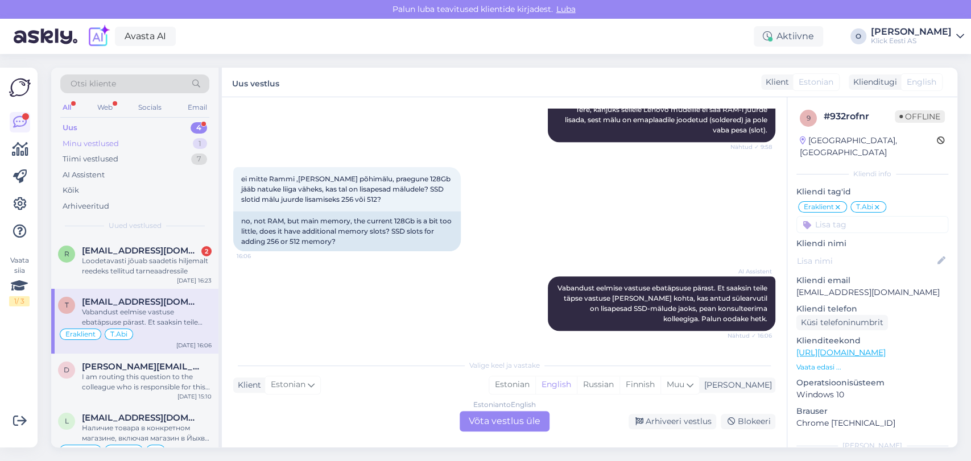
click at [143, 138] on div "Minu vestlused 1" at bounding box center [134, 144] width 149 height 16
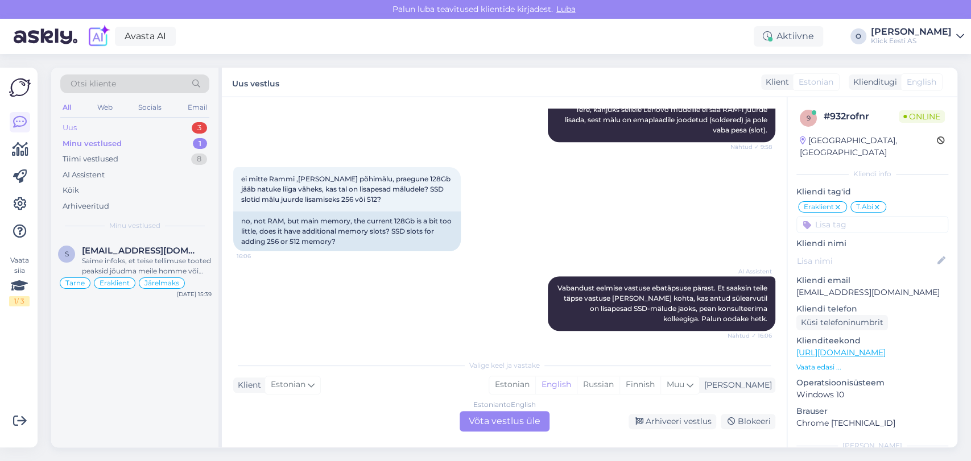
click at [132, 129] on div "Uus 3" at bounding box center [134, 128] width 149 height 16
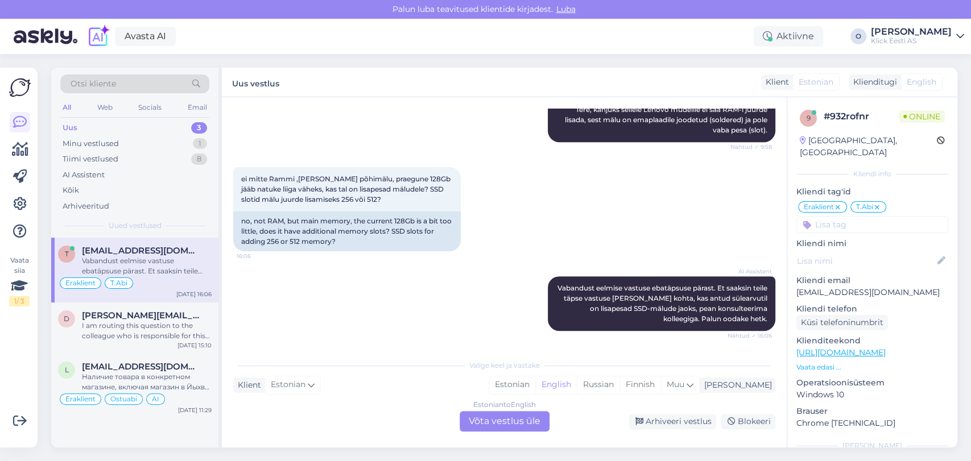
click at [101, 258] on div "Vabandust eelmise vastuse ebatäpsuse pärast. Et saaksin teile täpse vastuse [PE…" at bounding box center [147, 266] width 130 height 20
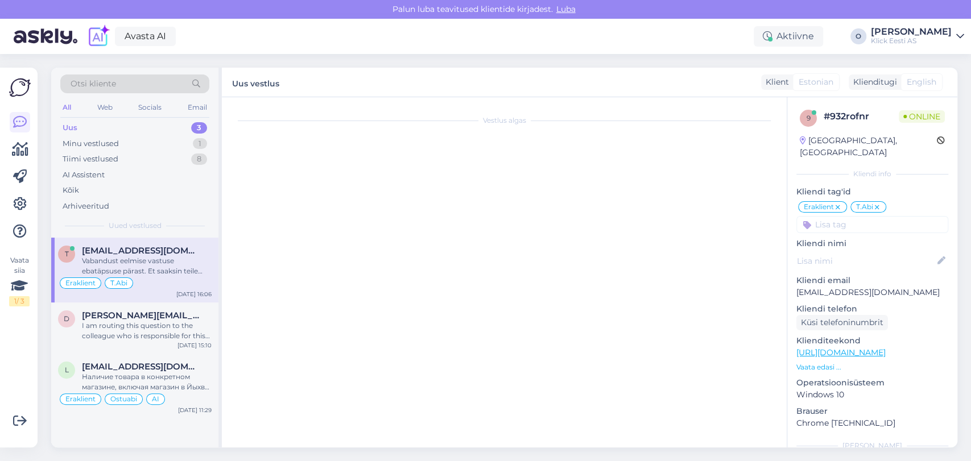
scroll to position [0, 0]
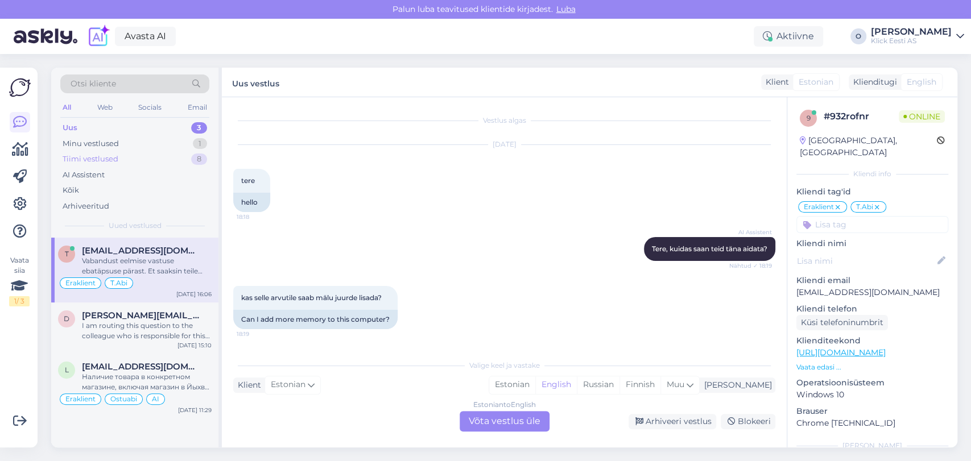
click at [107, 161] on div "Tiimi vestlused" at bounding box center [91, 159] width 56 height 11
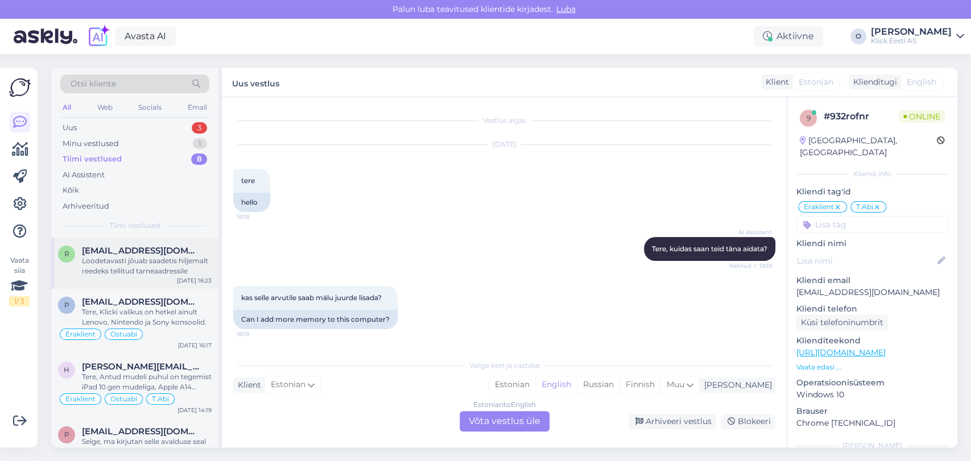
click at [104, 250] on span "[EMAIL_ADDRESS][DOMAIN_NAME]" at bounding box center [141, 251] width 118 height 10
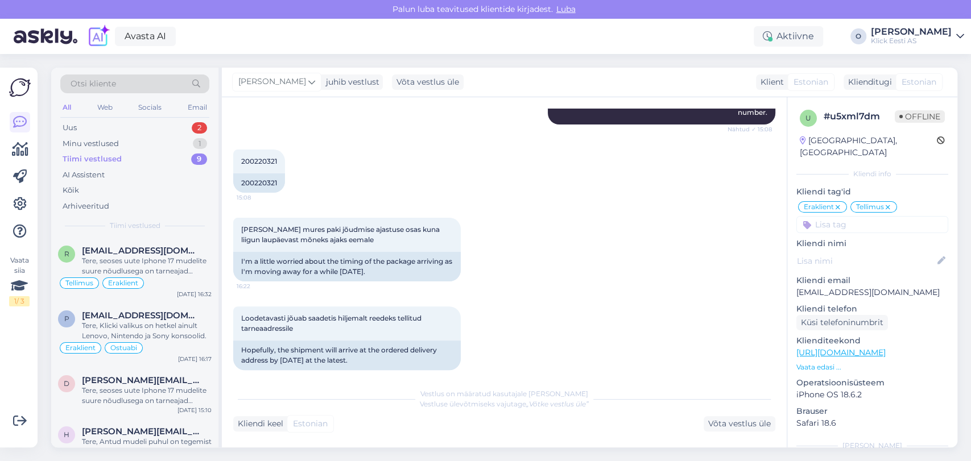
scroll to position [288, 0]
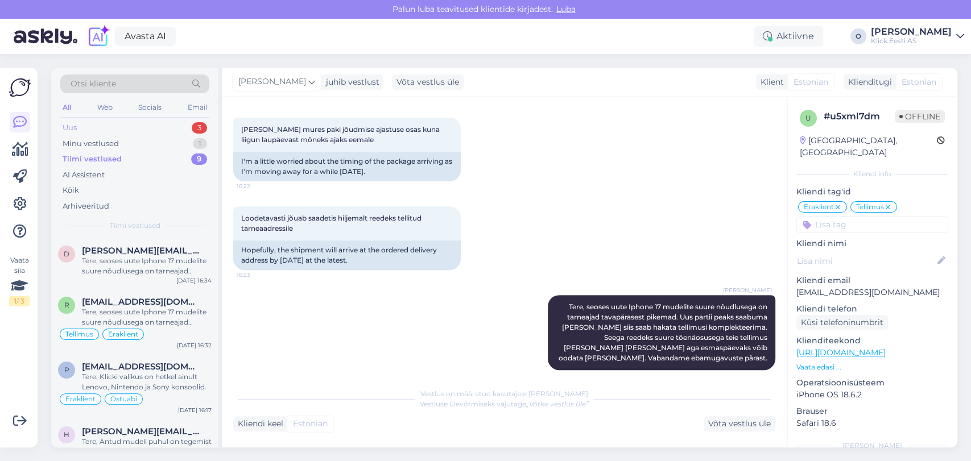
click at [163, 124] on div "Uus 3" at bounding box center [134, 128] width 149 height 16
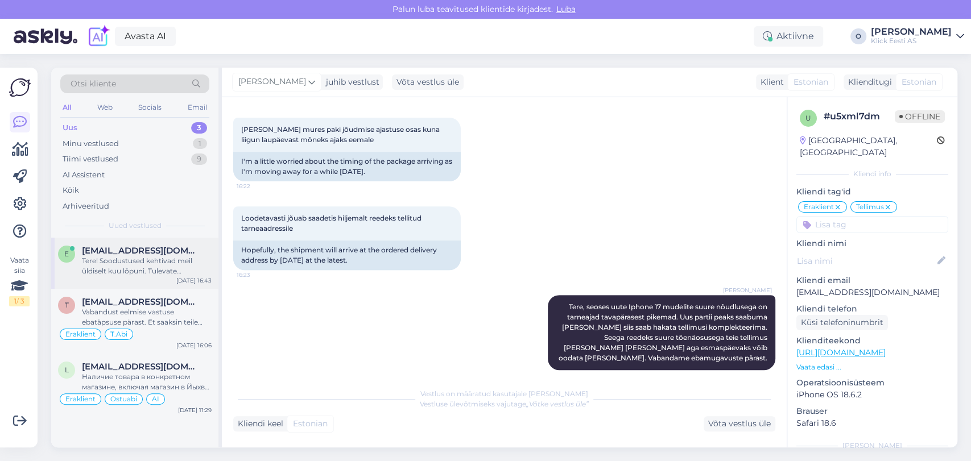
click at [130, 271] on div "Tere! Soodustused kehtivad meil üldiselt kuu lõpuni. Tulevate hinnamuudatuste k…" at bounding box center [147, 266] width 130 height 20
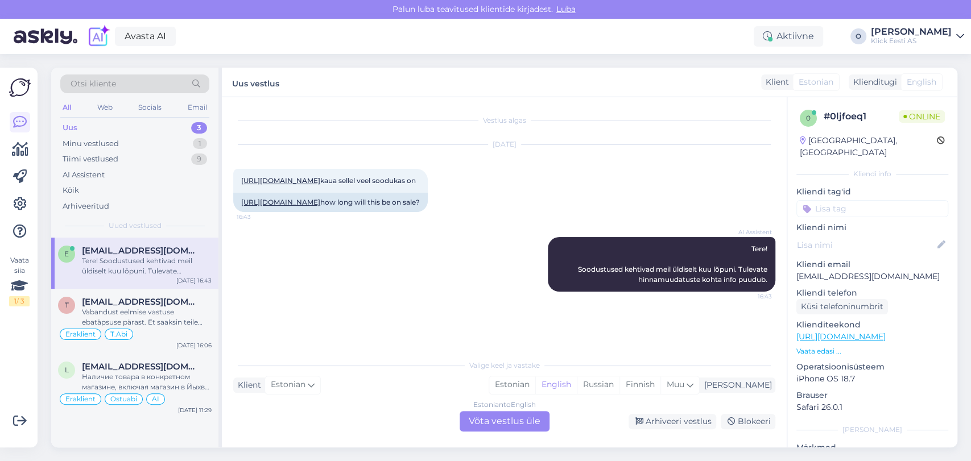
scroll to position [0, 0]
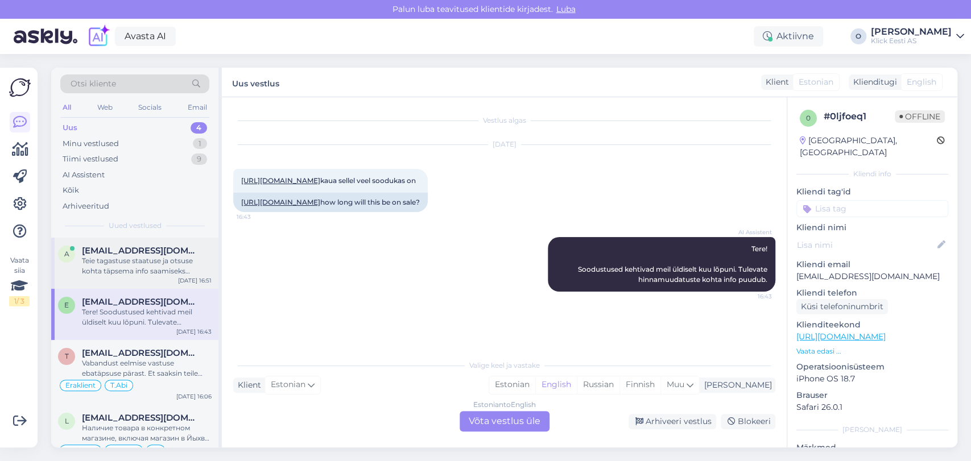
click at [127, 241] on div "A [EMAIL_ADDRESS][DOMAIN_NAME] Teie tagastuse staatuse ja otsuse kohta täpsema …" at bounding box center [134, 263] width 167 height 51
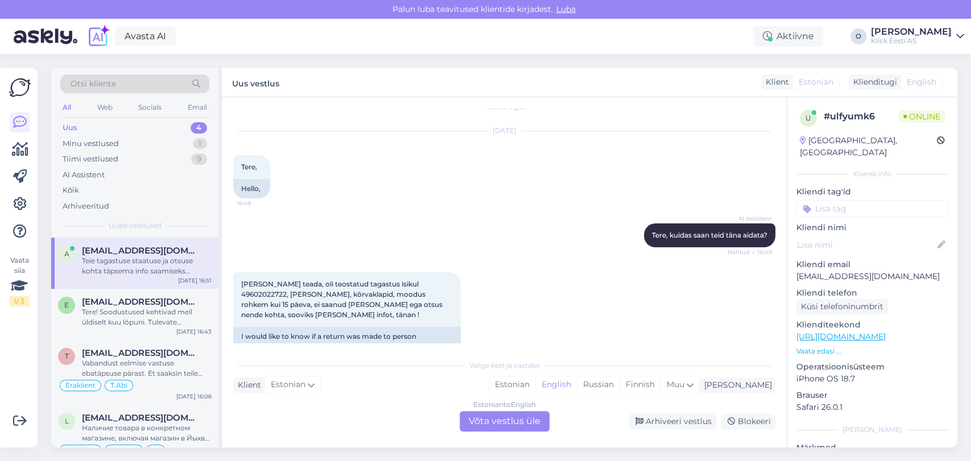
scroll to position [137, 0]
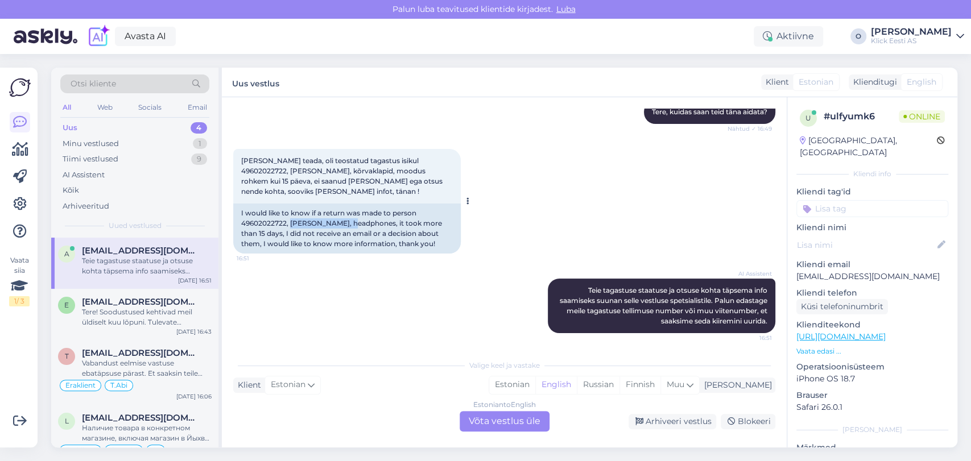
drag, startPoint x: 349, startPoint y: 224, endPoint x: 292, endPoint y: 222, distance: 56.3
click at [292, 222] on div "I would like to know if a return was made to person 49602022722, [PERSON_NAME],…" at bounding box center [346, 229] width 227 height 50
copy div "[PERSON_NAME]"
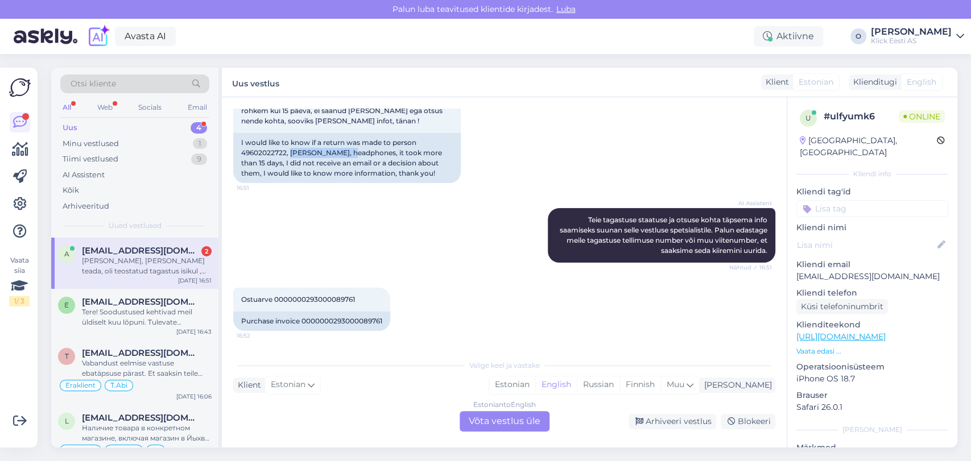
scroll to position [347, 0]
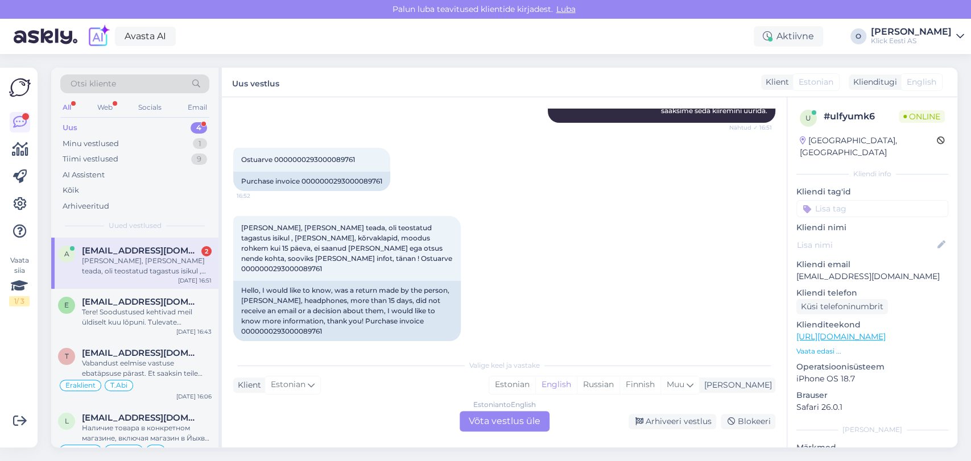
click at [158, 258] on div "[PERSON_NAME], [PERSON_NAME] teada, oli teostatud tagastus isikul , [PERSON_NAM…" at bounding box center [147, 266] width 130 height 20
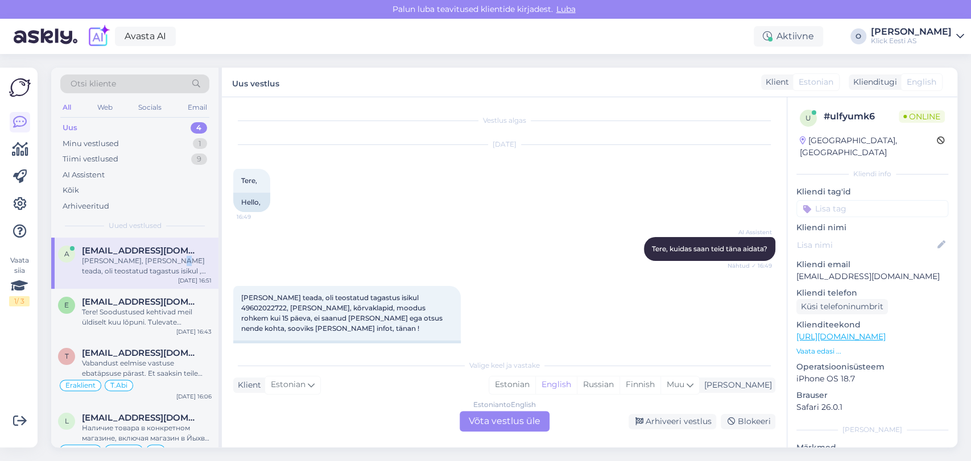
click at [158, 258] on div "[PERSON_NAME], [PERSON_NAME] teada, oli teostatud tagastus isikul , [PERSON_NAM…" at bounding box center [147, 266] width 130 height 20
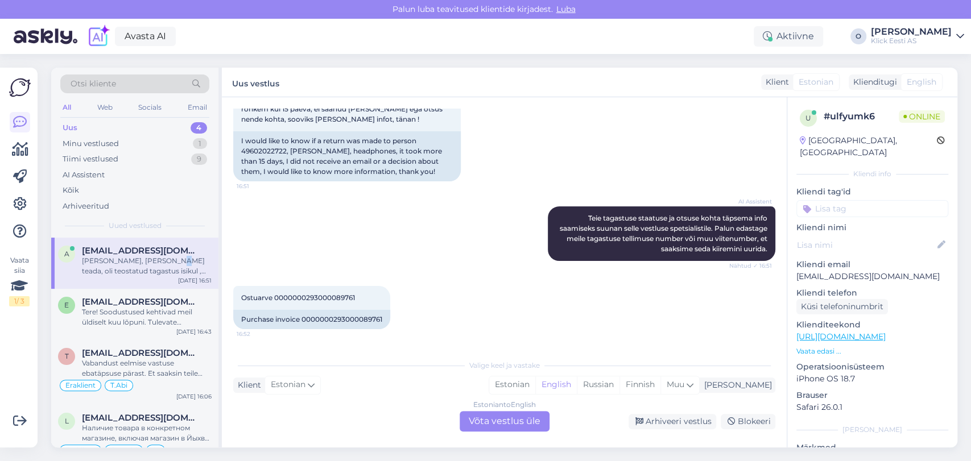
scroll to position [347, 0]
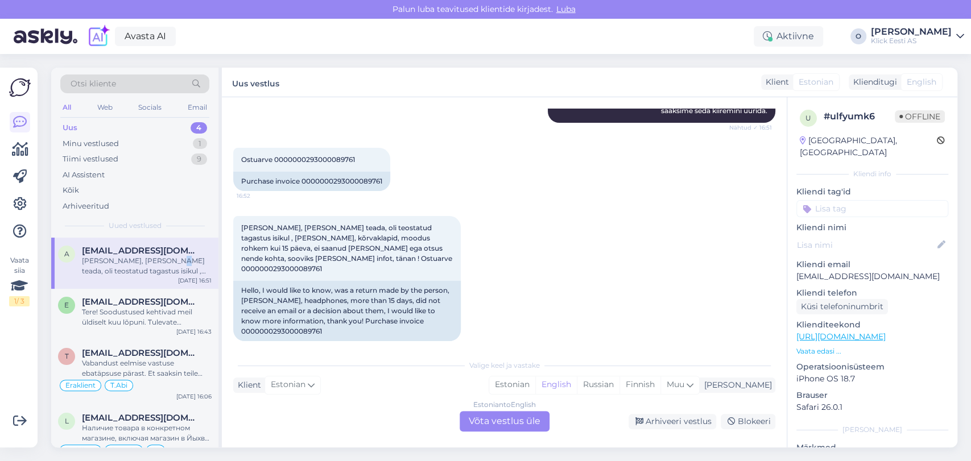
click at [158, 123] on div "Uus 4" at bounding box center [134, 128] width 149 height 16
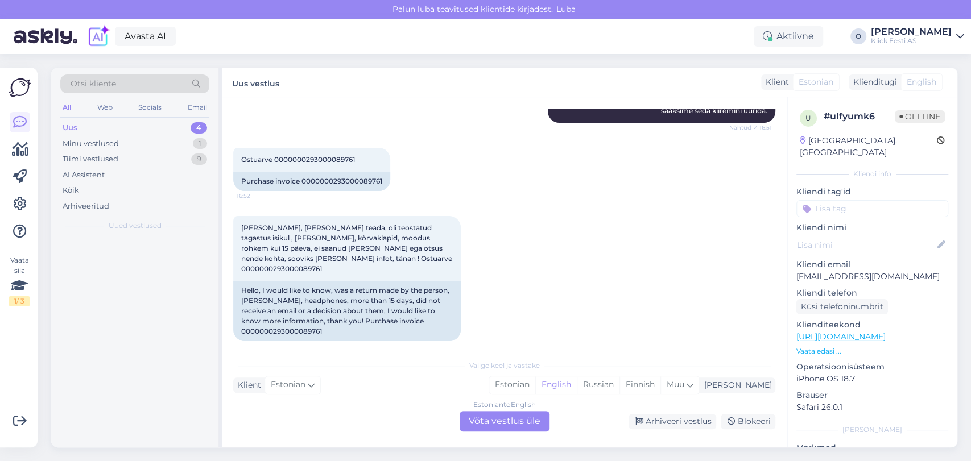
click at [158, 123] on div "Uus 4" at bounding box center [134, 128] width 149 height 16
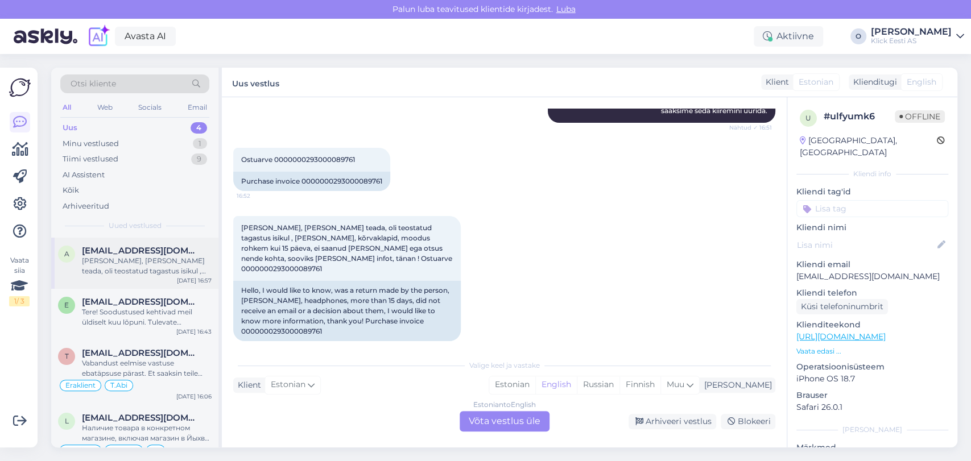
click at [160, 256] on div "[PERSON_NAME], [PERSON_NAME] teada, oli teostatud tagastus isikul , [PERSON_NAM…" at bounding box center [147, 266] width 130 height 20
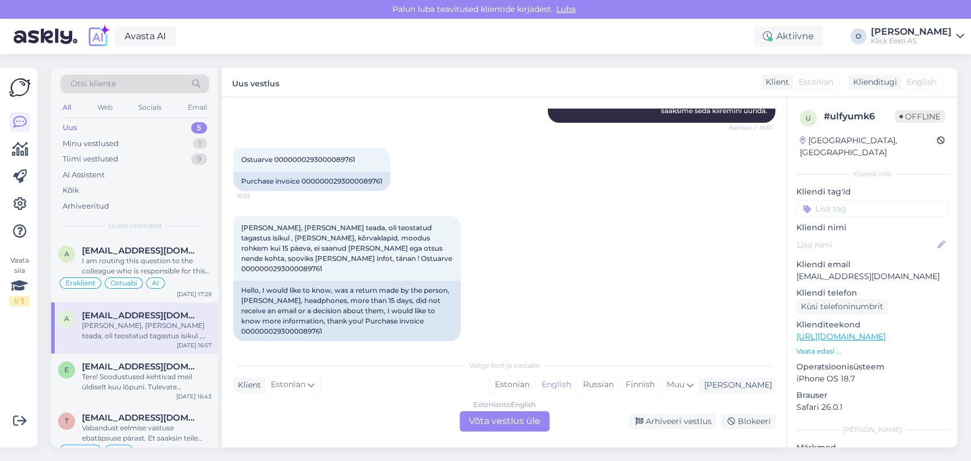
click at [140, 118] on div "Otsi kliente All Web Socials Email Uus 5 Minu vestlused 1 Tiimi vestlused 9 AI …" at bounding box center [134, 153] width 167 height 170
click at [134, 126] on div "Uus 5" at bounding box center [134, 128] width 149 height 16
click at [127, 264] on div "I am routing this question to the colleague who is responsible for this topic. …" at bounding box center [147, 266] width 130 height 20
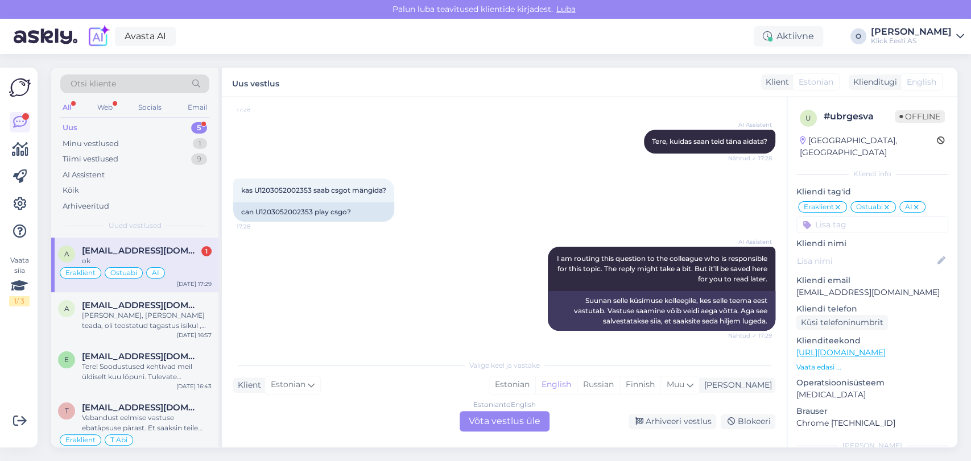
scroll to position [907, 0]
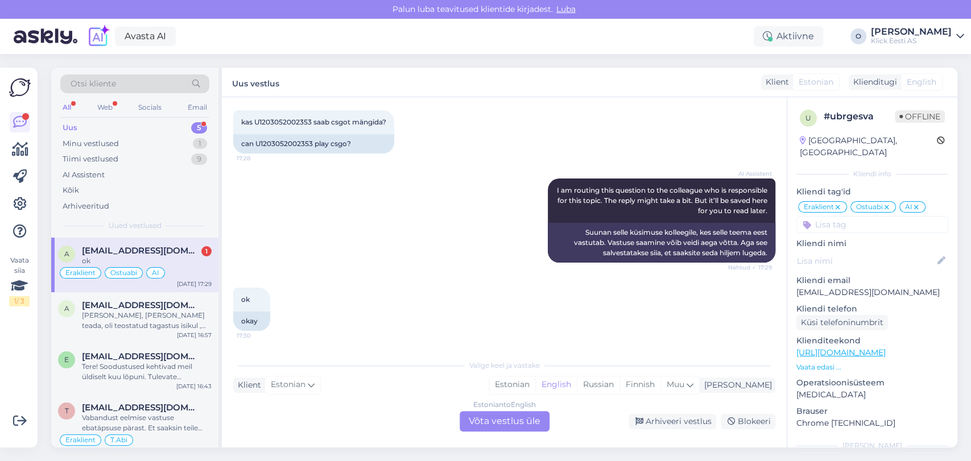
click at [135, 240] on div "a [EMAIL_ADDRESS][DOMAIN_NAME] 1 ok Eraklient Ostuabi AI [DATE] 17:29" at bounding box center [134, 265] width 167 height 55
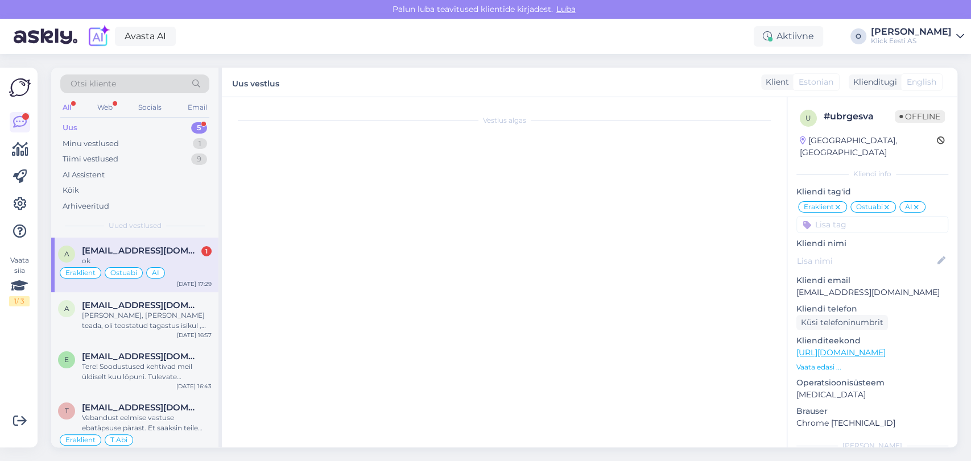
scroll to position [0, 0]
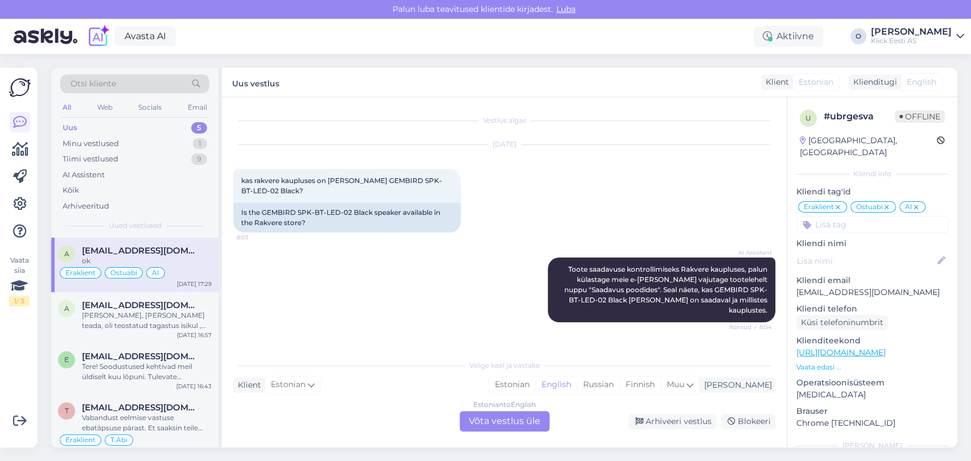
click at [135, 240] on div "a [EMAIL_ADDRESS][DOMAIN_NAME] ok Eraklient Ostuabi AI [DATE] 17:29" at bounding box center [134, 265] width 167 height 55
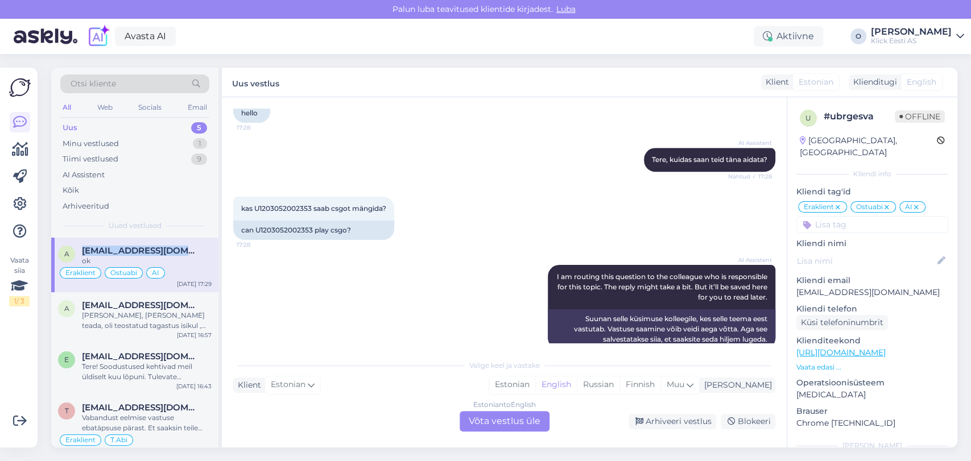
scroll to position [907, 0]
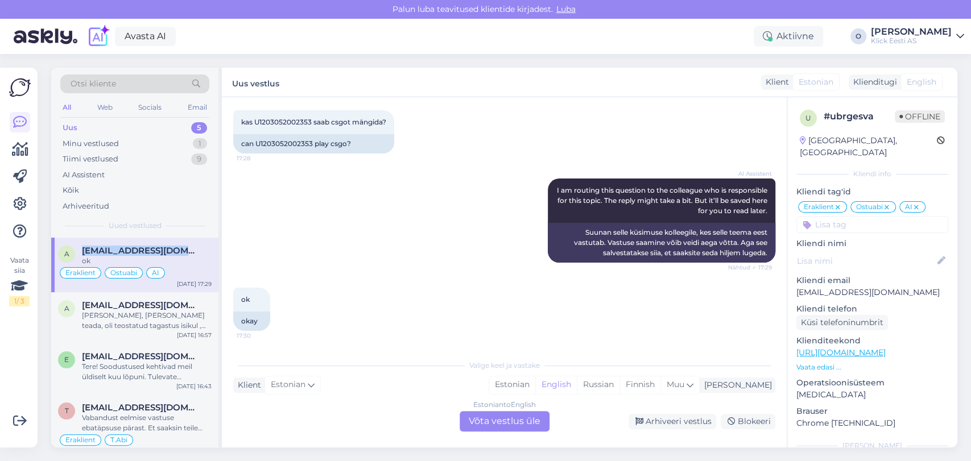
click at [135, 129] on div "Uus 5" at bounding box center [134, 128] width 149 height 16
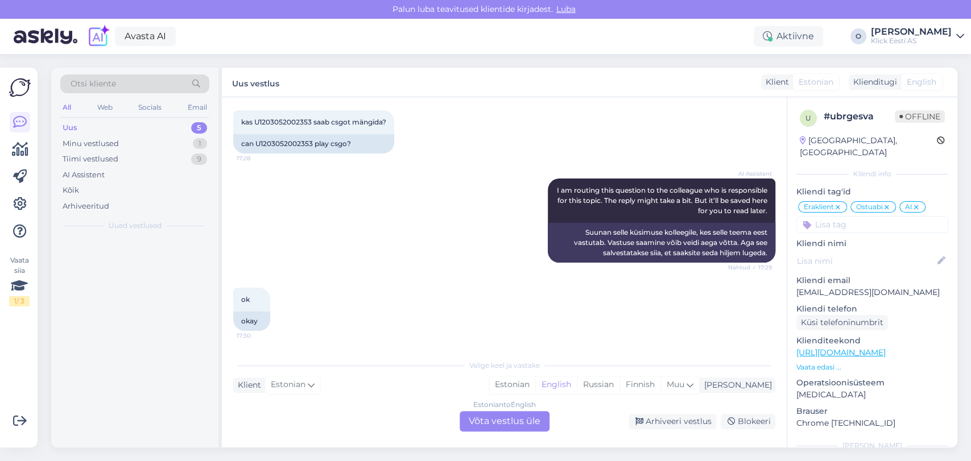
click at [135, 129] on div "Uus 5" at bounding box center [134, 128] width 149 height 16
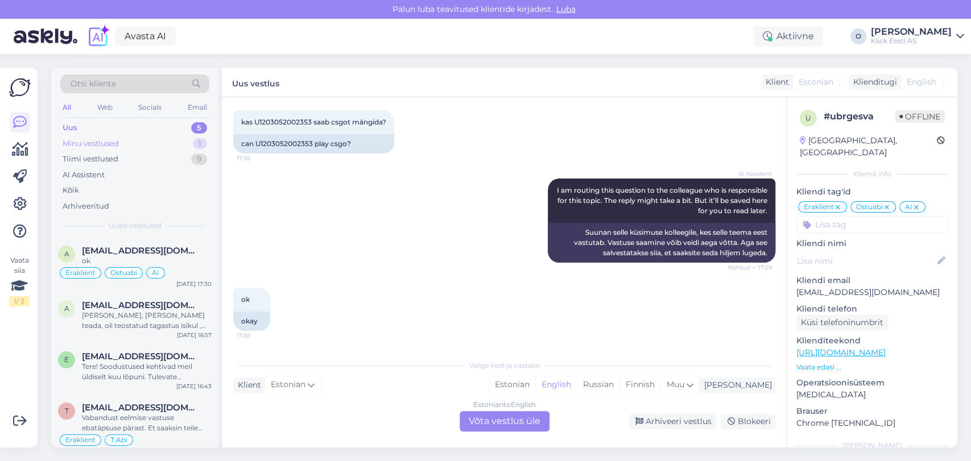
click at [134, 147] on div "Minu vestlused 1" at bounding box center [134, 144] width 149 height 16
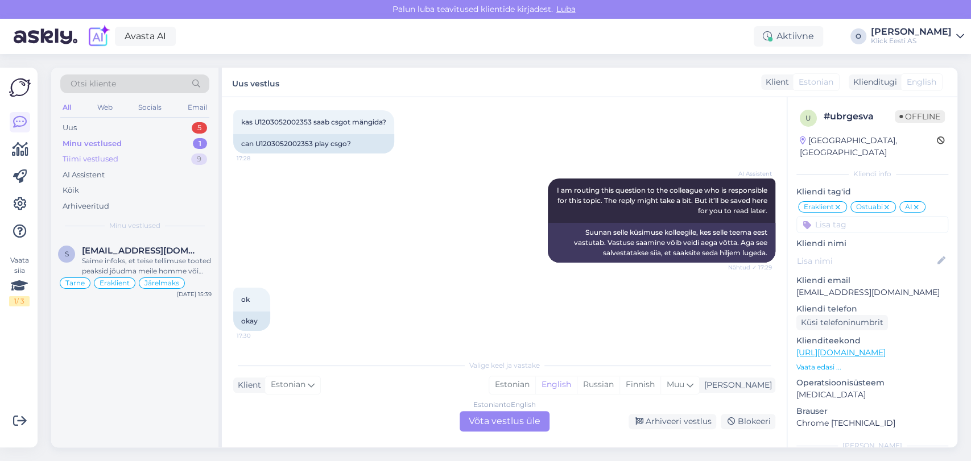
click at [132, 154] on div "Tiimi vestlused 9" at bounding box center [134, 159] width 149 height 16
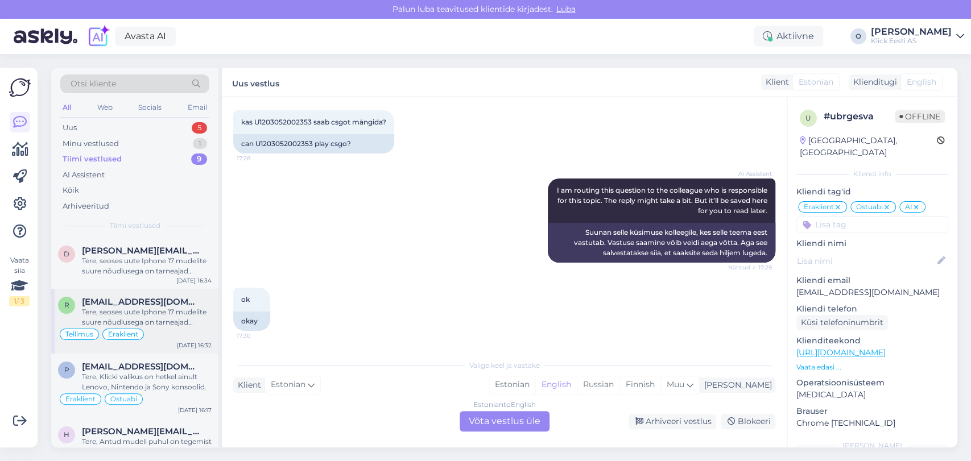
click at [147, 310] on div "Tere, seoses uute Iphone 17 mudelite suure nõudlusega on tarneajad tavapärasest…" at bounding box center [147, 317] width 130 height 20
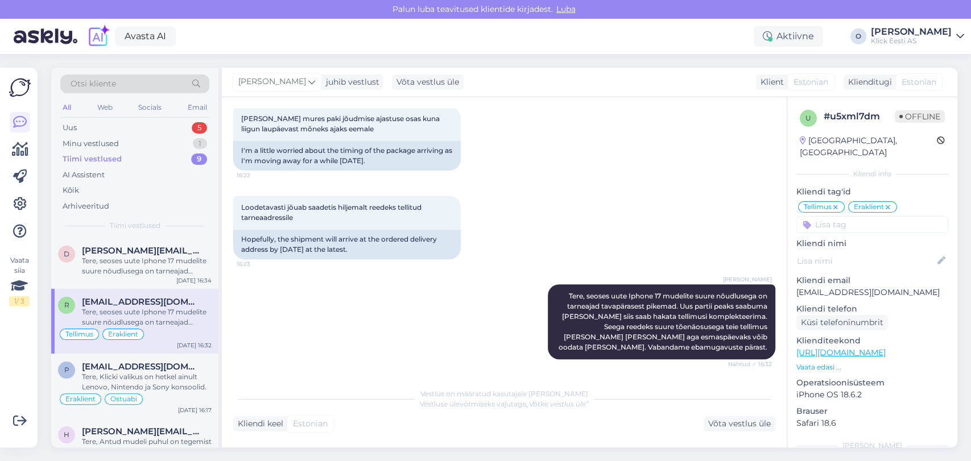
scroll to position [288, 0]
